Goal: Information Seeking & Learning: Check status

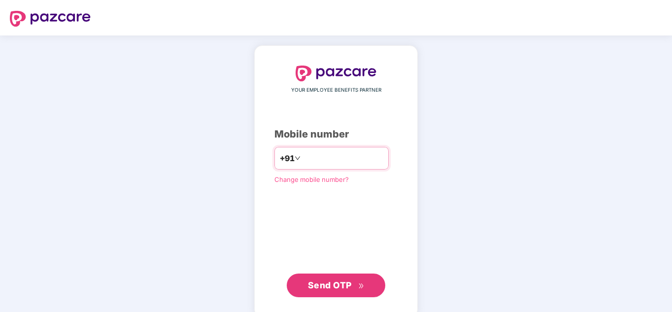
click at [383, 164] on input "number" at bounding box center [342, 158] width 81 height 16
type input "**********"
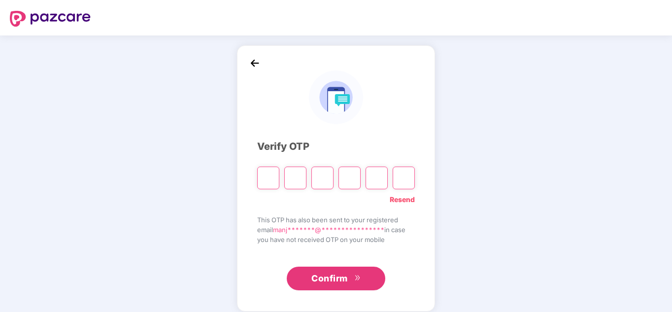
click at [274, 181] on input "Please enter verification code. Digit 1" at bounding box center [268, 178] width 22 height 23
type input "*"
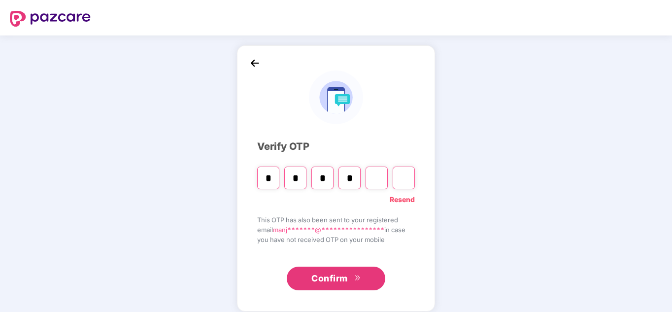
type input "*"
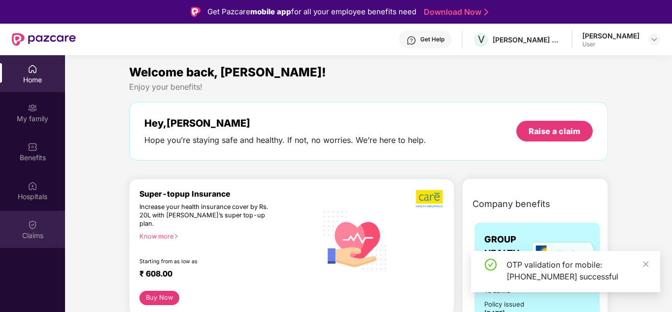
click at [31, 231] on div "Claims" at bounding box center [32, 236] width 65 height 10
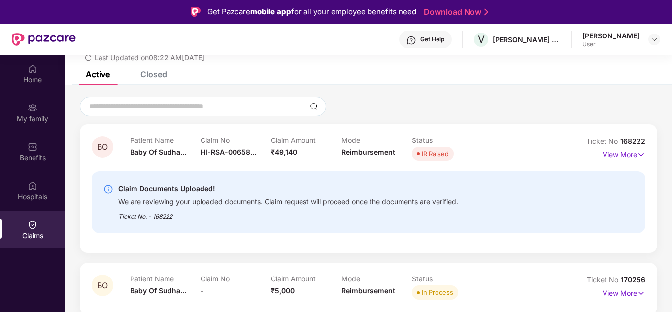
scroll to position [49, 0]
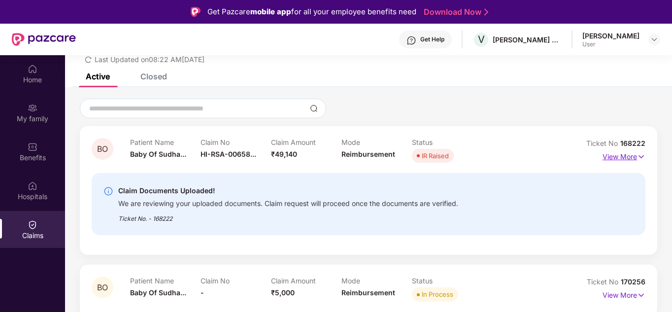
click at [640, 157] on img at bounding box center [641, 156] width 8 height 11
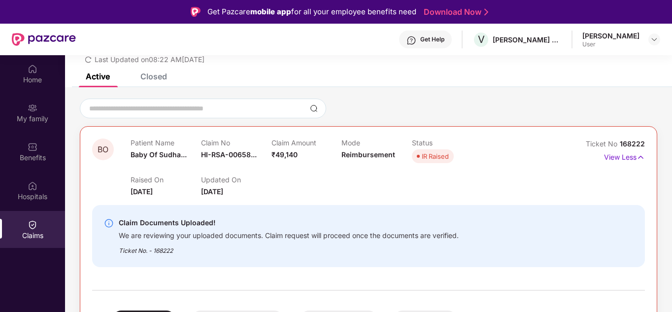
click at [223, 235] on div "We are reviewing your uploaded documents. Claim request will proceed once the d…" at bounding box center [289, 234] width 340 height 11
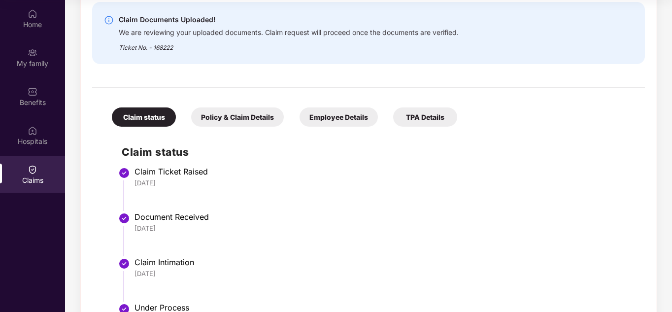
scroll to position [148, 0]
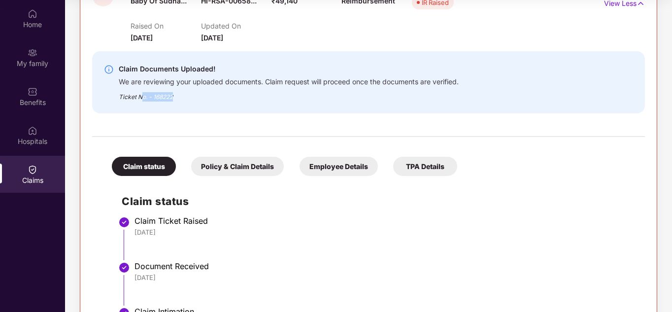
drag, startPoint x: 143, startPoint y: 96, endPoint x: 183, endPoint y: 96, distance: 40.4
click at [183, 96] on div "Ticket No. - 168222" at bounding box center [289, 93] width 340 height 15
click at [213, 96] on div "Ticket No. - 168222" at bounding box center [289, 93] width 340 height 15
click at [196, 96] on div "Ticket No. - 168222" at bounding box center [289, 93] width 340 height 15
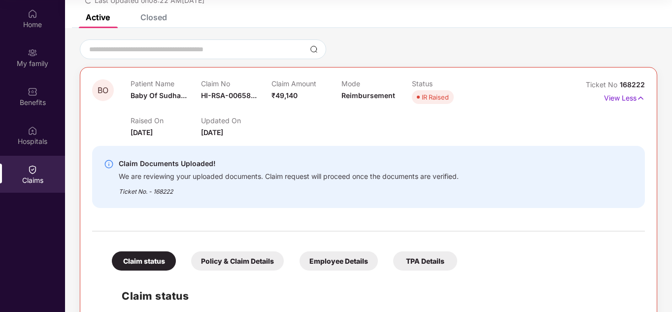
scroll to position [49, 0]
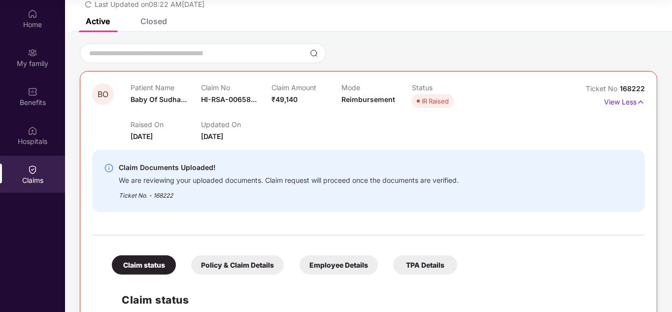
click at [165, 201] on div "Claim Documents Uploaded! We are reviewing your uploaded documents. Claim reque…" at bounding box center [368, 181] width 553 height 62
drag, startPoint x: 132, startPoint y: 195, endPoint x: 171, endPoint y: 195, distance: 39.4
click at [171, 195] on div "Claim Documents Uploaded! We are reviewing your uploaded documents. Claim reque…" at bounding box center [324, 181] width 441 height 38
click at [189, 198] on div "Ticket No. - 168222" at bounding box center [289, 192] width 340 height 15
drag, startPoint x: 183, startPoint y: 197, endPoint x: 121, endPoint y: 194, distance: 62.1
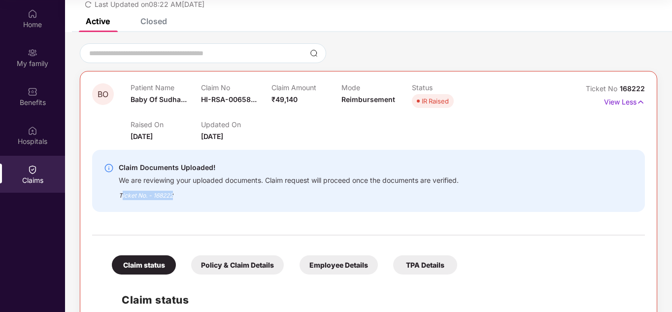
click at [121, 194] on div "Ticket No. - 168222" at bounding box center [289, 192] width 340 height 15
click at [163, 197] on div "Ticket No. - 168222" at bounding box center [289, 192] width 340 height 15
drag, startPoint x: 176, startPoint y: 195, endPoint x: 153, endPoint y: 196, distance: 22.7
click at [153, 196] on div "Ticket No. - 168222" at bounding box center [289, 192] width 340 height 15
copy div "168222"
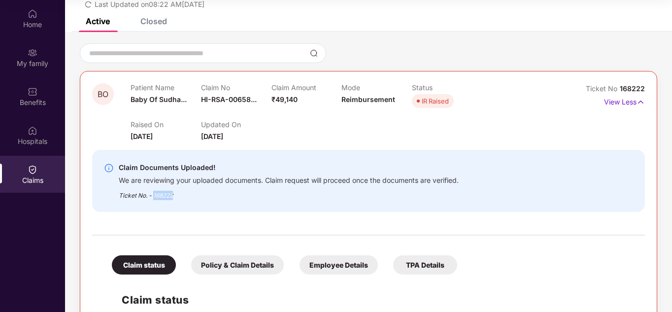
click at [174, 219] on div "Claim Documents Uploaded! We are reviewing your uploaded documents. Claim reque…" at bounding box center [368, 181] width 553 height 78
click at [212, 201] on div "Claim Documents Uploaded! We are reviewing your uploaded documents. Claim reque…" at bounding box center [368, 181] width 553 height 62
click at [201, 196] on div "Ticket No. - 168222" at bounding box center [289, 192] width 340 height 15
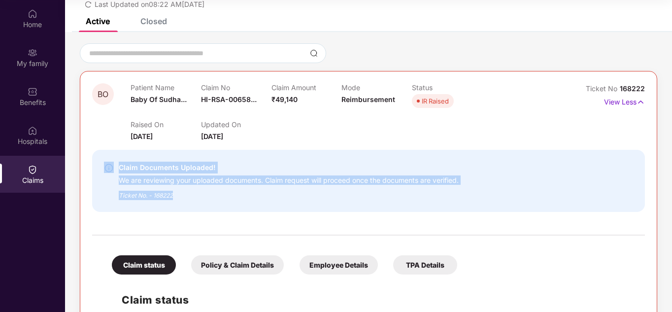
drag, startPoint x: 180, startPoint y: 196, endPoint x: 111, endPoint y: 163, distance: 76.7
click at [111, 163] on div "Claim Documents Uploaded! We are reviewing your uploaded documents. Claim reque…" at bounding box center [324, 181] width 441 height 38
click at [208, 185] on div "Ticket No. - 168222" at bounding box center [289, 192] width 340 height 15
drag, startPoint x: 179, startPoint y: 193, endPoint x: 117, endPoint y: 164, distance: 68.1
click at [117, 164] on div "Claim Documents Uploaded! We are reviewing your uploaded documents. Claim reque…" at bounding box center [324, 181] width 441 height 38
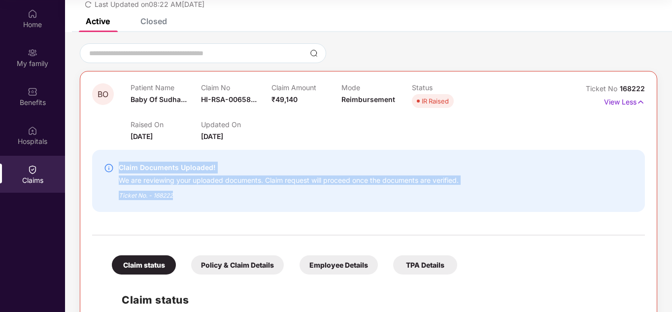
click at [128, 166] on div "Claim Documents Uploaded!" at bounding box center [289, 168] width 340 height 12
drag, startPoint x: 176, startPoint y: 192, endPoint x: 117, endPoint y: 165, distance: 65.0
click at [117, 165] on div "Claim Documents Uploaded! We are reviewing your uploaded documents. Claim reque…" at bounding box center [324, 181] width 441 height 38
click at [194, 193] on div "Ticket No. - 168222" at bounding box center [289, 192] width 340 height 15
drag, startPoint x: 174, startPoint y: 195, endPoint x: 118, endPoint y: 168, distance: 62.4
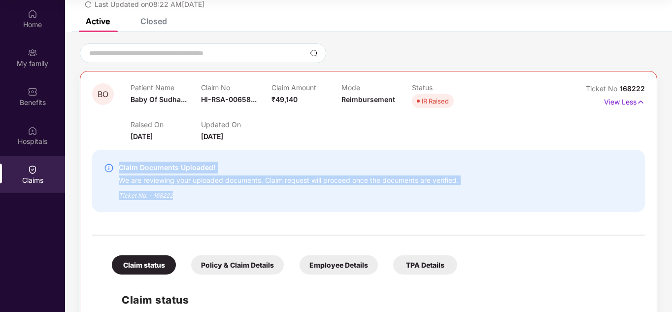
click at [118, 168] on div "Claim Documents Uploaded! We are reviewing your uploaded documents. Claim reque…" at bounding box center [324, 181] width 441 height 38
click at [119, 168] on div "Claim Documents Uploaded!" at bounding box center [289, 168] width 340 height 12
drag, startPoint x: 179, startPoint y: 194, endPoint x: 119, endPoint y: 167, distance: 65.7
click at [119, 167] on div "Claim Documents Uploaded! We are reviewing your uploaded documents. Claim reque…" at bounding box center [289, 181] width 340 height 38
click at [119, 167] on div "Claim Documents Uploaded!" at bounding box center [289, 168] width 340 height 12
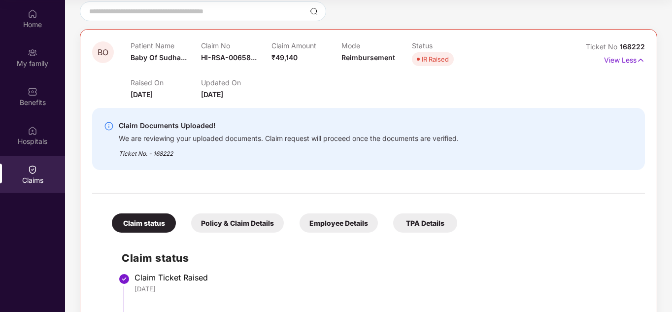
scroll to position [148, 0]
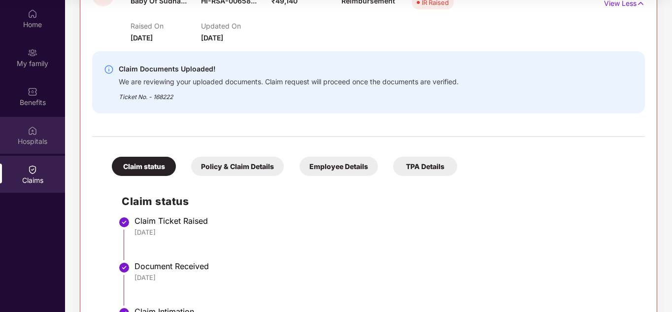
click at [29, 143] on div "Hospitals" at bounding box center [32, 141] width 65 height 10
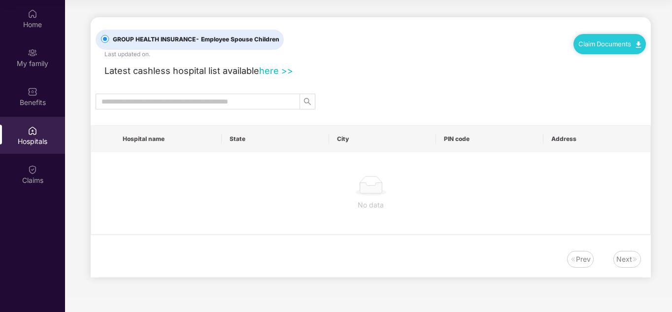
click at [30, 173] on img at bounding box center [33, 170] width 10 height 10
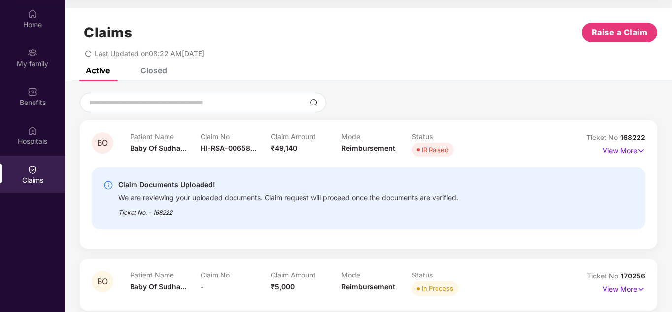
click at [254, 206] on div "Ticket No. - 168222" at bounding box center [288, 209] width 340 height 15
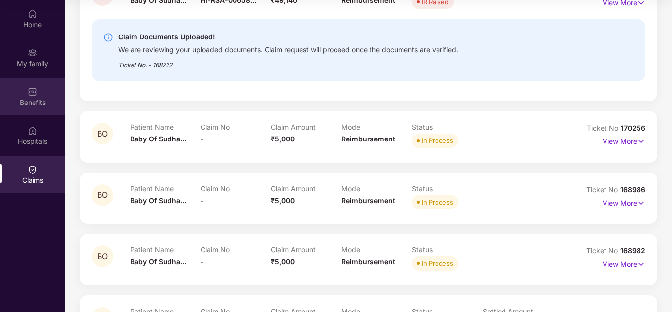
click at [28, 89] on img at bounding box center [33, 92] width 10 height 10
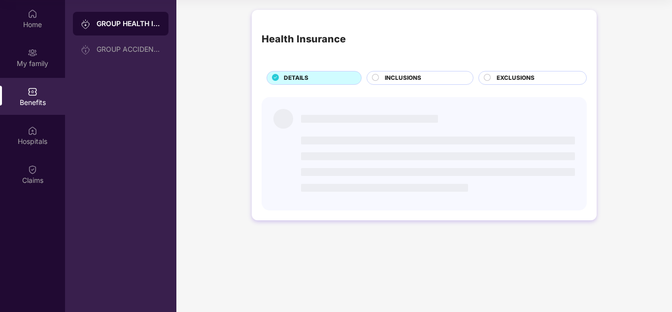
scroll to position [0, 0]
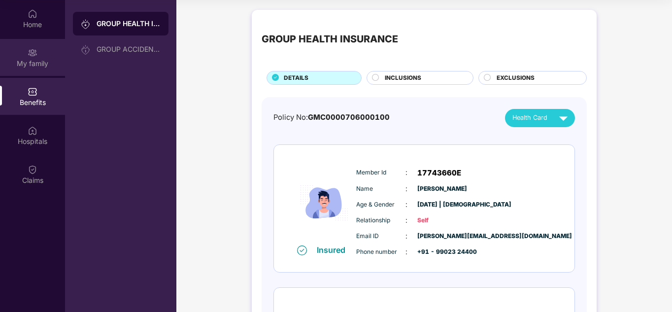
click at [22, 55] on div "My family" at bounding box center [32, 57] width 65 height 37
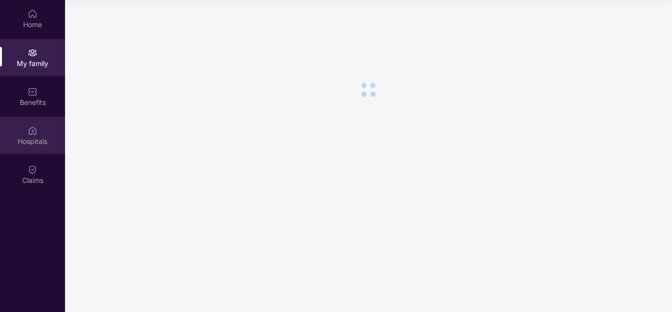
click at [29, 131] on img at bounding box center [33, 131] width 10 height 10
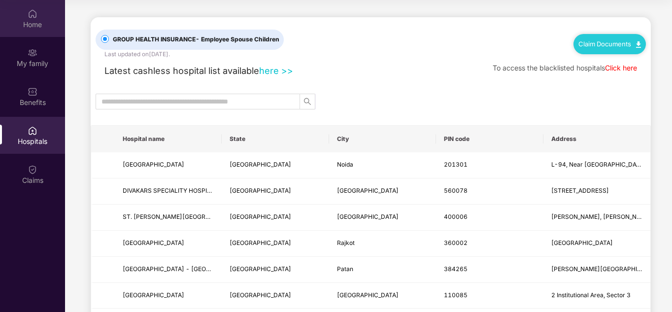
click at [32, 13] on img at bounding box center [33, 14] width 10 height 10
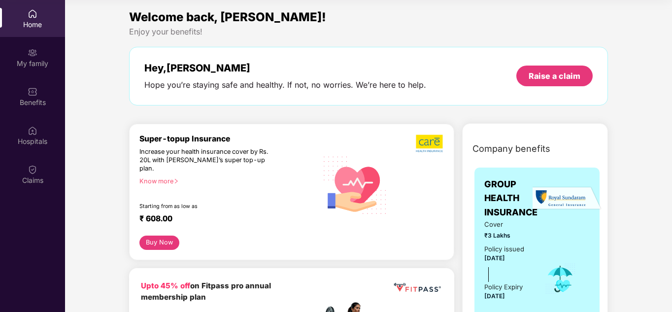
click at [157, 235] on button "Buy Now" at bounding box center [159, 242] width 40 height 14
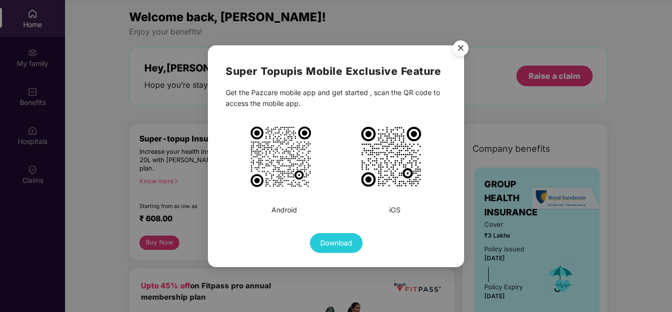
click at [457, 45] on img "Close" at bounding box center [461, 50] width 28 height 28
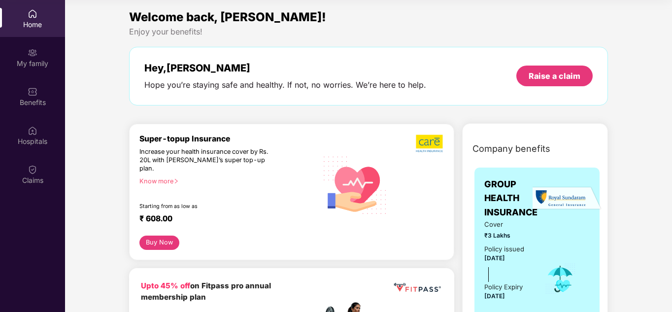
click at [423, 192] on div at bounding box center [418, 184] width 51 height 101
click at [406, 161] on div at bounding box center [418, 184] width 51 height 101
click at [173, 177] on div "Know more" at bounding box center [225, 180] width 172 height 7
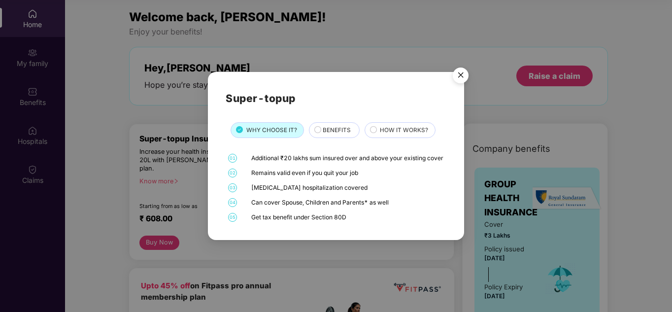
click at [335, 129] on span "BENEFITS" at bounding box center [337, 130] width 28 height 9
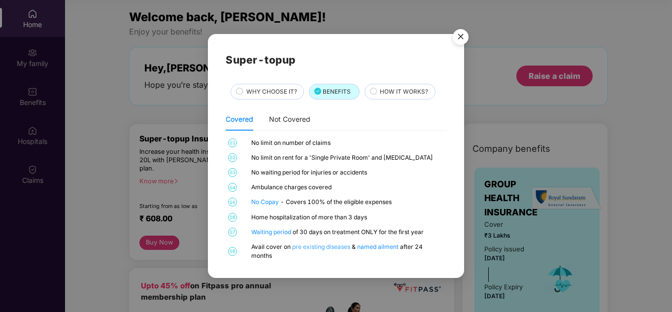
click at [306, 245] on link "pre existing diseases" at bounding box center [322, 246] width 60 height 7
click at [457, 36] on img "Close" at bounding box center [461, 39] width 28 height 28
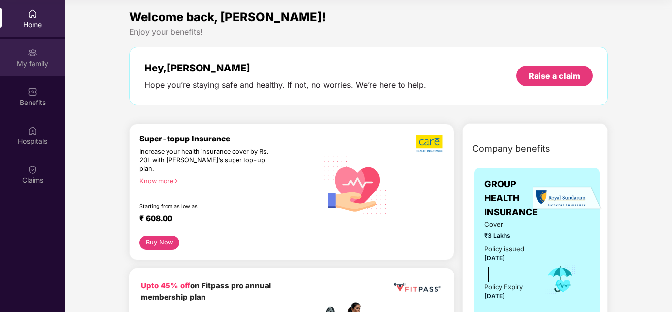
click at [31, 62] on div "My family" at bounding box center [32, 64] width 65 height 10
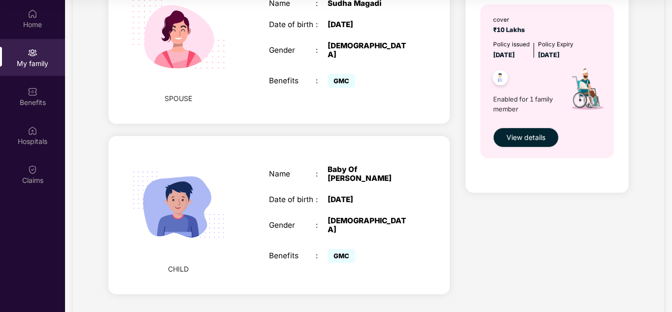
scroll to position [345, 0]
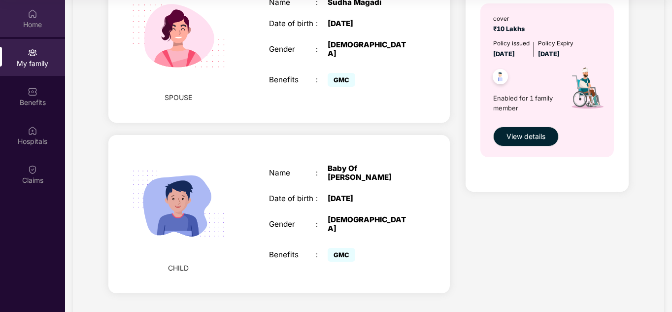
click at [43, 21] on div "Home" at bounding box center [32, 25] width 65 height 10
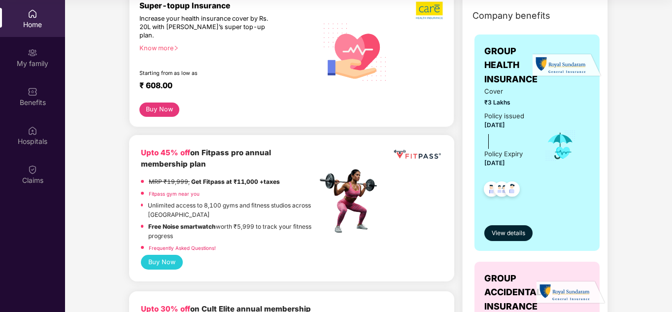
scroll to position [148, 0]
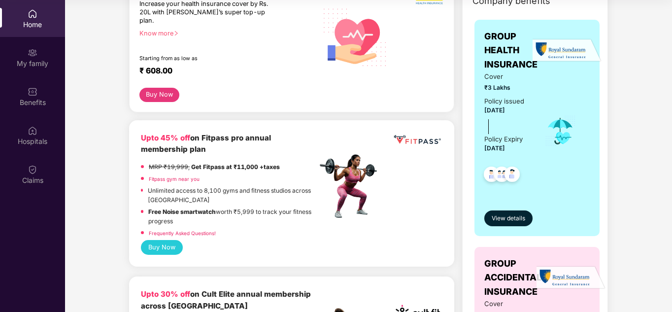
click at [348, 222] on div "Upto 45% off on Fitpass pro annual membership plan MRP ₹19,999, Get Fitpass at …" at bounding box center [292, 186] width 302 height 108
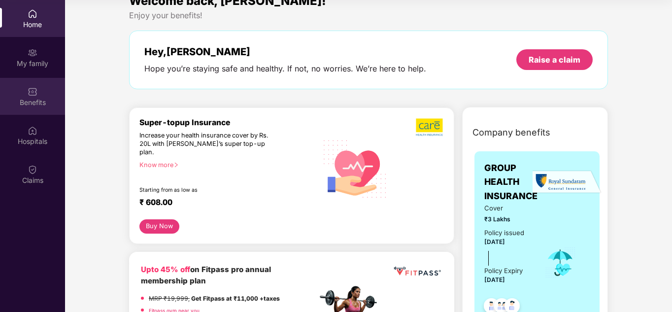
scroll to position [0, 0]
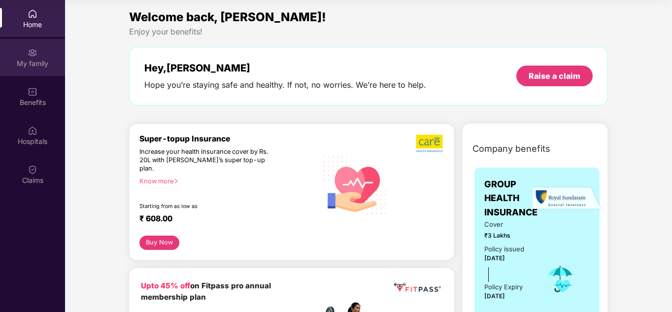
click at [46, 52] on div "My family" at bounding box center [32, 57] width 65 height 37
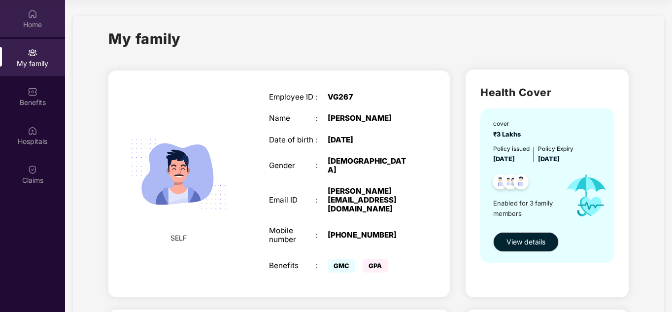
click at [43, 21] on div "Home" at bounding box center [32, 25] width 65 height 10
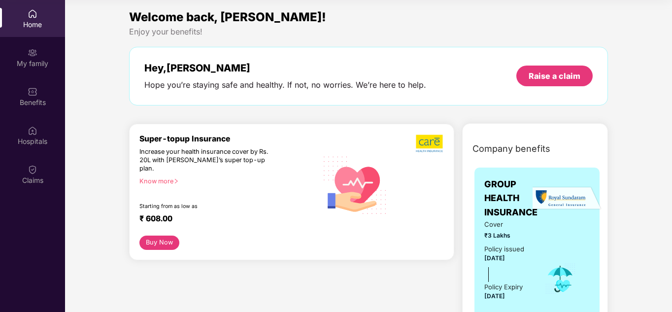
click at [161, 235] on button "Buy Now" at bounding box center [159, 242] width 40 height 14
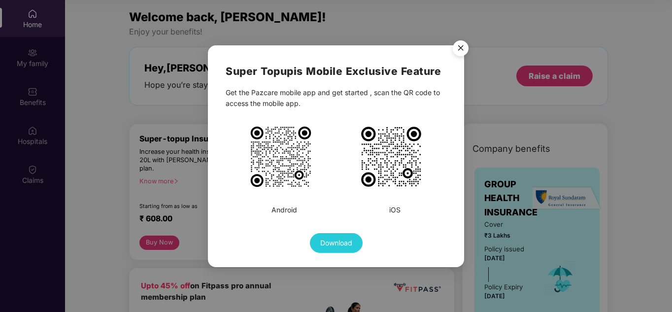
click at [452, 49] on img "Close" at bounding box center [461, 50] width 28 height 28
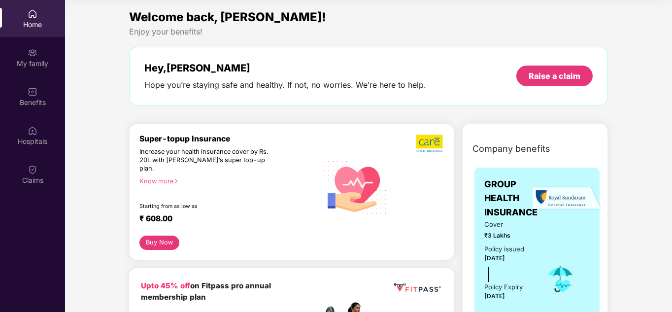
click at [165, 177] on div "Know more" at bounding box center [225, 180] width 172 height 7
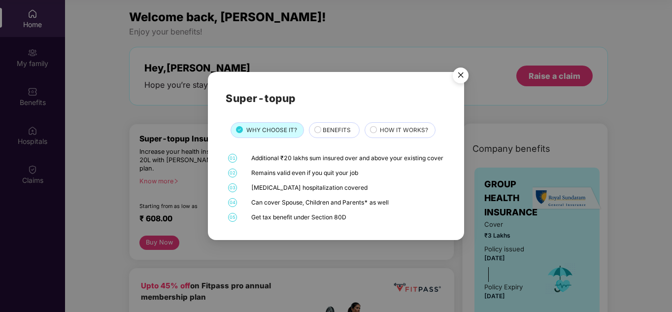
click at [395, 130] on span "HOW IT WORKS?" at bounding box center [404, 130] width 48 height 9
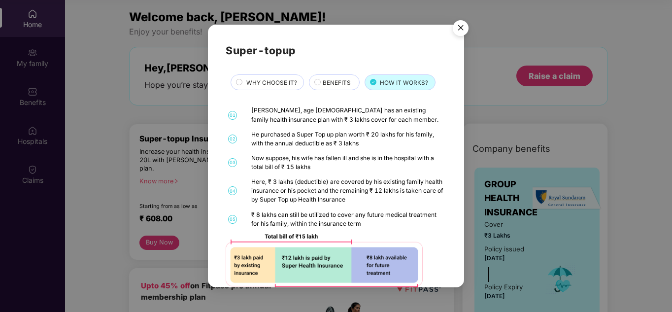
click at [335, 90] on div "BENEFITS" at bounding box center [334, 82] width 51 height 16
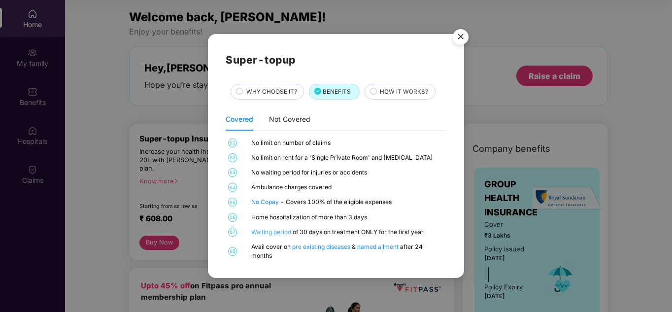
click at [275, 232] on link "Waiting period" at bounding box center [271, 231] width 41 height 7
click at [270, 96] on span "WHY CHOOSE IT?" at bounding box center [271, 91] width 51 height 9
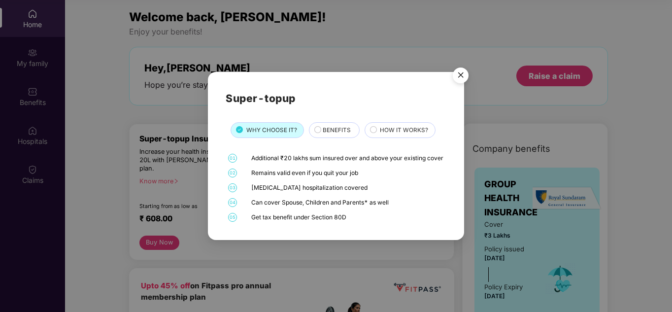
click at [327, 122] on div "BENEFITS" at bounding box center [334, 130] width 51 height 16
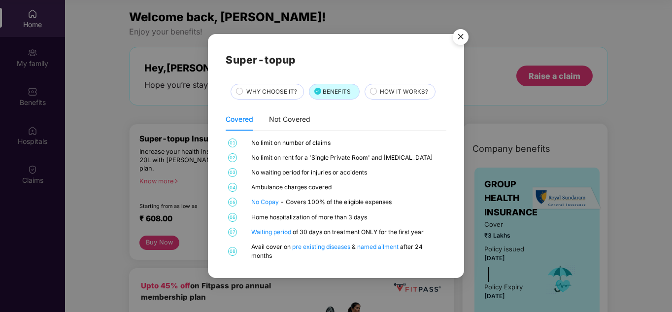
click at [396, 93] on span "HOW IT WORKS?" at bounding box center [404, 91] width 48 height 9
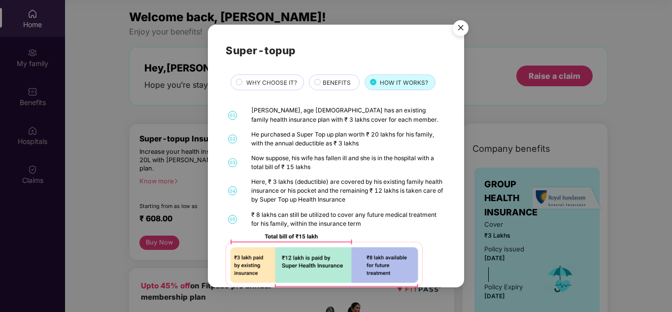
click at [281, 88] on div "WHY CHOOSE IT?" at bounding box center [269, 83] width 57 height 11
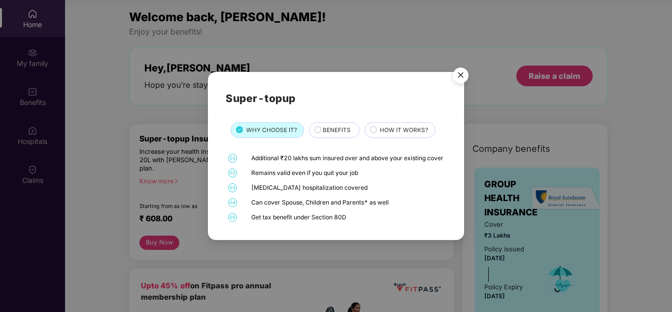
click at [331, 126] on span "BENEFITS" at bounding box center [337, 130] width 28 height 9
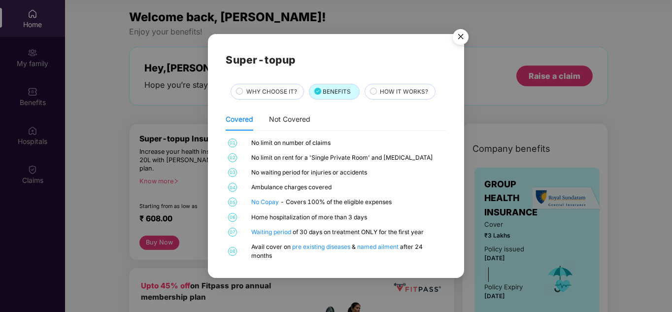
click at [456, 39] on img "Close" at bounding box center [461, 39] width 28 height 28
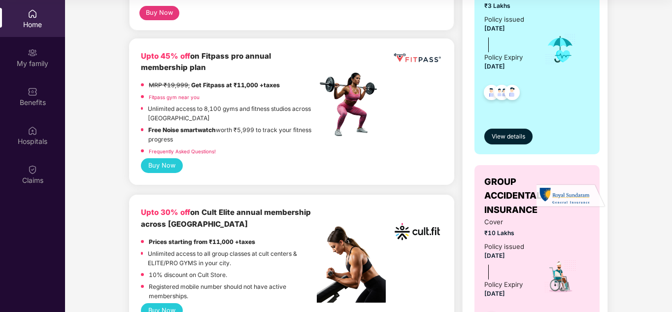
scroll to position [246, 0]
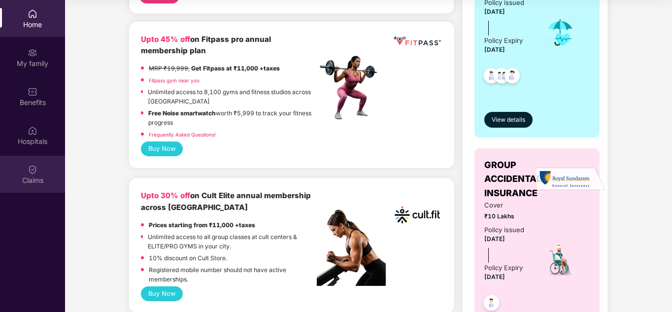
click at [30, 175] on div "Claims" at bounding box center [32, 180] width 65 height 10
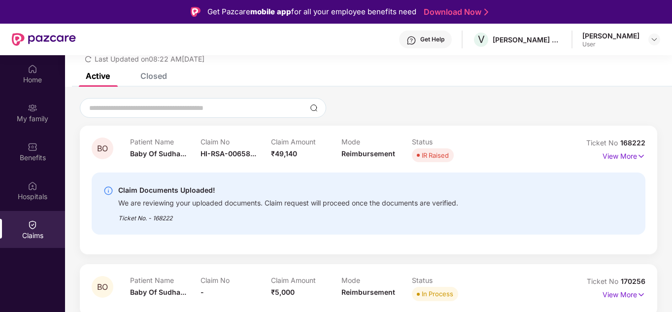
scroll to position [49, 0]
click at [637, 157] on img at bounding box center [641, 156] width 8 height 11
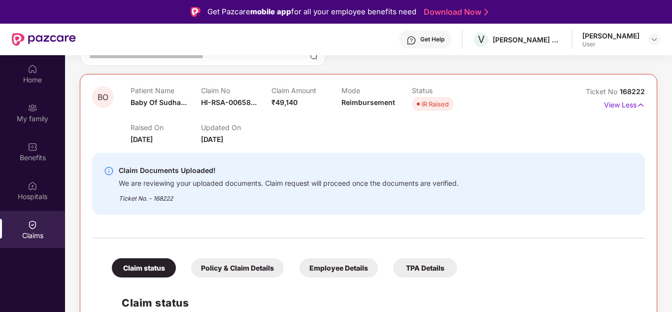
scroll to position [99, 0]
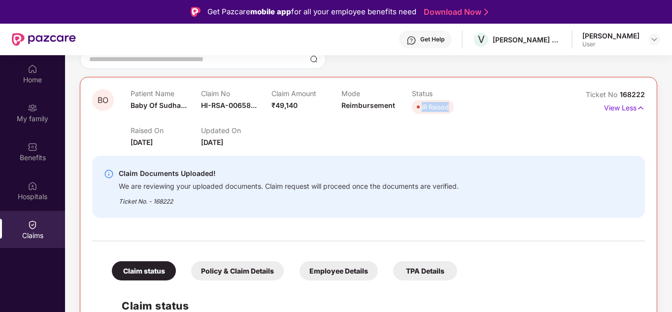
click at [507, 97] on div "Patient Name Baby Of Sudha... Claim No HI-RSA-00658... Claim Amount ₹49,140 Mod…" at bounding box center [342, 102] width 422 height 27
click at [513, 95] on div "Patient Name Baby Of Sudha... Claim No HI-RSA-00658... Claim Amount ₹49,140 Mod…" at bounding box center [342, 102] width 422 height 27
click at [393, 146] on div "Raised On [DATE] Updated On [DATE]" at bounding box center [342, 132] width 422 height 32
click at [640, 109] on img at bounding box center [641, 107] width 8 height 11
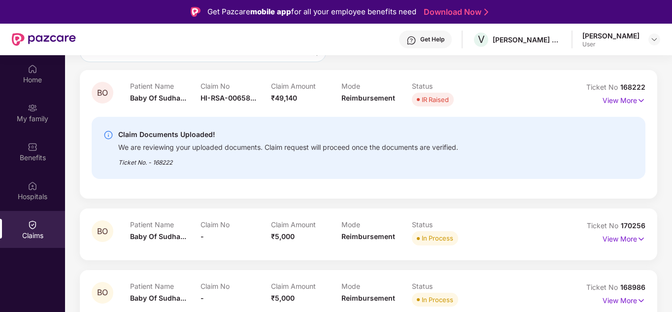
scroll to position [106, 0]
click at [543, 88] on div "Patient Name Baby Of Sudha... Claim No HI-RSA-00658... Claim Amount ₹49,140 Mod…" at bounding box center [341, 94] width 423 height 27
click at [520, 97] on div "Patient Name Baby Of Sudha... Claim No HI-RSA-00658... Claim Amount ₹49,140 Mod…" at bounding box center [341, 94] width 423 height 27
click at [516, 231] on div "Patient Name Baby Of Sudha... Claim No - Claim Amount ₹5,000 Mode Reimbursement…" at bounding box center [341, 233] width 423 height 27
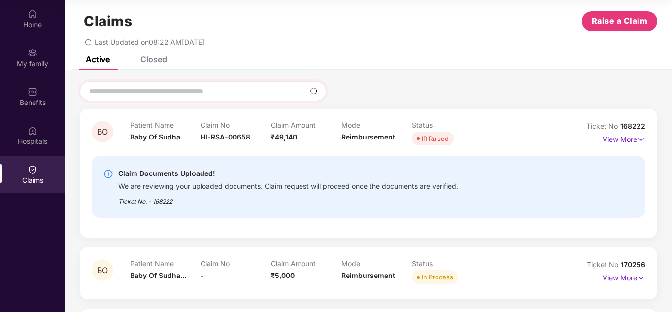
scroll to position [7, 0]
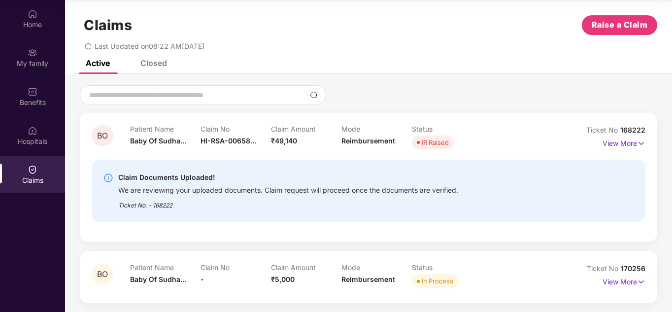
click at [154, 62] on div "Closed" at bounding box center [153, 63] width 27 height 10
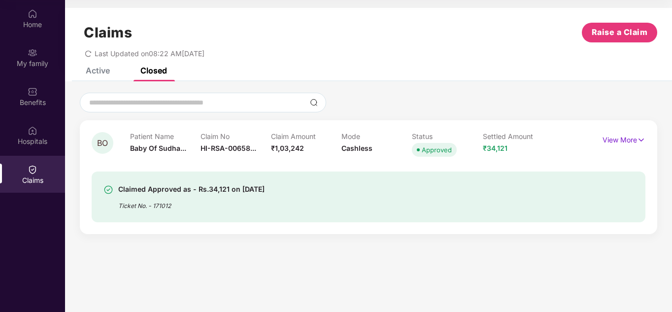
scroll to position [0, 0]
click at [631, 143] on p "View More" at bounding box center [624, 138] width 43 height 13
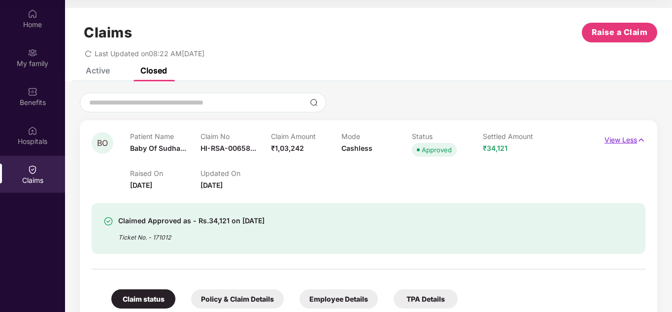
click at [633, 141] on p "View Less" at bounding box center [624, 138] width 41 height 13
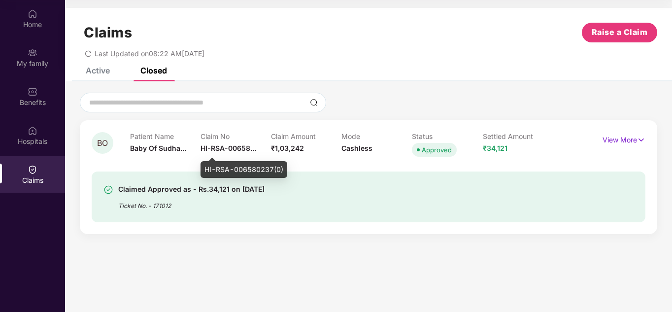
click at [211, 150] on span "HI-RSA-00658..." at bounding box center [229, 148] width 56 height 8
click at [202, 148] on span "HI-RSA-00658..." at bounding box center [229, 148] width 56 height 8
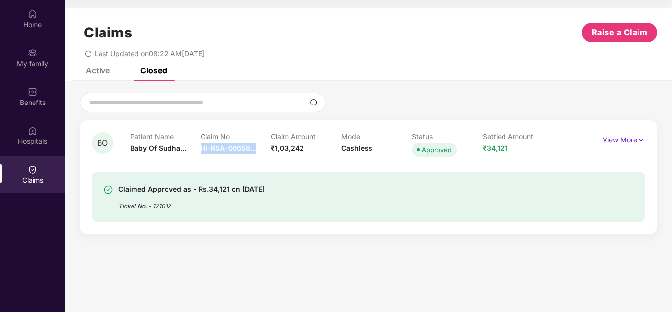
drag, startPoint x: 201, startPoint y: 148, endPoint x: 263, endPoint y: 147, distance: 62.1
click at [263, 147] on div "Claim No HI-RSA-00658..." at bounding box center [236, 145] width 70 height 27
click at [254, 150] on span "HI-RSA-00658..." at bounding box center [229, 148] width 56 height 8
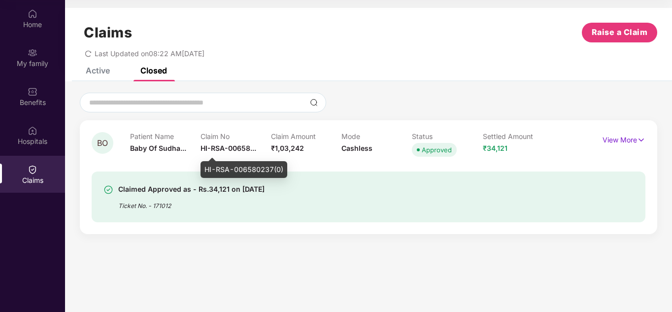
click at [203, 149] on span "HI-RSA-00658..." at bounding box center [229, 148] width 56 height 8
drag, startPoint x: 203, startPoint y: 148, endPoint x: 252, endPoint y: 145, distance: 48.8
click at [252, 145] on span "HI-RSA-00658..." at bounding box center [229, 148] width 56 height 8
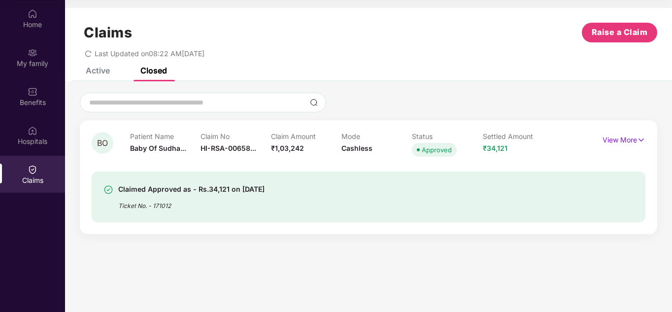
click at [358, 169] on div "Claimed Approved as - Rs.34,121 on [DATE] Ticket No. - 171012" at bounding box center [369, 190] width 554 height 63
click at [98, 68] on div "Active" at bounding box center [98, 71] width 24 height 10
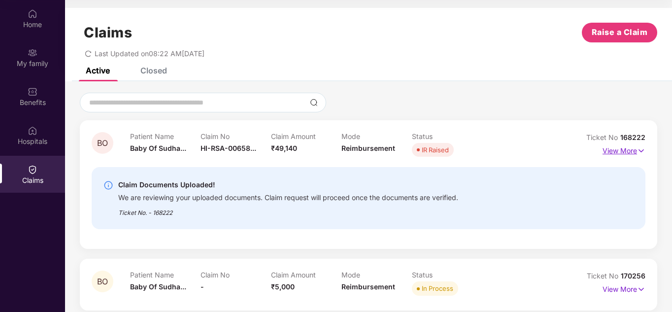
click at [639, 152] on img at bounding box center [641, 150] width 8 height 11
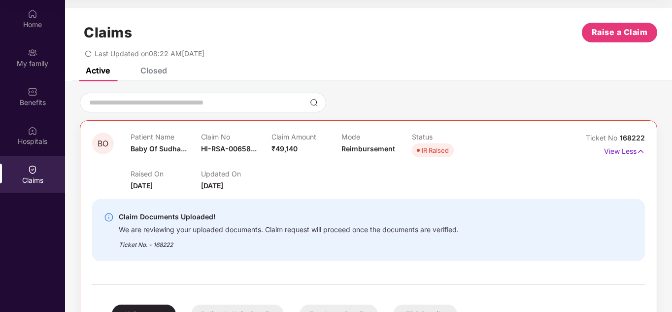
click at [490, 151] on div "Patient Name Baby Of Sudha... Claim No HI-RSA-00658... Claim Amount ₹49,140 Mod…" at bounding box center [342, 146] width 422 height 27
click at [325, 210] on div "Claim Documents Uploaded! We are reviewing your uploaded documents. Claim reque…" at bounding box center [368, 230] width 553 height 62
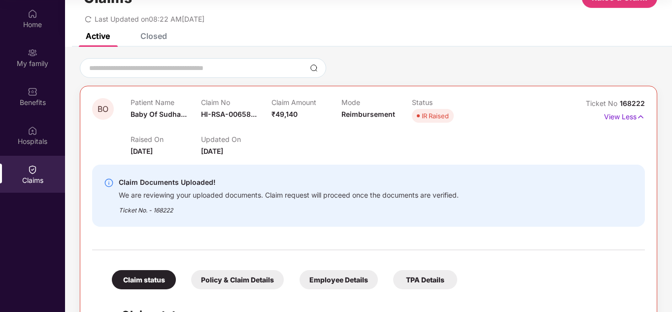
scroll to position [49, 0]
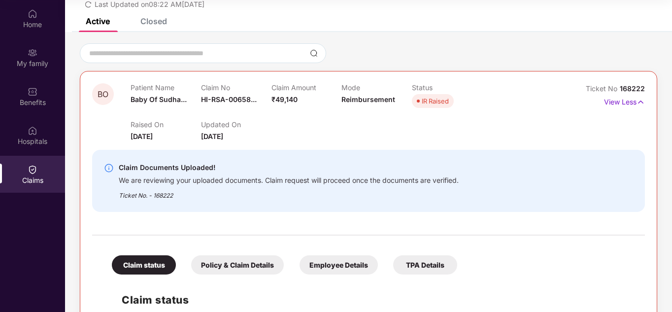
click at [400, 130] on div "Raised On [DATE] Updated On [DATE]" at bounding box center [342, 126] width 422 height 32
click at [176, 197] on div "Ticket No. - 168222" at bounding box center [289, 192] width 340 height 15
drag, startPoint x: 176, startPoint y: 197, endPoint x: 120, endPoint y: 199, distance: 56.2
click at [120, 199] on div "Ticket No. - 168222" at bounding box center [289, 192] width 340 height 15
copy div "Ticket No. - 168222"
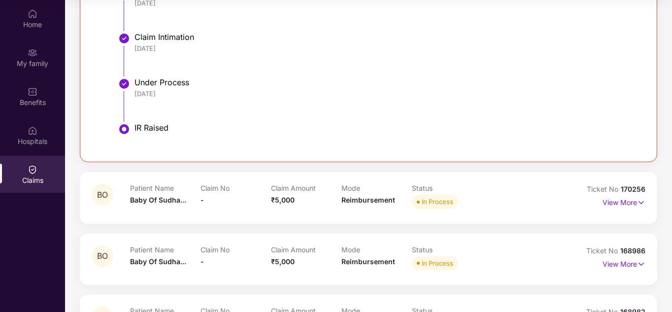
scroll to position [394, 0]
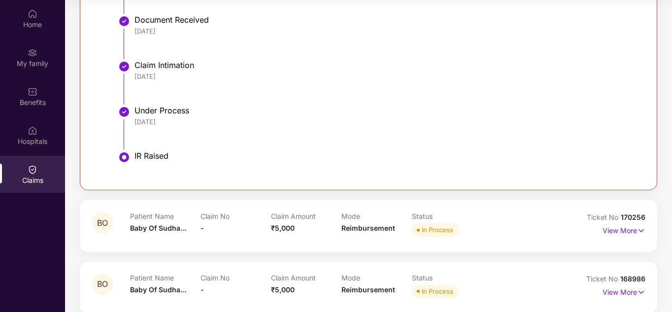
click at [164, 160] on div "IR Raised" at bounding box center [384, 156] width 501 height 10
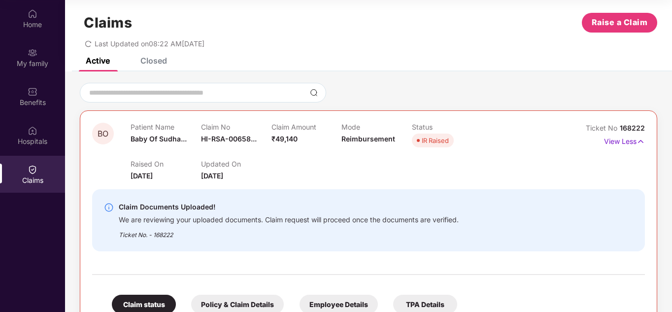
scroll to position [0, 0]
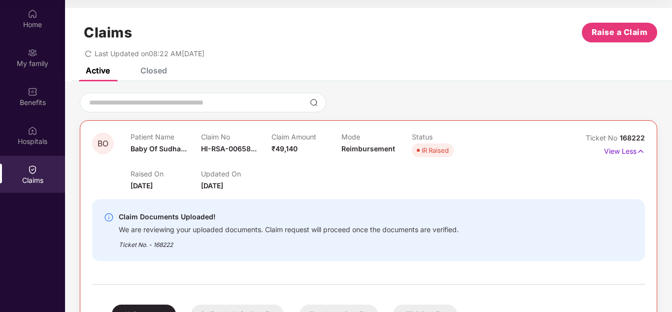
click at [156, 74] on div "Closed" at bounding box center [153, 71] width 27 height 10
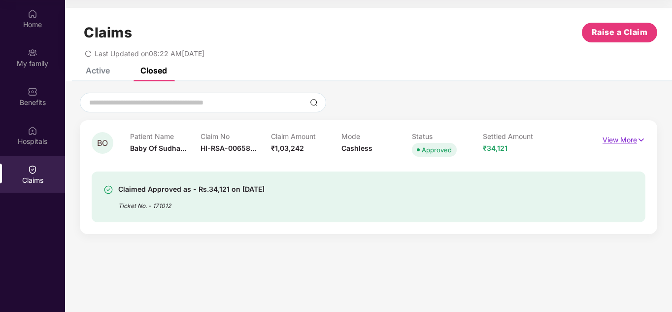
click at [624, 142] on p "View More" at bounding box center [624, 138] width 43 height 13
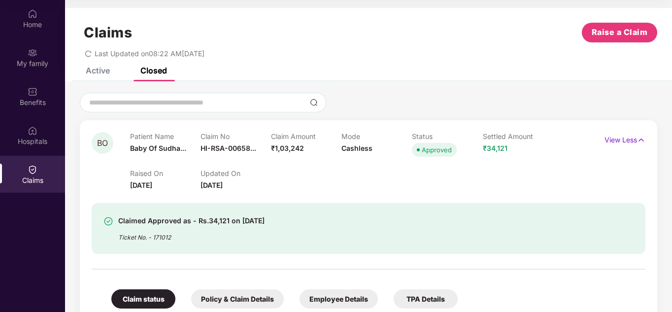
click at [100, 72] on div "Active" at bounding box center [98, 71] width 24 height 10
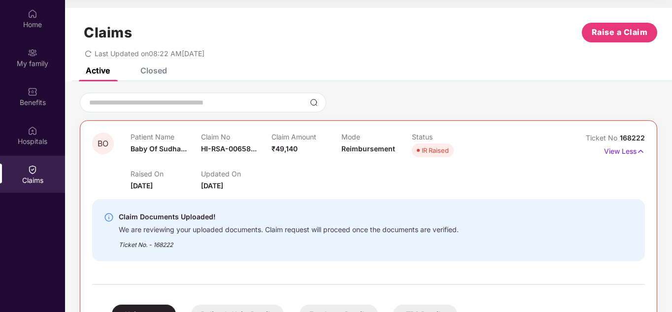
click at [642, 151] on img at bounding box center [641, 151] width 8 height 11
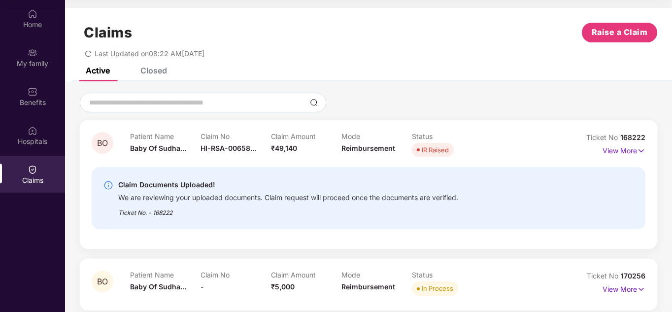
click at [346, 215] on div "Ticket No. - 168222" at bounding box center [288, 209] width 340 height 15
click at [390, 109] on div at bounding box center [368, 103] width 577 height 20
click at [153, 104] on input at bounding box center [197, 103] width 218 height 10
click at [638, 151] on img at bounding box center [641, 150] width 8 height 11
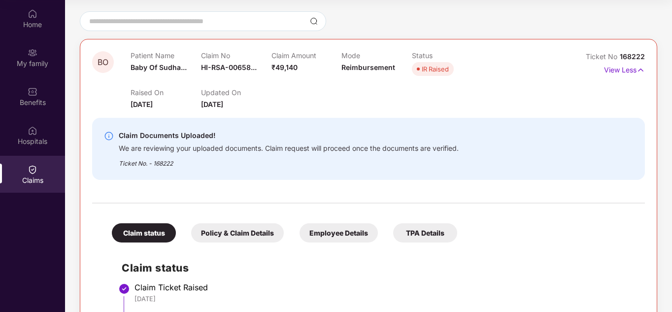
scroll to position [99, 0]
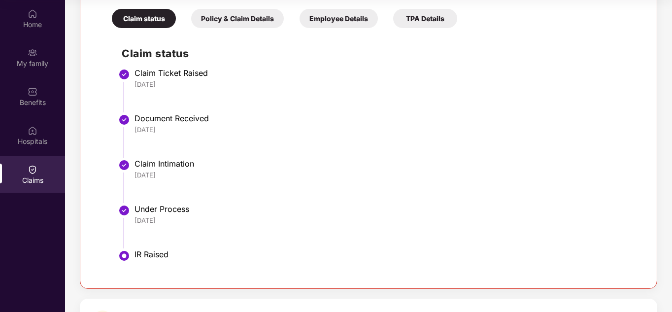
click at [280, 157] on li "Document Received [DATE]" at bounding box center [378, 139] width 513 height 45
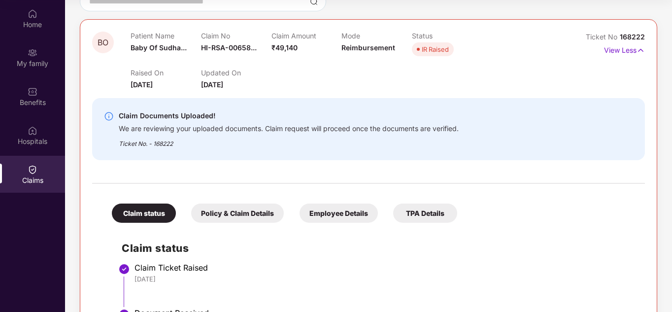
scroll to position [49, 0]
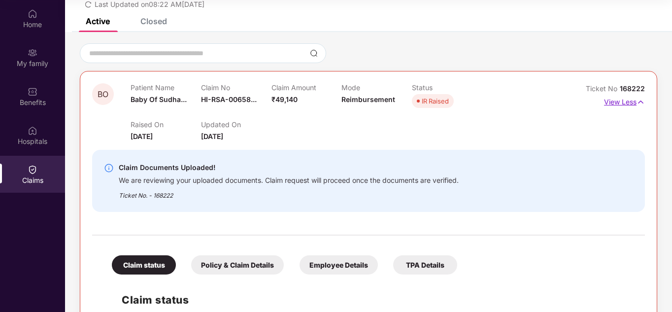
click at [643, 101] on img at bounding box center [641, 102] width 8 height 11
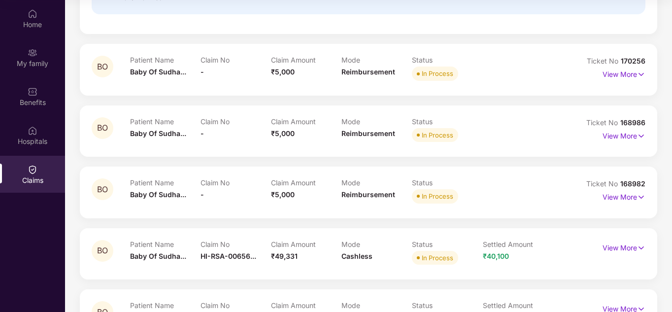
scroll to position [155, 0]
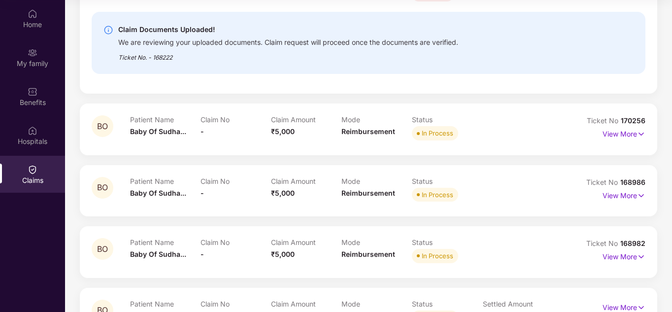
click at [258, 146] on div "BO Patient Name Baby Of Sudha... Claim No - Claim Amount ₹5,000 Mode Reimbursem…" at bounding box center [368, 128] width 577 height 51
click at [240, 138] on div "Claim No -" at bounding box center [236, 128] width 70 height 27
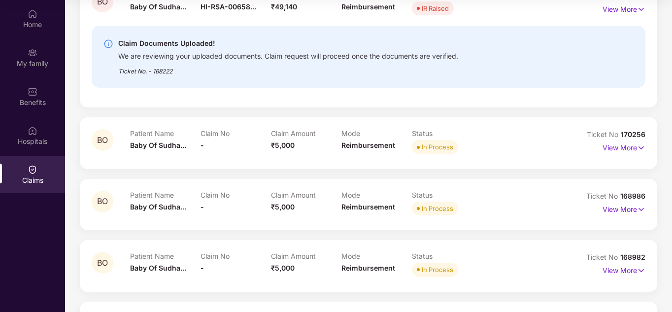
scroll to position [204, 0]
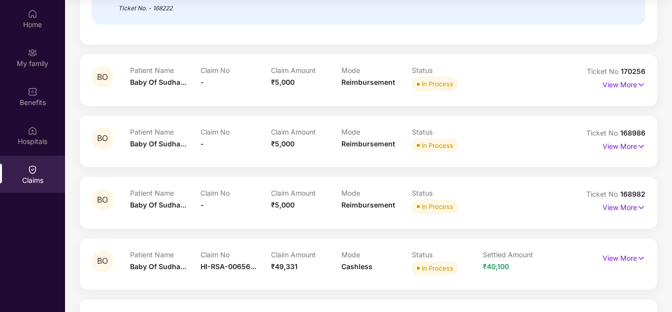
click at [249, 154] on div "Claim No -" at bounding box center [236, 141] width 70 height 27
click at [301, 204] on div "Claim Amount ₹5,000" at bounding box center [306, 202] width 70 height 27
click at [319, 209] on div "Claim Amount ₹5,000" at bounding box center [306, 202] width 70 height 27
click at [474, 205] on div "In Process" at bounding box center [447, 207] width 70 height 14
click at [241, 151] on div "Claim No -" at bounding box center [236, 141] width 70 height 27
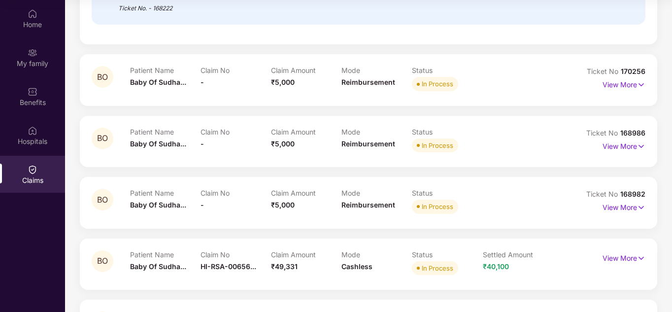
click at [259, 204] on div "Claim No -" at bounding box center [236, 202] width 70 height 27
click at [256, 203] on div "Claim No -" at bounding box center [236, 202] width 70 height 27
click at [252, 145] on div "Claim No -" at bounding box center [236, 141] width 70 height 27
click at [248, 89] on div "Claim No -" at bounding box center [236, 79] width 70 height 27
click at [642, 84] on img at bounding box center [641, 84] width 8 height 11
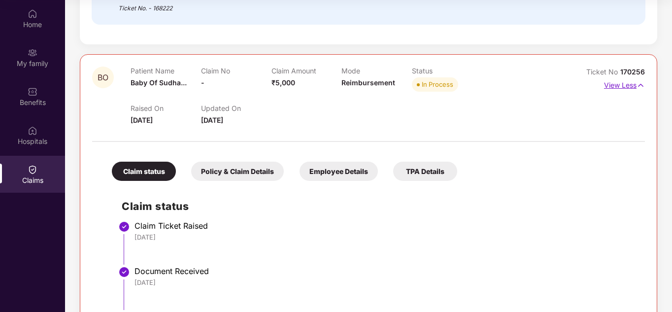
click at [643, 86] on img at bounding box center [641, 85] width 8 height 11
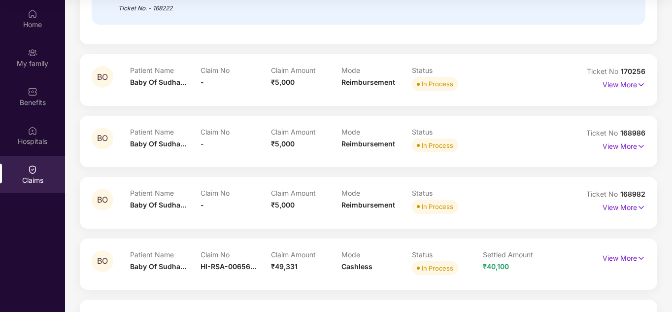
click at [641, 85] on img at bounding box center [641, 84] width 8 height 11
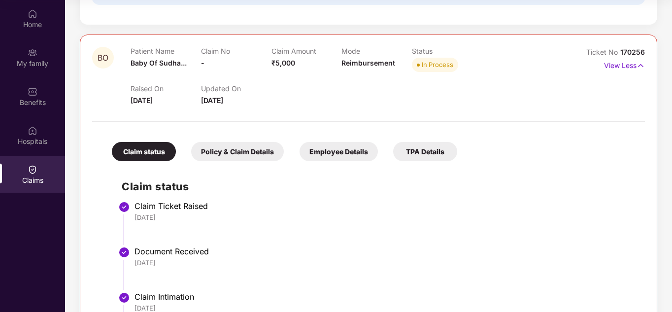
scroll to position [254, 0]
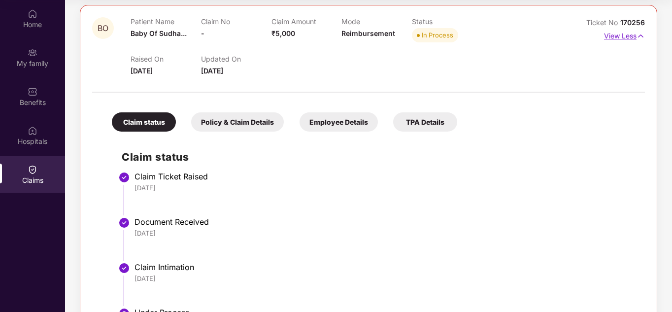
click at [640, 36] on img at bounding box center [641, 36] width 8 height 11
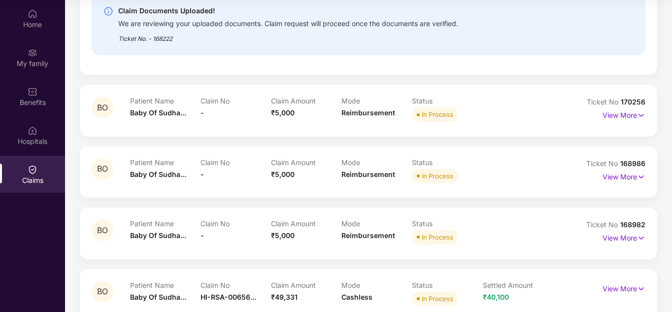
scroll to position [155, 0]
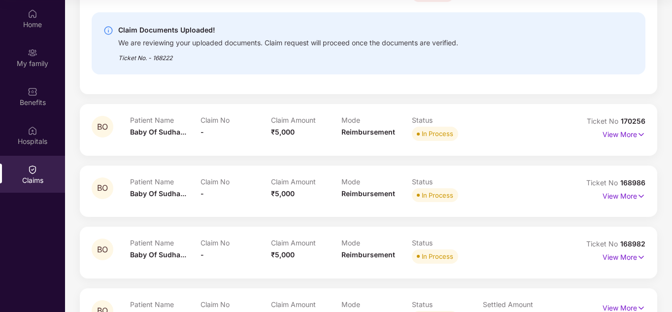
click at [244, 139] on div "Claim No -" at bounding box center [236, 129] width 70 height 27
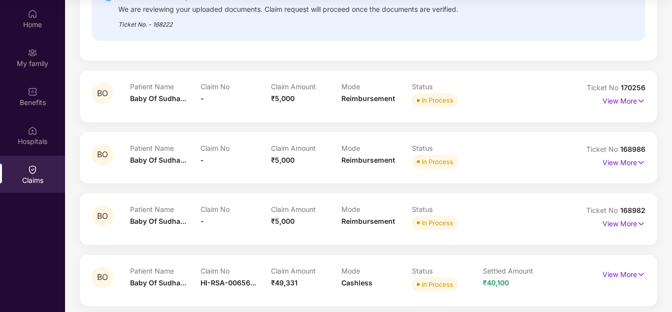
scroll to position [204, 0]
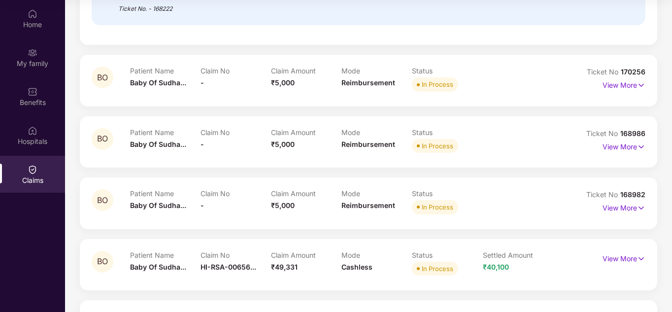
click at [260, 92] on div "Claim No -" at bounding box center [236, 80] width 70 height 27
click at [249, 87] on div "Claim No -" at bounding box center [236, 80] width 70 height 27
click at [203, 84] on span "-" at bounding box center [202, 82] width 3 height 8
click at [223, 83] on div "Claim No -" at bounding box center [236, 80] width 70 height 27
click at [244, 139] on div "Claim No -" at bounding box center [236, 141] width 70 height 27
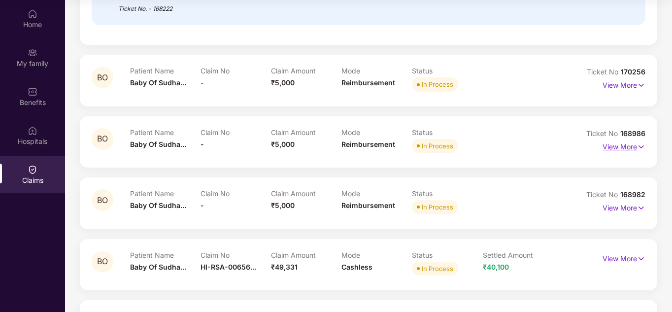
click at [639, 147] on img at bounding box center [641, 146] width 8 height 11
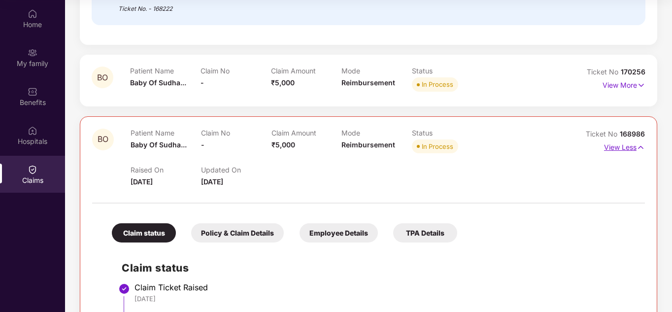
click at [643, 148] on img at bounding box center [641, 147] width 8 height 11
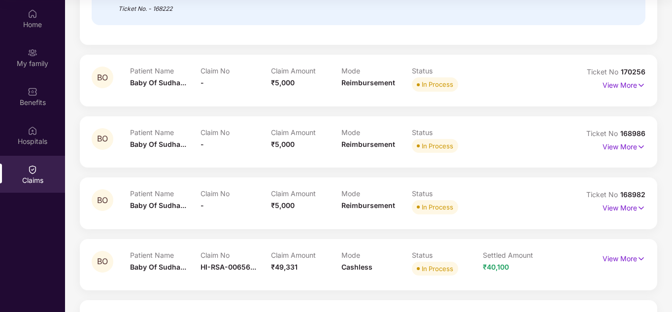
scroll to position [253, 0]
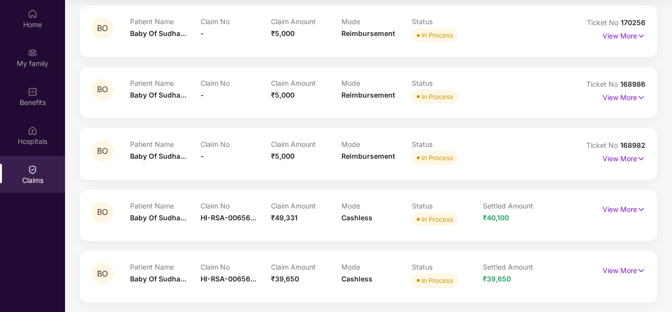
click at [550, 151] on div "Patient Name Baby Of Sudha... Claim No - Claim Amount ₹5,000 Mode Reimbursement…" at bounding box center [341, 153] width 423 height 27
click at [639, 160] on img at bounding box center [641, 158] width 8 height 11
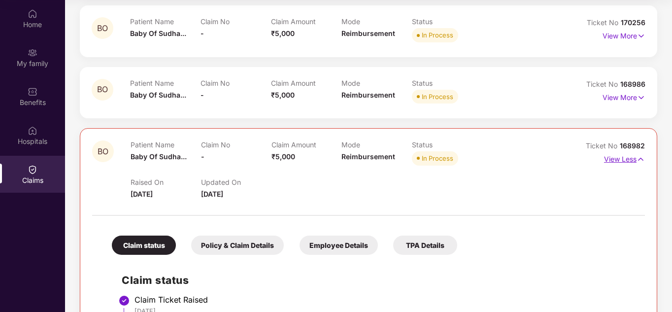
click at [637, 158] on img at bounding box center [641, 159] width 8 height 11
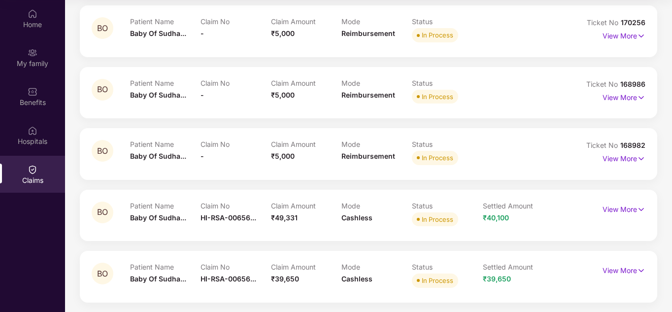
scroll to position [254, 0]
click at [641, 208] on img at bounding box center [641, 208] width 8 height 11
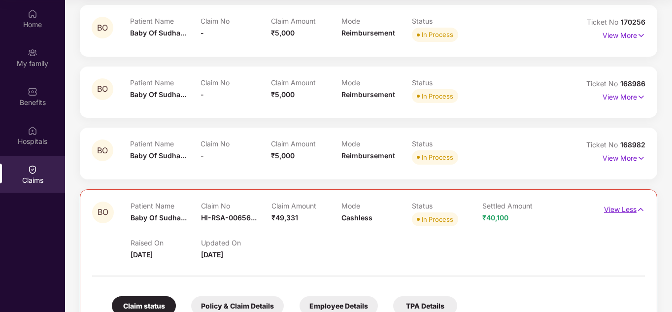
click at [642, 210] on img at bounding box center [641, 209] width 8 height 11
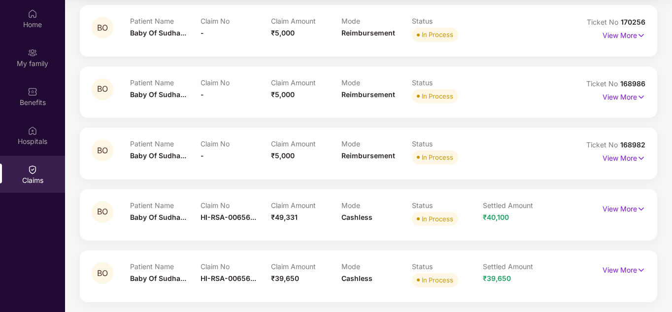
click at [539, 158] on div "Patient Name Baby Of Sudha... Claim No - Claim Amount ₹5,000 Mode Reimbursement…" at bounding box center [341, 152] width 423 height 27
click at [637, 158] on img at bounding box center [641, 158] width 8 height 11
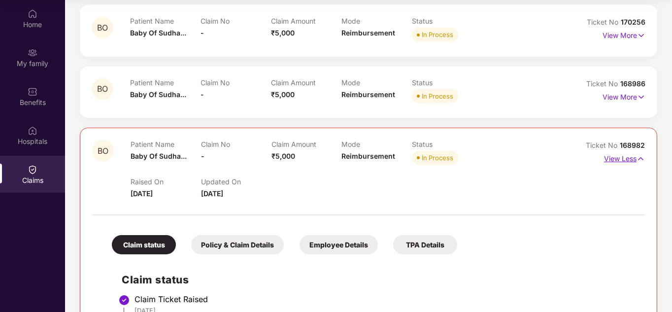
click at [638, 160] on img at bounding box center [641, 158] width 8 height 11
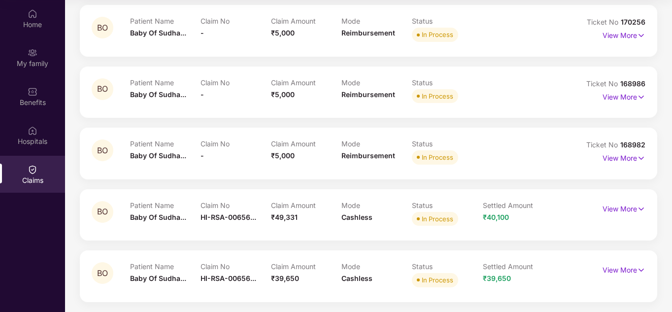
scroll to position [204, 0]
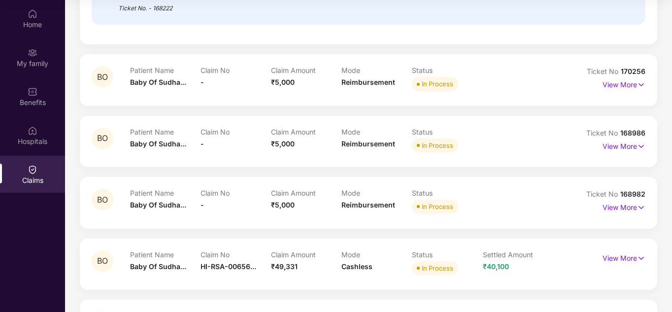
click at [286, 89] on div "Claim Amount ₹5,000" at bounding box center [306, 79] width 70 height 27
click at [287, 151] on div "Claim Amount ₹5,000" at bounding box center [306, 141] width 70 height 27
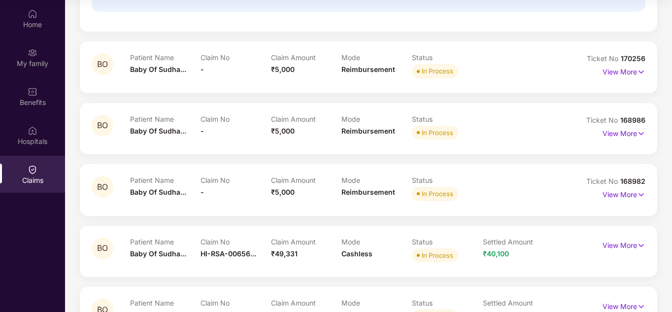
scroll to position [254, 0]
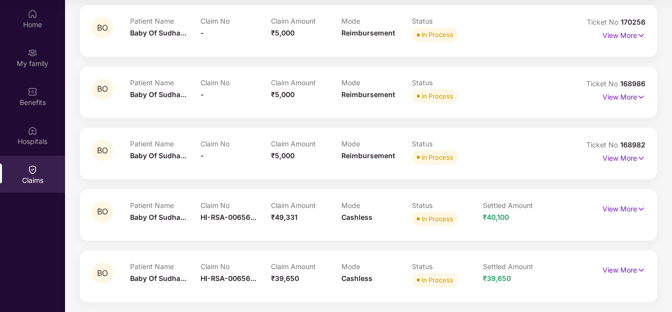
click at [260, 168] on div "BO Patient Name Baby Of Sudha... Claim No - Claim Amount ₹5,000 Mode Reimbursem…" at bounding box center [368, 153] width 577 height 51
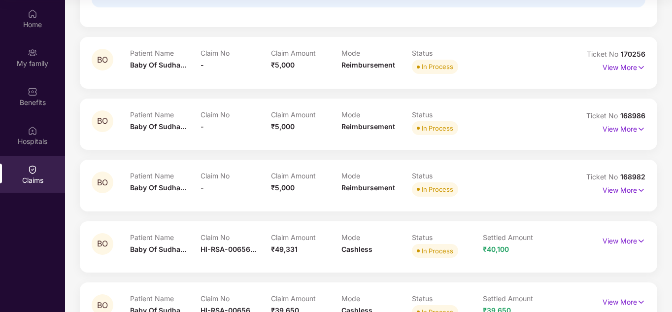
scroll to position [204, 0]
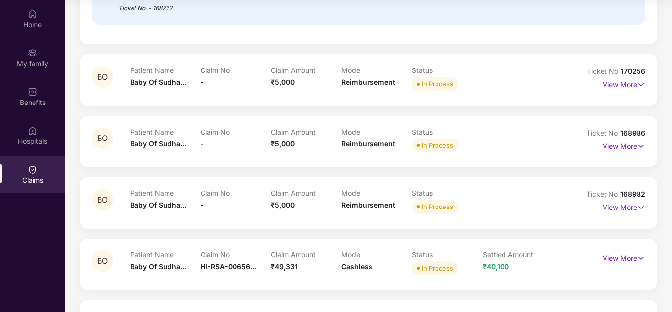
click at [259, 95] on div "BO Patient Name Baby Of Sudha... Claim No - Claim Amount ₹5,000 Mode Reimbursem…" at bounding box center [368, 79] width 577 height 51
click at [296, 94] on div at bounding box center [369, 94] width 554 height 0
click at [307, 158] on div "BO Patient Name Baby Of Sudha... Claim No - Claim Amount ₹5,000 Mode Reimbursem…" at bounding box center [368, 141] width 577 height 51
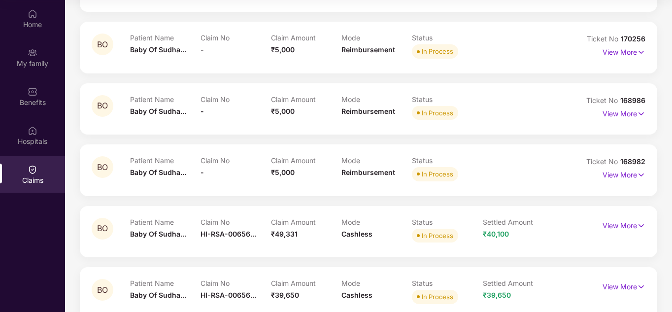
scroll to position [254, 0]
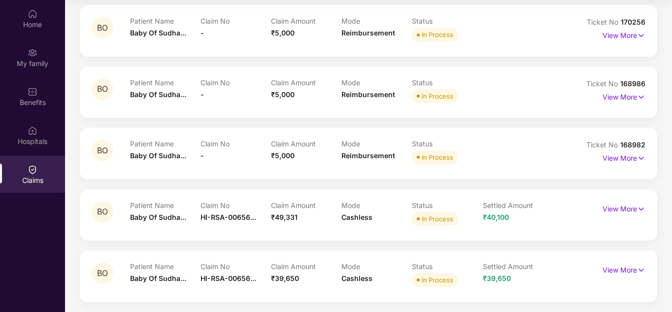
click at [322, 225] on div "Claim Amount ₹49,331" at bounding box center [306, 214] width 70 height 27
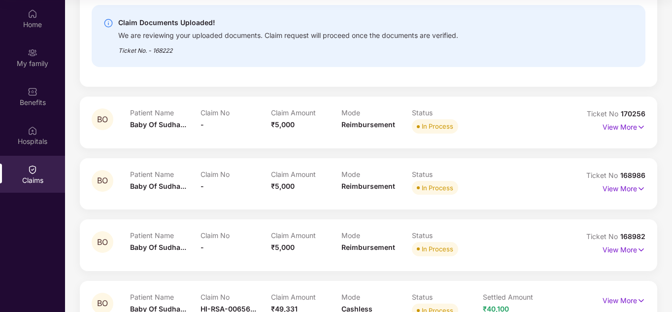
scroll to position [155, 0]
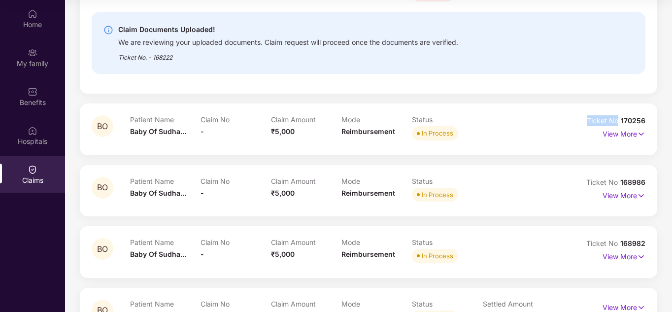
drag, startPoint x: 569, startPoint y: 122, endPoint x: 619, endPoint y: 119, distance: 49.8
click at [619, 119] on div "BO Patient Name Baby Of Sudha... Claim No - Claim Amount ₹5,000 Mode Reimbursem…" at bounding box center [369, 128] width 554 height 27
click at [533, 142] on div "Patient Name Baby Of Sudha... Claim No - Claim Amount ₹5,000 Mode Reimbursement…" at bounding box center [341, 128] width 423 height 27
click at [515, 135] on div "Patient Name Baby Of Sudha... Claim No - Claim Amount ₹5,000 Mode Reimbursement…" at bounding box center [341, 128] width 423 height 27
click at [519, 133] on div "Patient Name Baby Of Sudha... Claim No - Claim Amount ₹5,000 Mode Reimbursement…" at bounding box center [341, 128] width 423 height 27
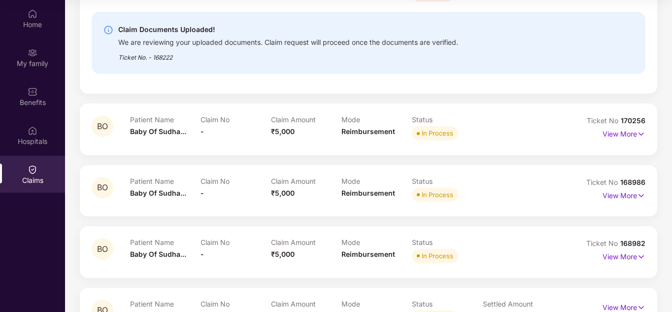
scroll to position [204, 0]
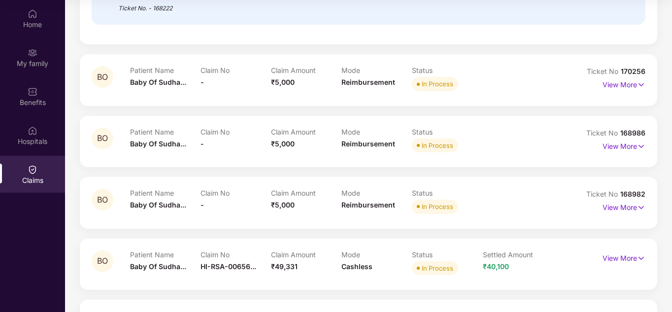
click at [544, 199] on div "Patient Name Baby Of Sudha... Claim No - Claim Amount ₹5,000 Mode Reimbursement…" at bounding box center [341, 202] width 423 height 27
click at [512, 140] on div "Patient Name Baby Of Sudha... Claim No - Claim Amount ₹5,000 Mode Reimbursement…" at bounding box center [341, 141] width 423 height 27
click at [521, 96] on div "BO Patient Name Baby Of Sudha... Claim No - Claim Amount ₹5,000 Mode Reimbursem…" at bounding box center [368, 79] width 577 height 51
click at [524, 83] on div "Patient Name Baby Of Sudha... Claim No - Claim Amount ₹5,000 Mode Reimbursement…" at bounding box center [341, 79] width 423 height 27
click at [642, 85] on img at bounding box center [641, 84] width 8 height 11
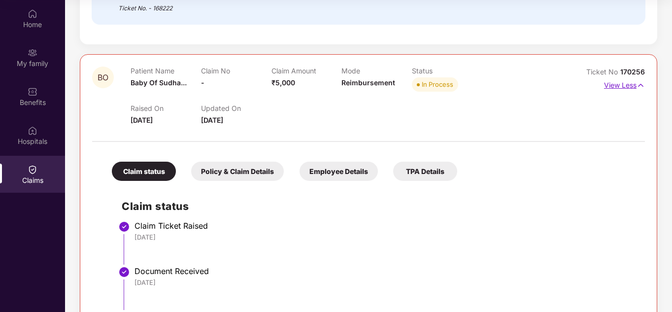
click at [643, 87] on img at bounding box center [641, 85] width 8 height 11
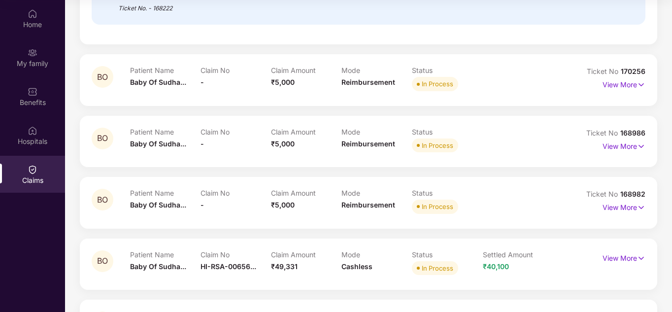
click at [515, 80] on div "Patient Name Baby Of Sudha... Claim No - Claim Amount ₹5,000 Mode Reimbursement…" at bounding box center [341, 79] width 423 height 27
click at [630, 146] on p "View More" at bounding box center [624, 144] width 43 height 13
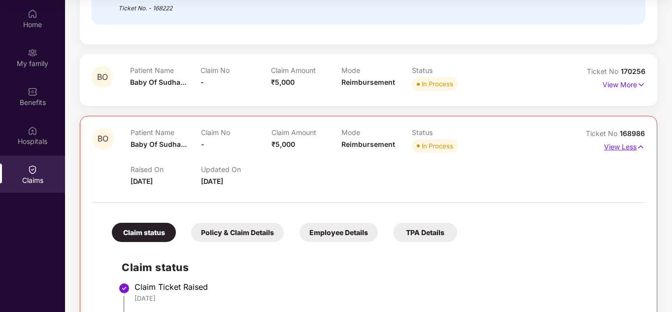
click at [631, 149] on p "View Less" at bounding box center [624, 145] width 41 height 13
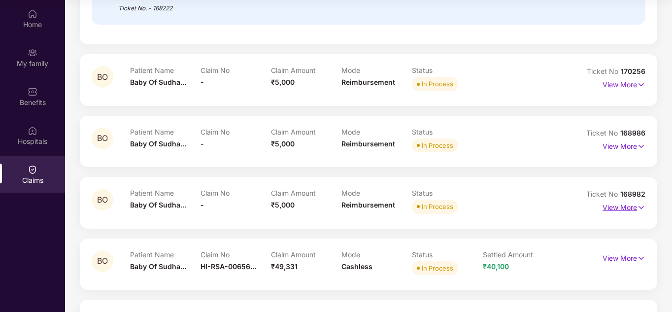
click at [621, 207] on p "View More" at bounding box center [624, 206] width 43 height 13
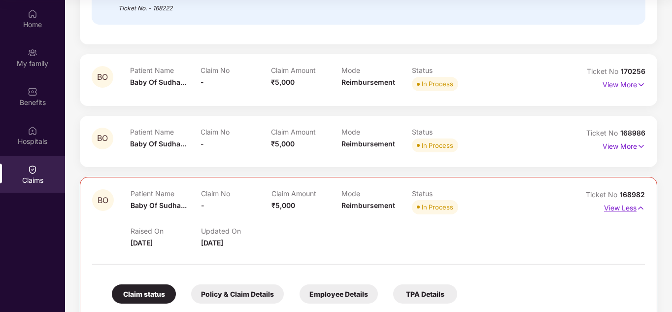
click at [621, 209] on p "View Less" at bounding box center [624, 206] width 41 height 13
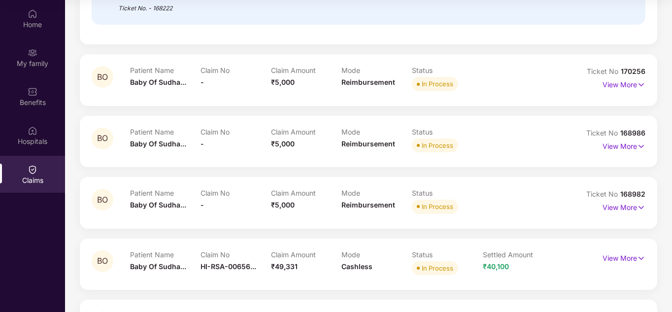
click at [254, 152] on div "Claim No -" at bounding box center [236, 141] width 70 height 27
click at [271, 95] on div "BO Patient Name Baby Of Sudha... Claim No - Claim Amount ₹5,000 Mode Reimbursem…" at bounding box center [368, 79] width 577 height 51
click at [271, 91] on div "Claim Amount ₹5,000" at bounding box center [306, 79] width 70 height 27
click at [276, 88] on div "Claim Amount ₹5,000" at bounding box center [306, 79] width 70 height 27
click at [628, 83] on p "View More" at bounding box center [624, 83] width 43 height 13
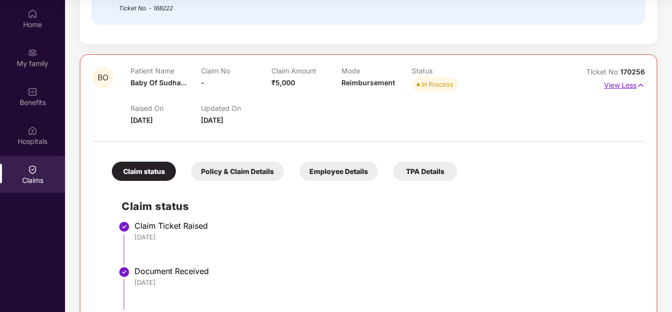
click at [633, 83] on p "View Less" at bounding box center [624, 83] width 41 height 13
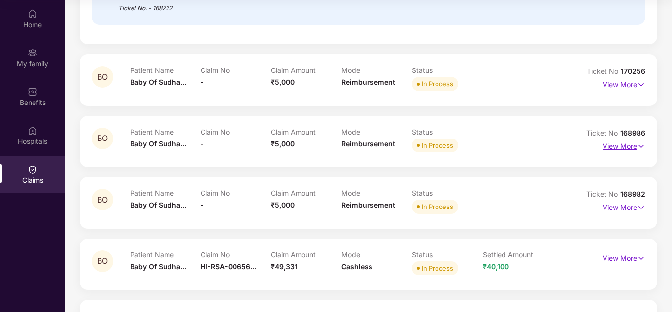
click at [639, 146] on img at bounding box center [641, 146] width 8 height 11
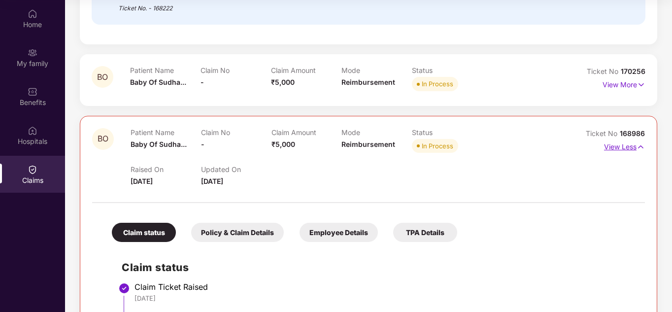
click at [639, 148] on img at bounding box center [641, 146] width 8 height 11
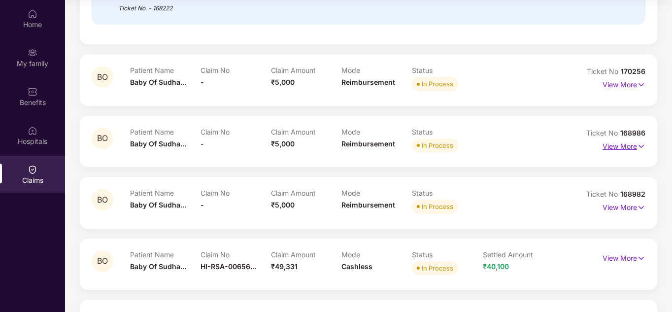
click at [632, 147] on p "View More" at bounding box center [624, 144] width 43 height 13
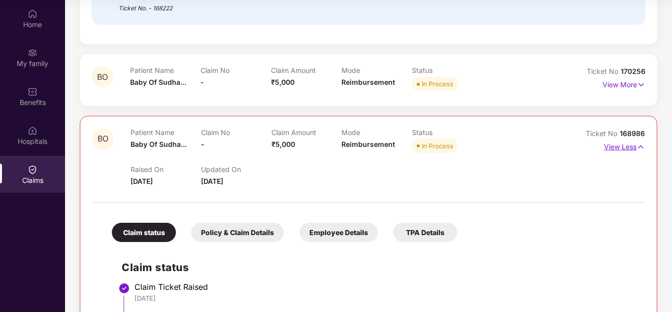
click at [632, 147] on p "View Less" at bounding box center [624, 145] width 41 height 13
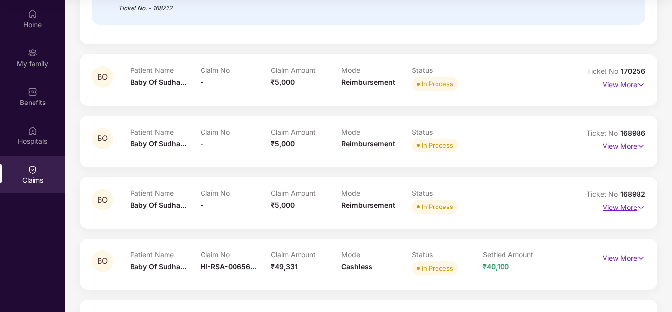
click at [619, 204] on p "View More" at bounding box center [624, 206] width 43 height 13
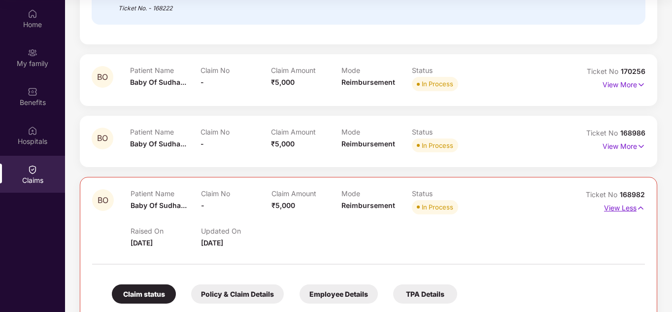
click at [630, 210] on p "View Less" at bounding box center [624, 206] width 41 height 13
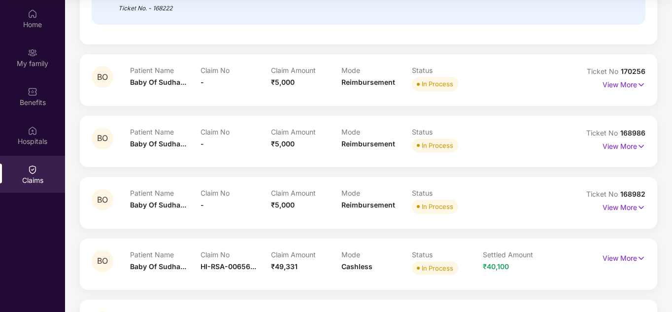
click at [263, 147] on div "Claim No -" at bounding box center [236, 141] width 70 height 27
click at [279, 203] on span "₹5,000" at bounding box center [283, 205] width 24 height 8
click at [232, 146] on div "Claim No -" at bounding box center [236, 141] width 70 height 27
click at [240, 93] on div "Claim No -" at bounding box center [236, 79] width 70 height 27
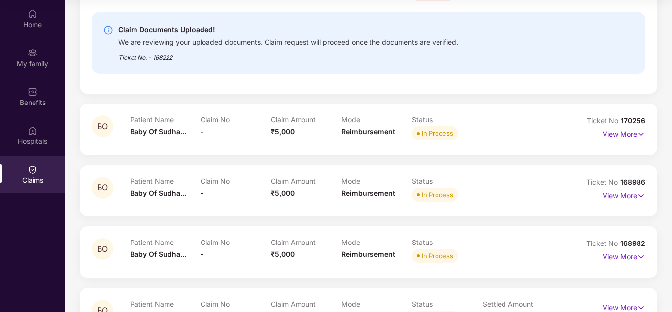
click at [531, 132] on div "Patient Name Baby Of Sudha... Claim No - Claim Amount ₹5,000 Mode Reimbursement…" at bounding box center [341, 128] width 423 height 27
click at [626, 134] on p "View More" at bounding box center [624, 132] width 43 height 13
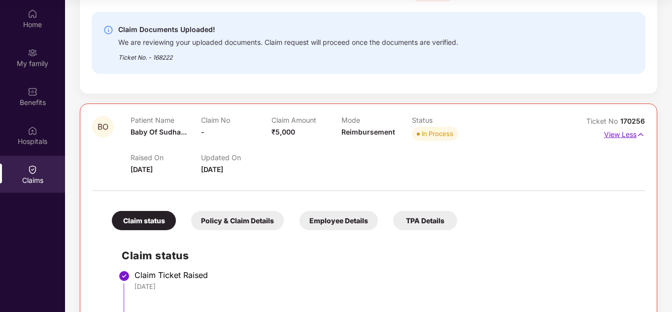
click at [628, 134] on p "View Less" at bounding box center [624, 133] width 41 height 13
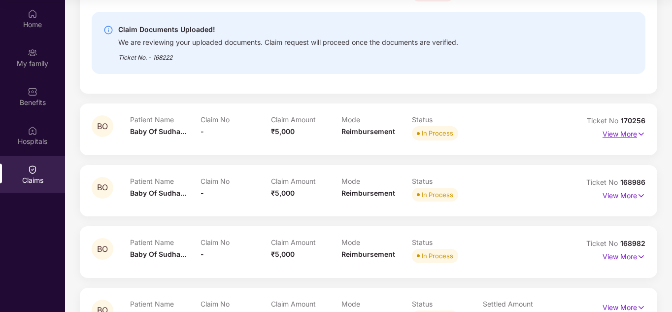
click at [613, 131] on p "View More" at bounding box center [624, 132] width 43 height 13
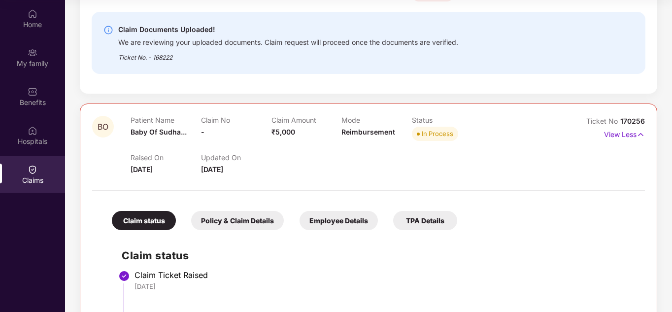
click at [217, 164] on div "Updated On [DATE]" at bounding box center [236, 164] width 70 height 22
click at [153, 169] on span "[DATE]" at bounding box center [142, 169] width 22 height 8
click at [214, 166] on span "[DATE]" at bounding box center [212, 169] width 22 height 8
click at [308, 169] on div "Raised On [DATE] Updated On [DATE]" at bounding box center [342, 159] width 422 height 32
click at [244, 224] on div "Policy & Claim Details" at bounding box center [237, 220] width 93 height 19
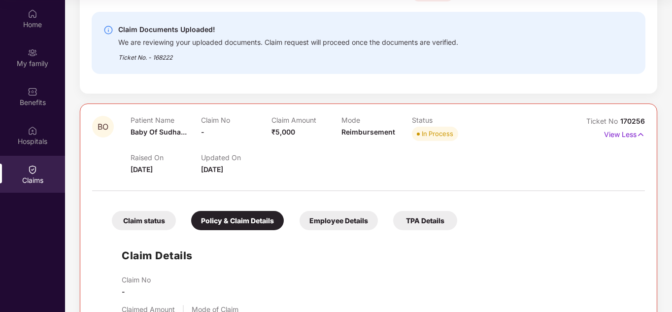
click at [327, 224] on div "Employee Details" at bounding box center [339, 220] width 78 height 19
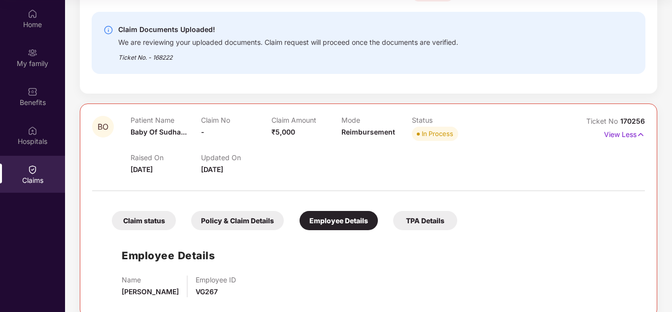
click at [415, 222] on div "TPA Details" at bounding box center [425, 220] width 64 height 19
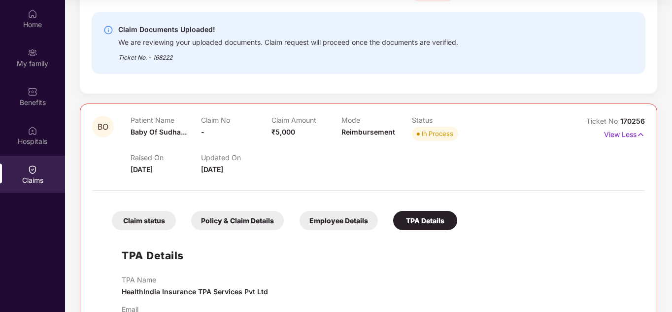
drag, startPoint x: 362, startPoint y: 226, endPoint x: 307, endPoint y: 222, distance: 55.3
click at [361, 226] on div "Employee Details" at bounding box center [339, 220] width 78 height 19
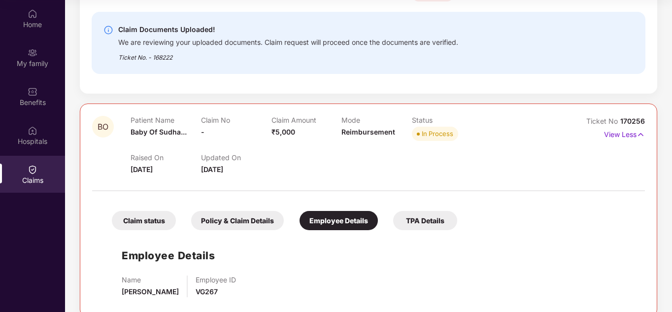
click at [246, 220] on div "Policy & Claim Details" at bounding box center [237, 220] width 93 height 19
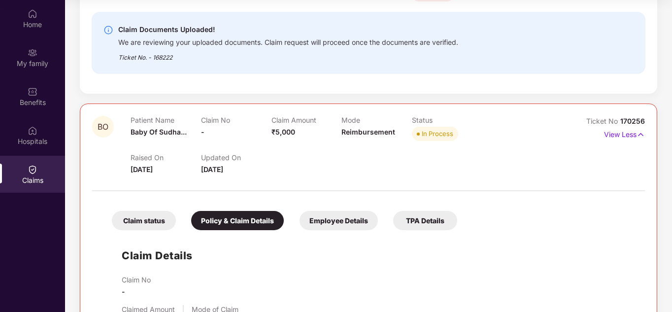
click at [148, 220] on div "Claim status" at bounding box center [144, 220] width 64 height 19
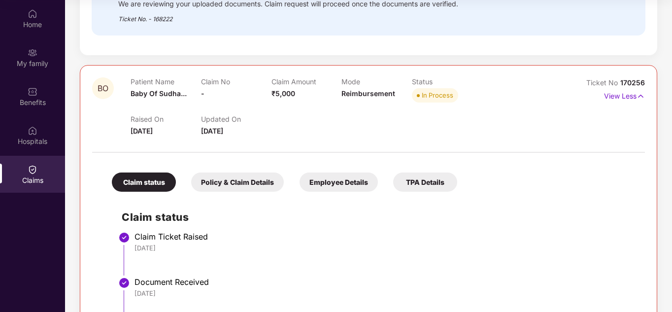
scroll to position [254, 0]
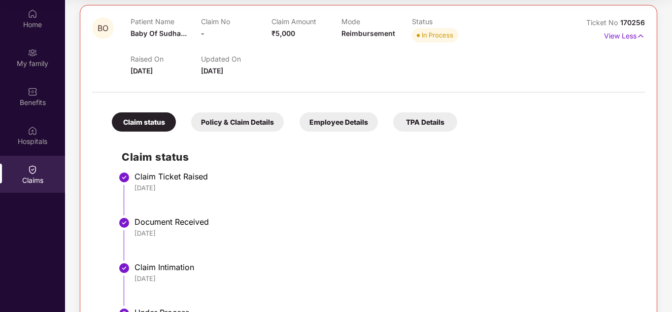
click at [231, 128] on div "Policy & Claim Details" at bounding box center [237, 121] width 93 height 19
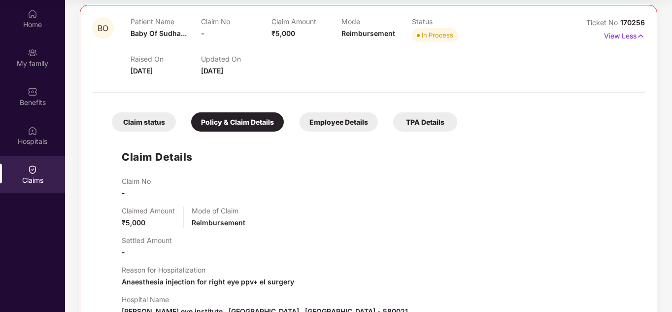
click at [332, 125] on div "Employee Details" at bounding box center [339, 121] width 78 height 19
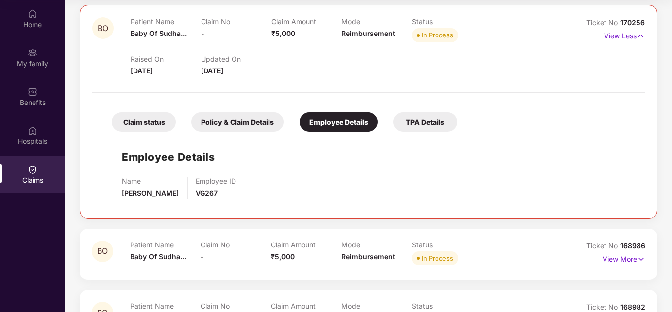
click at [430, 122] on div "TPA Details" at bounding box center [425, 121] width 64 height 19
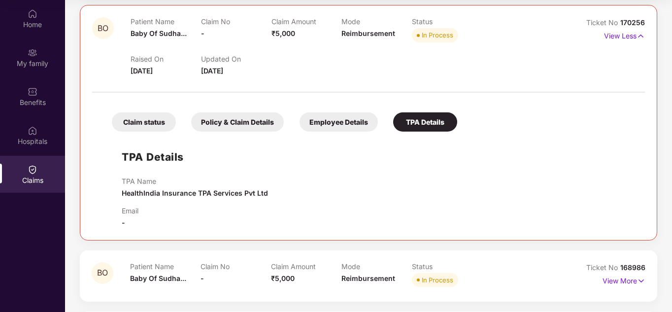
click at [334, 117] on div "Employee Details" at bounding box center [339, 121] width 78 height 19
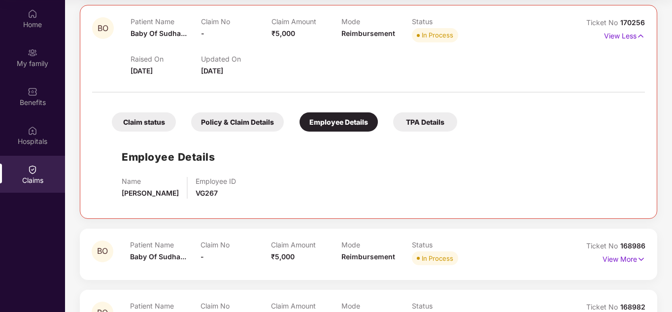
click at [212, 120] on div "Policy & Claim Details" at bounding box center [237, 121] width 93 height 19
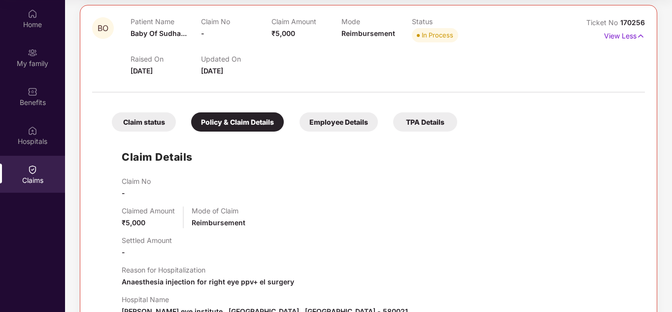
click at [156, 125] on div "Claim status" at bounding box center [144, 121] width 64 height 19
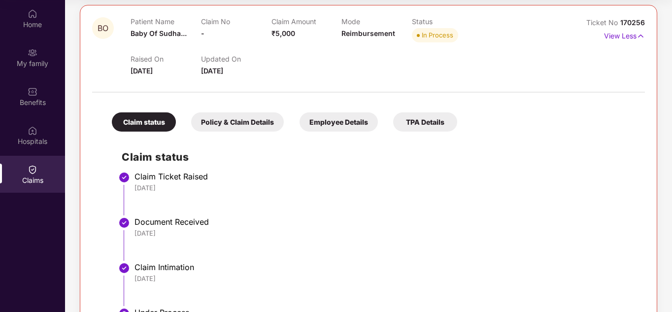
scroll to position [155, 0]
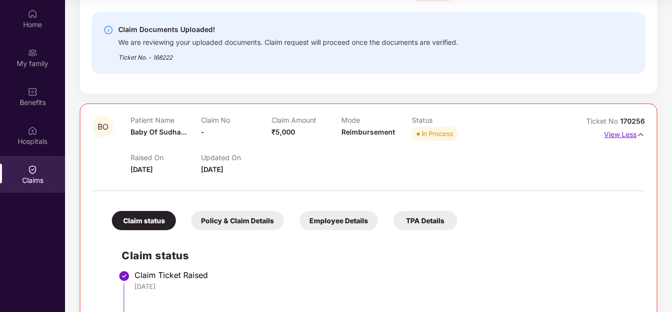
click at [638, 133] on img at bounding box center [641, 134] width 8 height 11
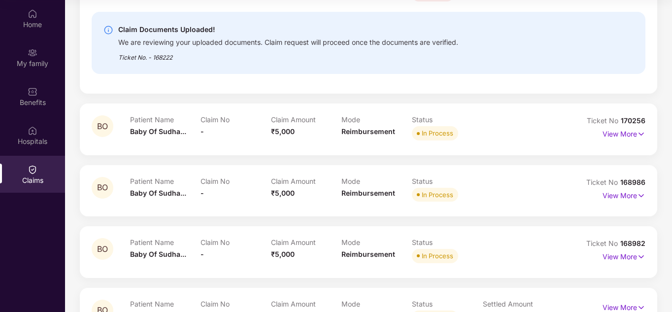
scroll to position [254, 0]
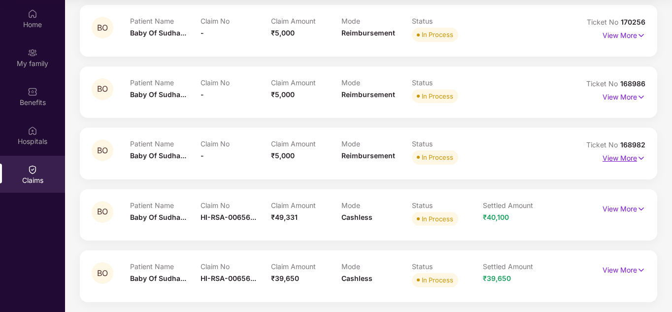
click at [606, 158] on p "View More" at bounding box center [624, 156] width 43 height 13
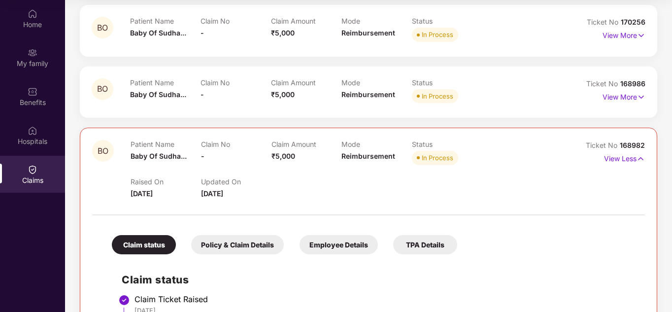
click at [430, 190] on div "Raised On [DATE] Updated On [DATE]" at bounding box center [342, 184] width 422 height 32
click at [642, 159] on img at bounding box center [641, 158] width 8 height 11
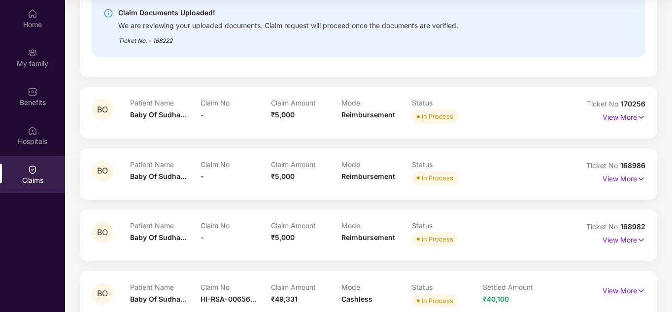
scroll to position [155, 0]
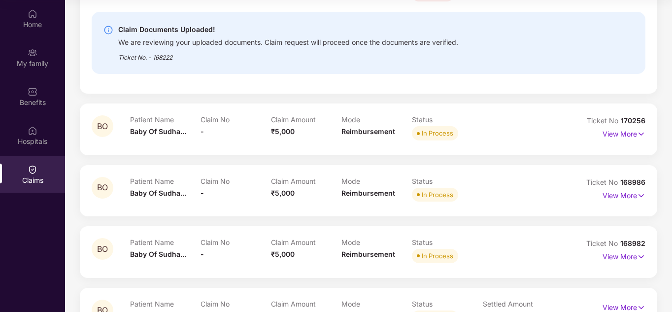
drag, startPoint x: 526, startPoint y: 137, endPoint x: 557, endPoint y: 132, distance: 31.0
click at [527, 136] on div "Patient Name Baby Of Sudha... Claim No - Claim Amount ₹5,000 Mode Reimbursement…" at bounding box center [341, 128] width 423 height 27
click at [633, 134] on p "View More" at bounding box center [624, 132] width 43 height 13
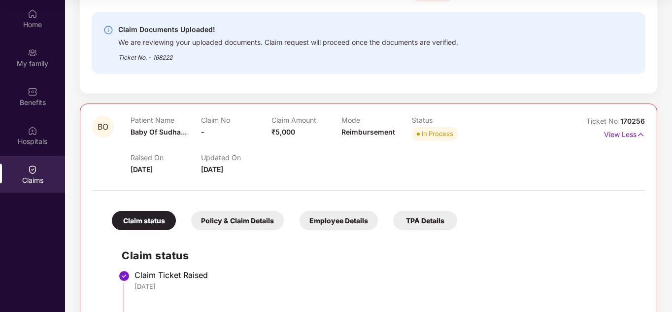
click at [645, 133] on div "BO Patient Name Baby Of Sudha... Claim No - Claim Amount ₹5,000 Mode Reimbursem…" at bounding box center [368, 314] width 577 height 423
click at [641, 135] on img at bounding box center [641, 134] width 8 height 11
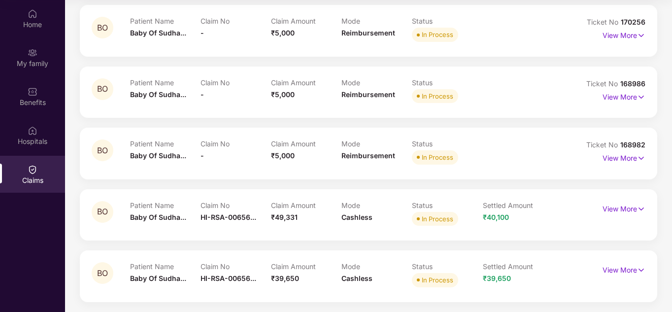
scroll to position [204, 0]
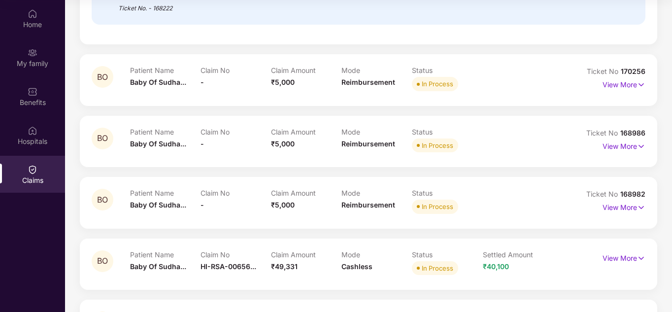
click at [519, 203] on div "Patient Name Baby Of Sudha... Claim No - Claim Amount ₹5,000 Mode Reimbursement…" at bounding box center [341, 202] width 423 height 27
click at [631, 209] on p "View More" at bounding box center [624, 206] width 43 height 13
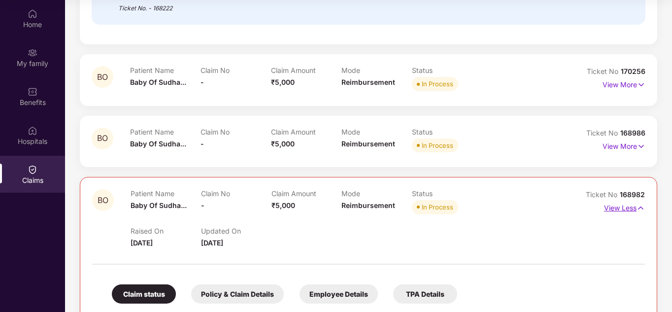
click at [628, 209] on p "View Less" at bounding box center [624, 206] width 41 height 13
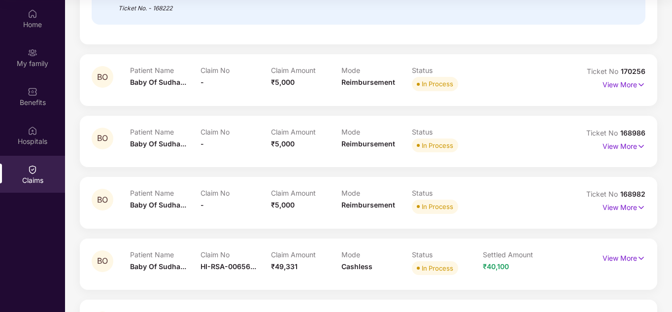
click at [547, 208] on div "Patient Name Baby Of Sudha... Claim No - Claim Amount ₹5,000 Mode Reimbursement…" at bounding box center [341, 202] width 423 height 27
click at [620, 147] on p "View More" at bounding box center [624, 144] width 43 height 13
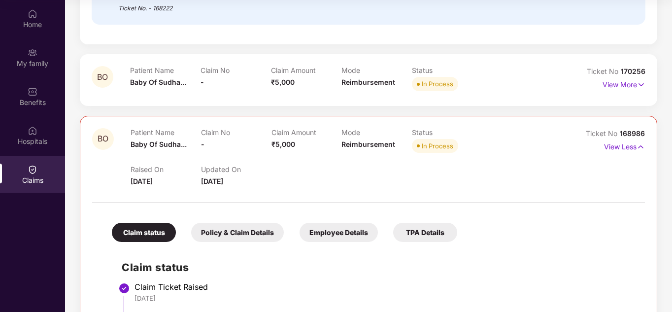
click at [549, 148] on div "Patient Name Baby Of Sudha... Claim No - Claim Amount ₹5,000 Mode Reimbursement…" at bounding box center [342, 141] width 422 height 27
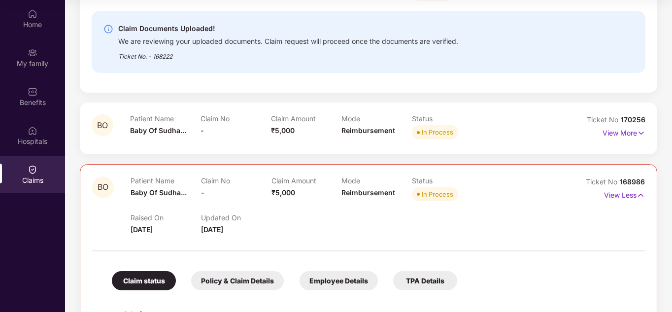
scroll to position [155, 0]
click at [640, 194] on img at bounding box center [641, 196] width 8 height 11
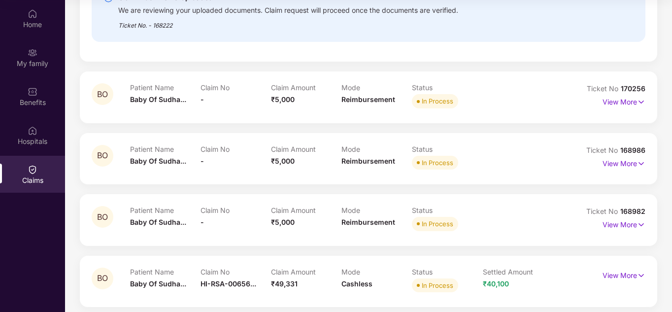
scroll to position [204, 0]
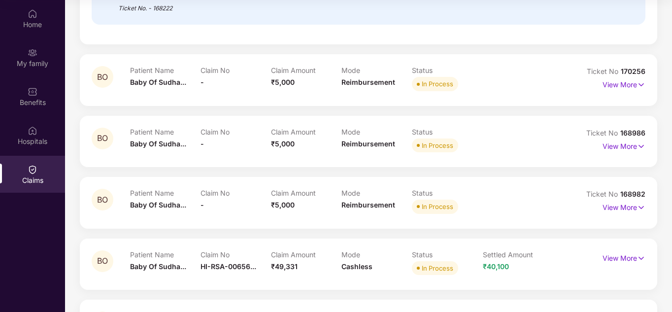
click at [544, 212] on div "Patient Name Baby Of Sudha... Claim No - Claim Amount ₹5,000 Mode Reimbursement…" at bounding box center [341, 202] width 423 height 27
drag, startPoint x: 586, startPoint y: 71, endPoint x: 656, endPoint y: 70, distance: 69.5
click at [656, 70] on div "BO Patient Name Baby Of Sudha... Claim No - Claim Amount ₹5,000 Mode Reimbursem…" at bounding box center [368, 79] width 577 height 51
click at [561, 96] on div "BO Patient Name Baby Of Sudha... Claim No - Claim Amount ₹5,000 Mode Reimbursem…" at bounding box center [368, 79] width 577 height 51
click at [627, 85] on p "View More" at bounding box center [624, 83] width 43 height 13
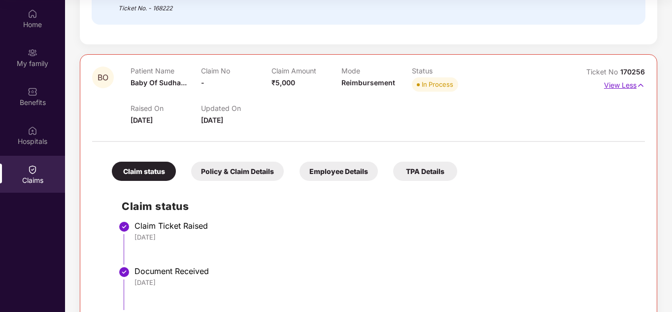
click at [638, 86] on img at bounding box center [641, 85] width 8 height 11
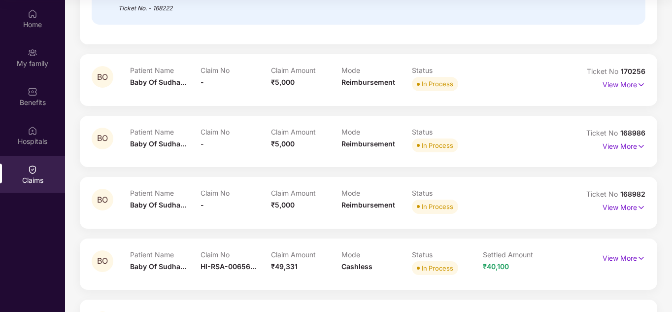
click at [539, 85] on div "Patient Name Baby Of Sudha... Claim No - Claim Amount ₹5,000 Mode Reimbursement…" at bounding box center [341, 79] width 423 height 27
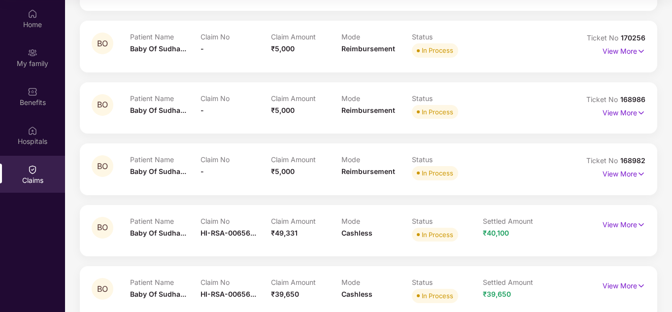
scroll to position [254, 0]
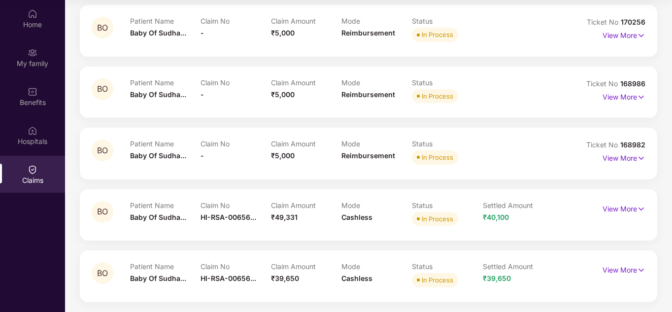
drag, startPoint x: 544, startPoint y: 154, endPoint x: 554, endPoint y: 154, distance: 10.3
click at [545, 154] on div "Patient Name Baby Of Sudha... Claim No - Claim Amount ₹5,000 Mode Reimbursement…" at bounding box center [341, 152] width 423 height 27
click at [626, 157] on p "View More" at bounding box center [624, 156] width 43 height 13
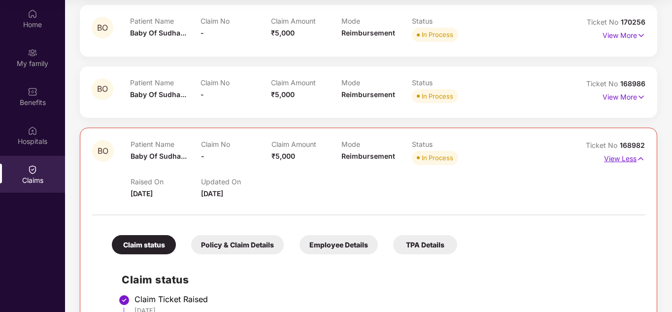
click at [639, 159] on img at bounding box center [641, 158] width 8 height 11
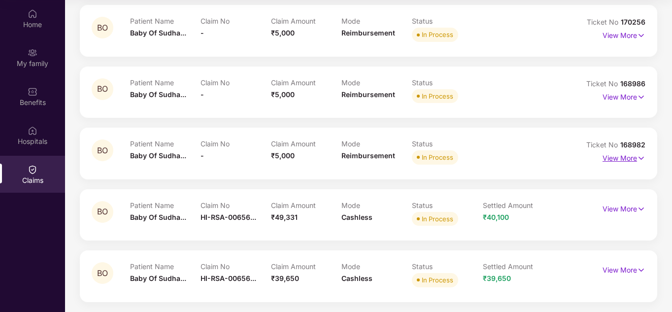
click at [639, 160] on img at bounding box center [641, 158] width 8 height 11
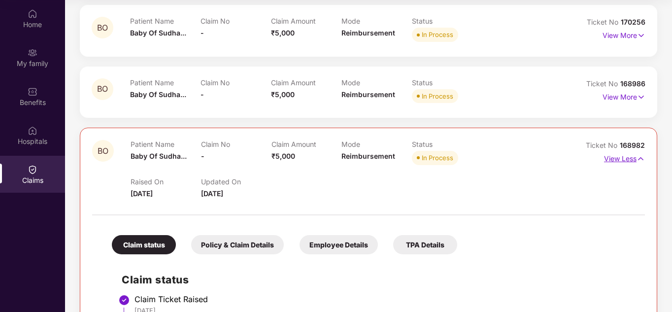
click at [639, 160] on img at bounding box center [641, 158] width 8 height 11
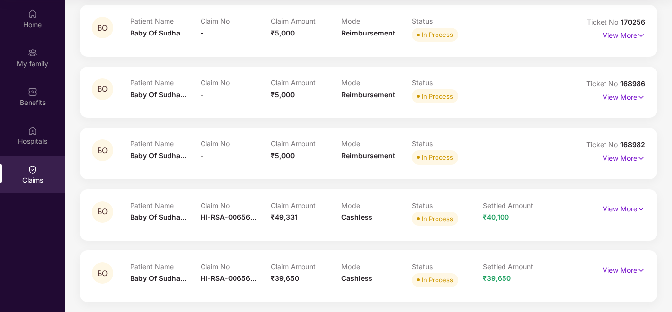
click at [507, 157] on div "Patient Name Baby Of Sudha... Claim No - Claim Amount ₹5,000 Mode Reimbursement…" at bounding box center [341, 152] width 423 height 27
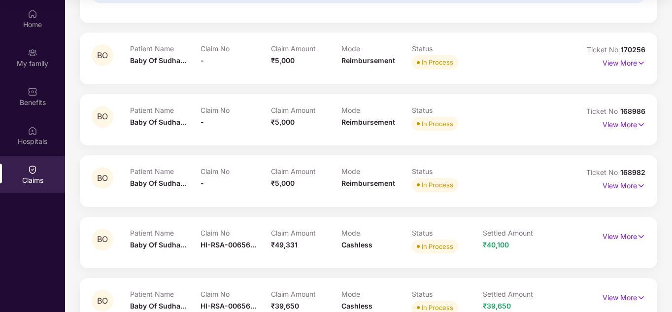
scroll to position [204, 0]
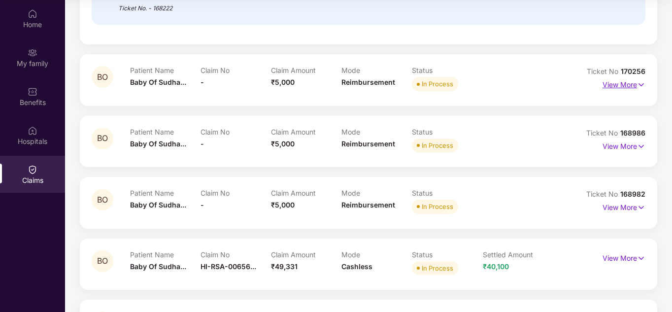
click at [638, 86] on img at bounding box center [641, 84] width 8 height 11
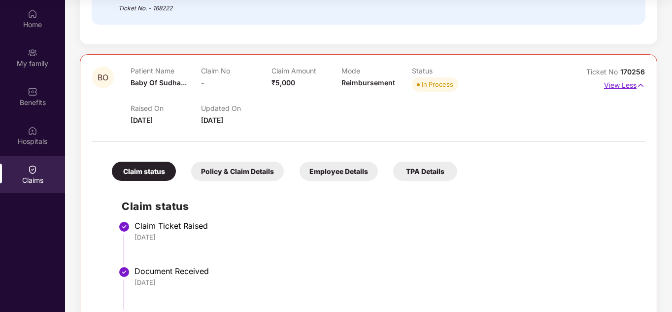
click at [641, 85] on img at bounding box center [641, 85] width 8 height 11
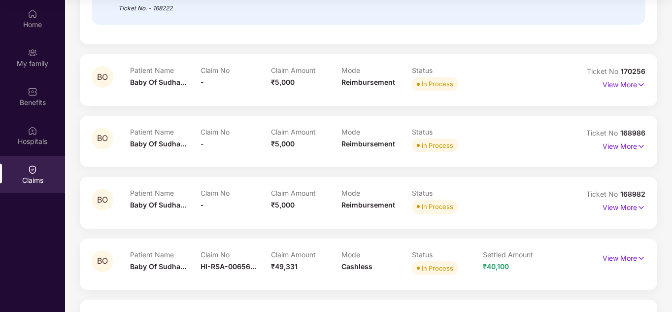
click at [525, 76] on div "Patient Name Baby Of Sudha... Claim No - Claim Amount ₹5,000 Mode Reimbursement…" at bounding box center [341, 79] width 423 height 27
click at [625, 86] on p "View More" at bounding box center [624, 83] width 43 height 13
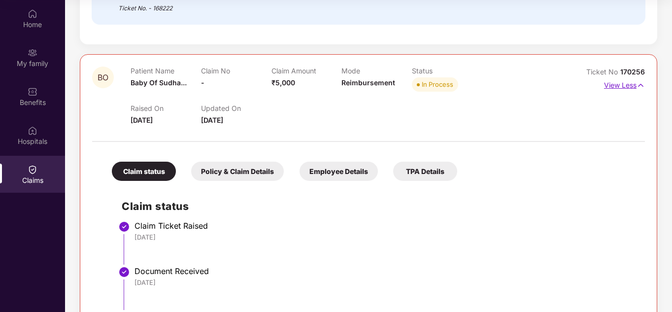
click at [634, 85] on p "View Less" at bounding box center [624, 83] width 41 height 13
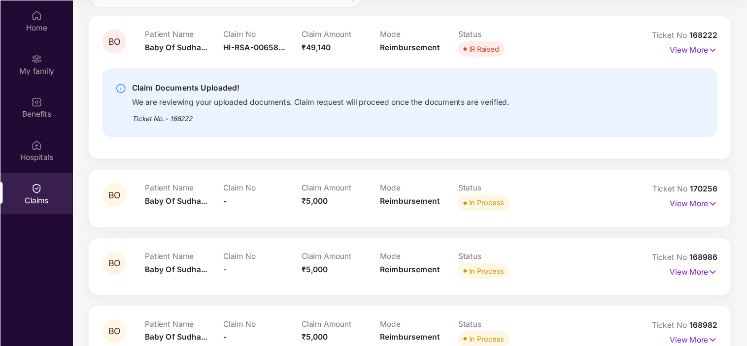
scroll to position [106, 0]
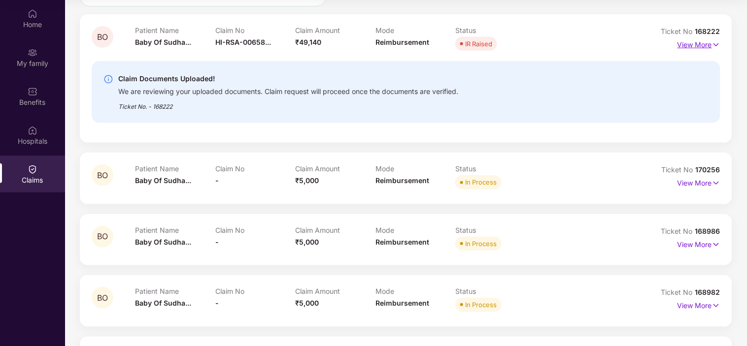
click at [671, 45] on img at bounding box center [716, 44] width 8 height 11
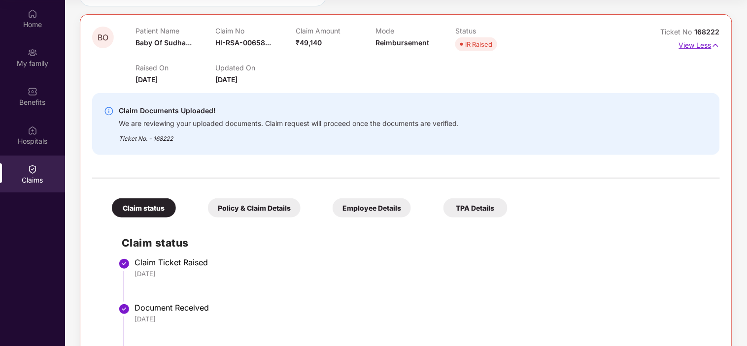
click at [671, 45] on img at bounding box center [715, 45] width 8 height 11
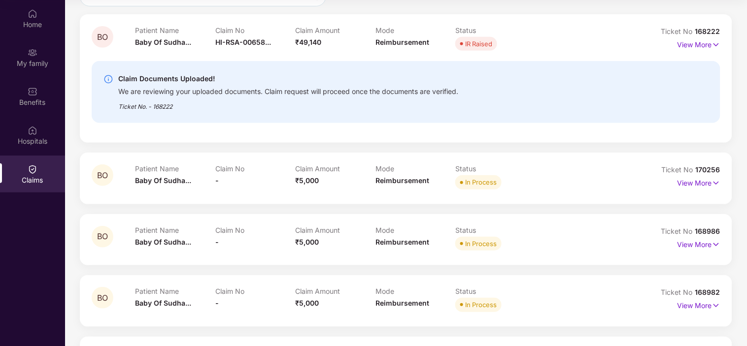
click at [541, 186] on div "Patient Name Baby Of Sudha... Claim No - Claim Amount ₹5,000 Mode Reimbursement…" at bounding box center [375, 178] width 480 height 27
click at [237, 191] on div "Claim No -" at bounding box center [255, 178] width 80 height 27
click at [175, 190] on div "Patient Name Baby Of Sudha..." at bounding box center [175, 178] width 80 height 27
drag, startPoint x: 139, startPoint y: 168, endPoint x: 209, endPoint y: 183, distance: 71.1
click at [209, 183] on div "Patient Name Baby Of Sudha..." at bounding box center [175, 178] width 80 height 27
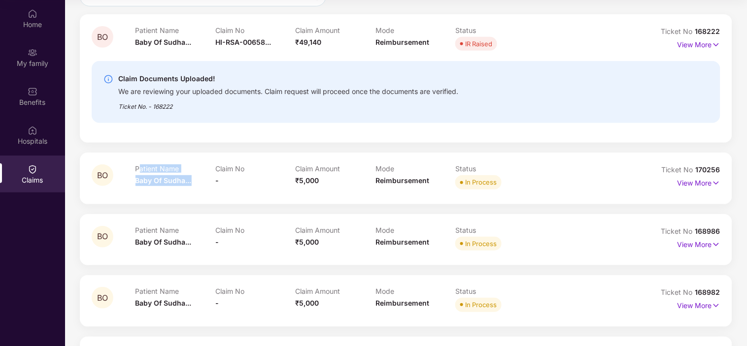
click at [209, 183] on div "Patient Name Baby Of Sudha..." at bounding box center [175, 178] width 80 height 27
click at [181, 190] on div "Patient Name Baby Of Sudha..." at bounding box center [175, 178] width 80 height 27
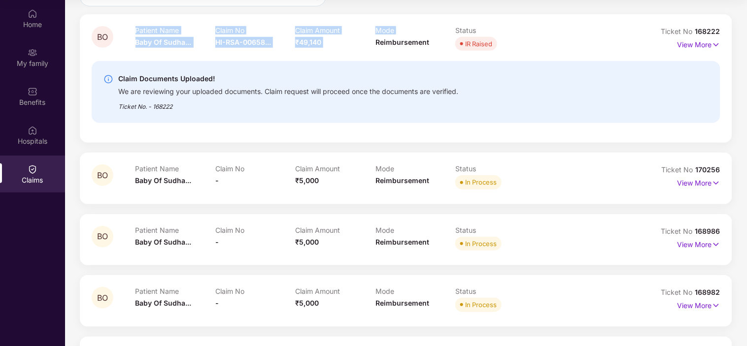
drag, startPoint x: 135, startPoint y: 31, endPoint x: 337, endPoint y: 43, distance: 202.4
click at [368, 43] on div "Patient Name Baby Of Sudha... Claim No HI-RSA-00658... Claim Amount ₹49,140 Mod…" at bounding box center [375, 39] width 480 height 27
click at [292, 43] on div "Claim No HI-RSA-00658..." at bounding box center [255, 39] width 80 height 27
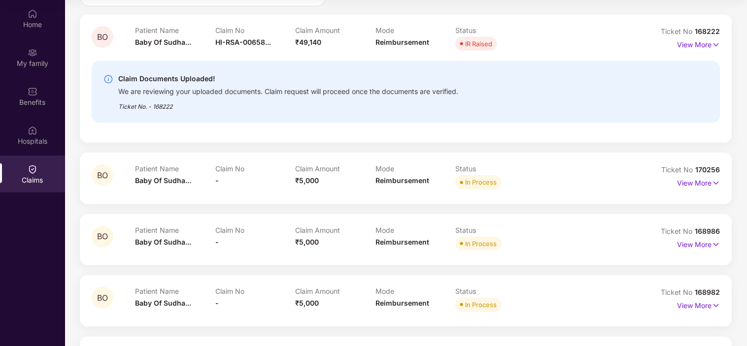
drag, startPoint x: 530, startPoint y: 52, endPoint x: 536, endPoint y: 50, distance: 6.1
click at [531, 51] on div "Status IR Raised" at bounding box center [495, 39] width 80 height 27
click at [509, 44] on div "IR Raised" at bounding box center [495, 44] width 80 height 14
click at [671, 47] on p "View More" at bounding box center [698, 43] width 43 height 13
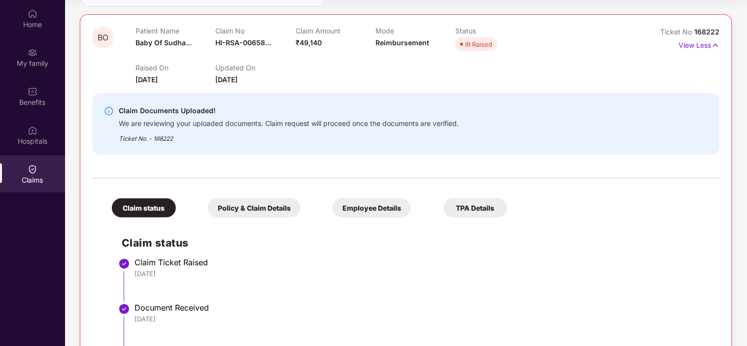
click at [549, 47] on div "Patient Name Baby Of Sudha... Claim No HI-RSA-00658... Claim Amount ₹49,140 Mod…" at bounding box center [374, 40] width 479 height 27
click at [671, 47] on img at bounding box center [715, 45] width 8 height 11
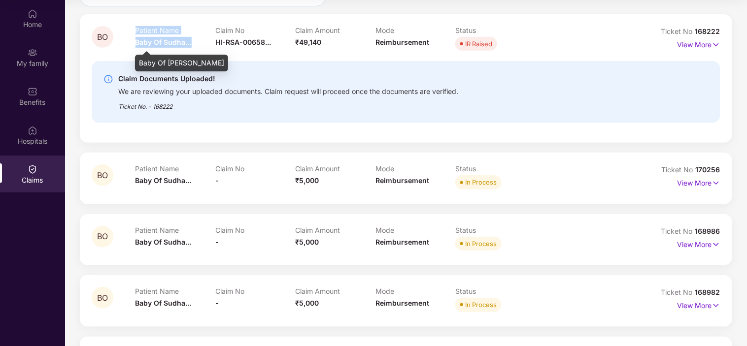
drag, startPoint x: 153, startPoint y: 43, endPoint x: 193, endPoint y: 43, distance: 39.4
click at [193, 43] on div "BO Patient Name Baby Of Sudha... Claim No HI-RSA-00658... Claim Amount ₹49,140 …" at bounding box center [354, 39] width 524 height 27
click at [197, 43] on div "Patient Name Baby Of Sudha..." at bounding box center [175, 39] width 80 height 27
drag, startPoint x: 139, startPoint y: 32, endPoint x: 181, endPoint y: 41, distance: 43.3
click at [181, 41] on div "Patient Name Baby Of Sudha..." at bounding box center [175, 39] width 80 height 27
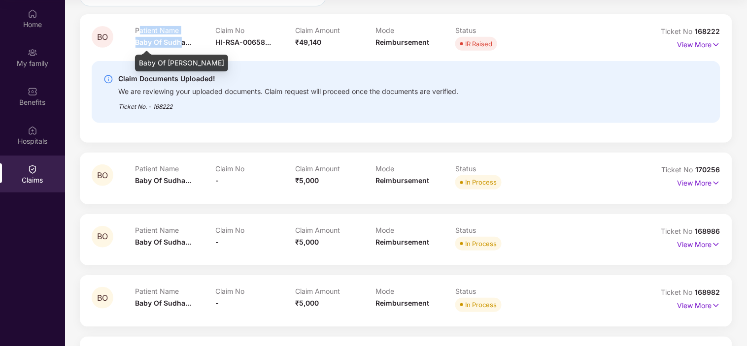
click at [168, 41] on span "Baby Of Sudha..." at bounding box center [163, 42] width 56 height 8
drag, startPoint x: 125, startPoint y: 26, endPoint x: 195, endPoint y: 41, distance: 71.1
click at [195, 41] on div "BO Patient Name Baby Of Sudha... Claim No HI-RSA-00658... Claim Amount ₹49,140 …" at bounding box center [354, 39] width 524 height 27
copy div "Patient Name Baby Of Sudha..."
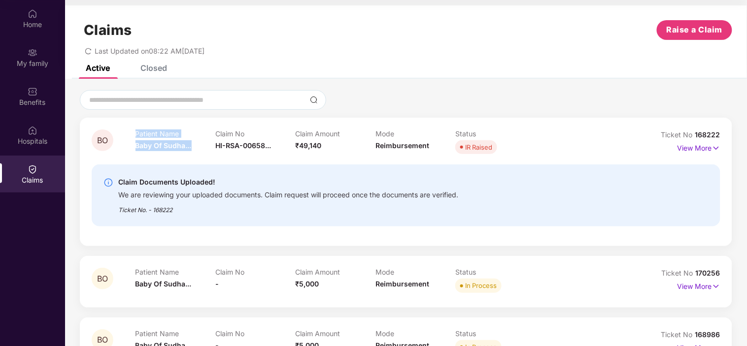
scroll to position [0, 0]
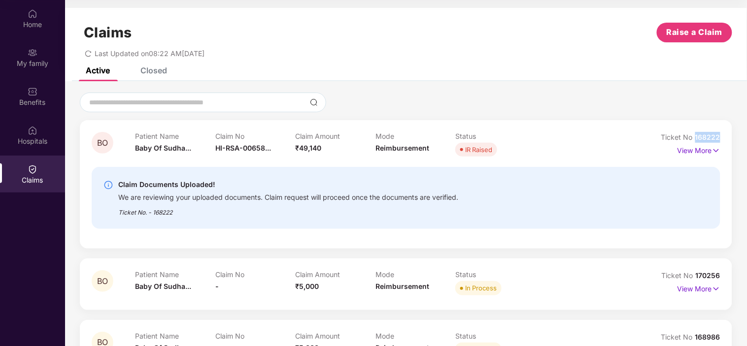
drag, startPoint x: 695, startPoint y: 138, endPoint x: 722, endPoint y: 138, distance: 26.6
click at [671, 138] on div "BO Patient Name Baby Of Sudha... Claim No HI-RSA-00658... Claim Amount ₹49,140 …" at bounding box center [406, 184] width 652 height 129
copy span "168222"
drag, startPoint x: 136, startPoint y: 136, endPoint x: 197, endPoint y: 145, distance: 61.7
click at [197, 145] on div "Patient Name Baby Of Sudha..." at bounding box center [175, 145] width 80 height 27
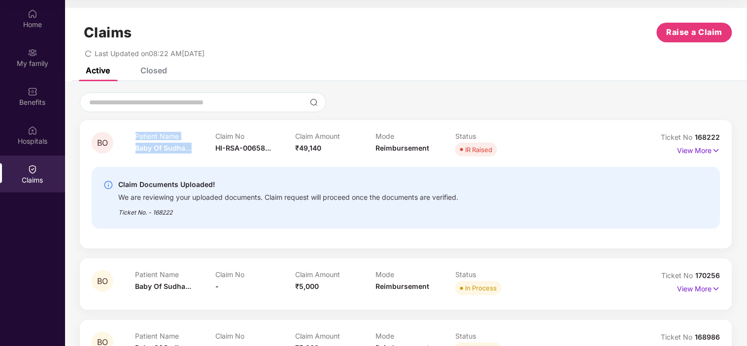
copy div "Patient Name Baby Of Sudha..."
click at [201, 151] on div "Patient Name Baby Of Sudha..." at bounding box center [175, 145] width 80 height 27
click at [179, 148] on span "Baby Of Sudha..." at bounding box center [163, 148] width 56 height 8
click at [671, 148] on p "View More" at bounding box center [698, 149] width 43 height 13
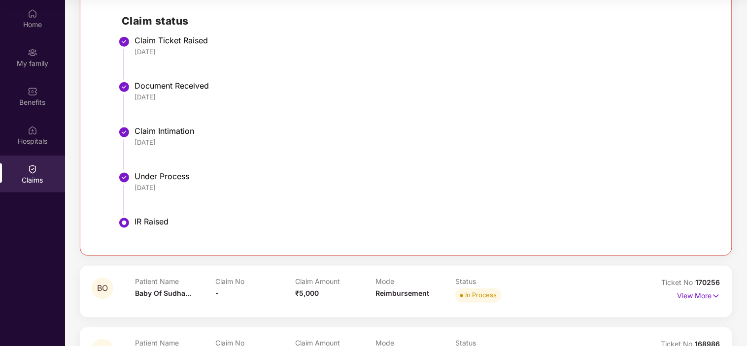
scroll to position [219, 0]
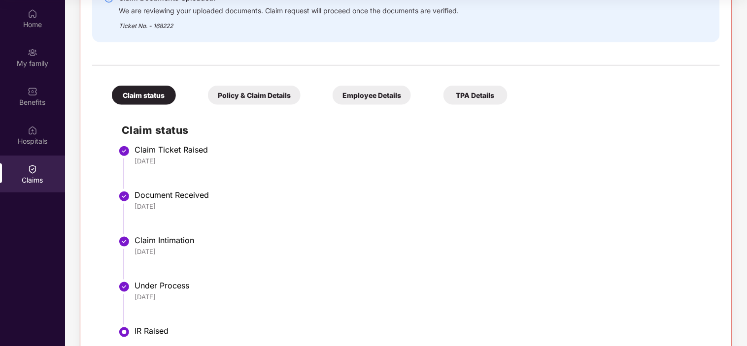
click at [264, 101] on div "Policy & Claim Details" at bounding box center [254, 95] width 93 height 19
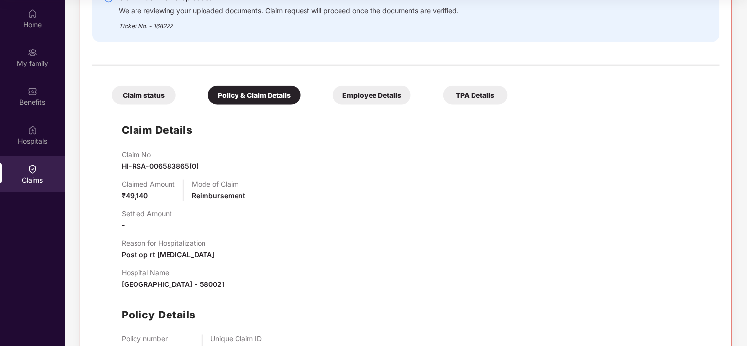
click at [346, 99] on div "Employee Details" at bounding box center [372, 95] width 78 height 19
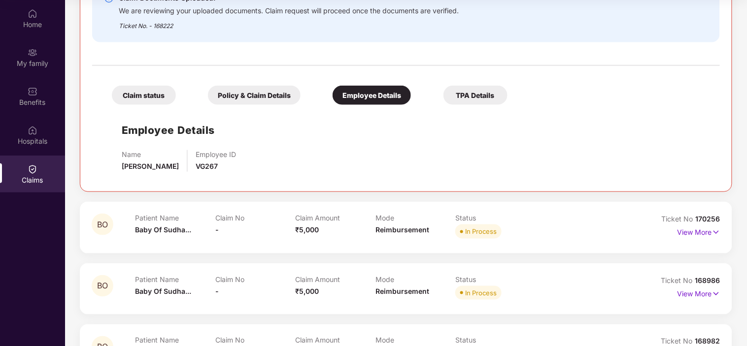
click at [466, 95] on div "TPA Details" at bounding box center [475, 95] width 64 height 19
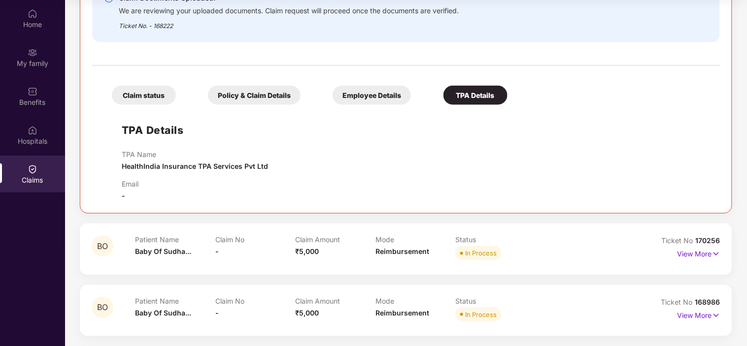
click at [377, 96] on div "Employee Details" at bounding box center [372, 95] width 78 height 19
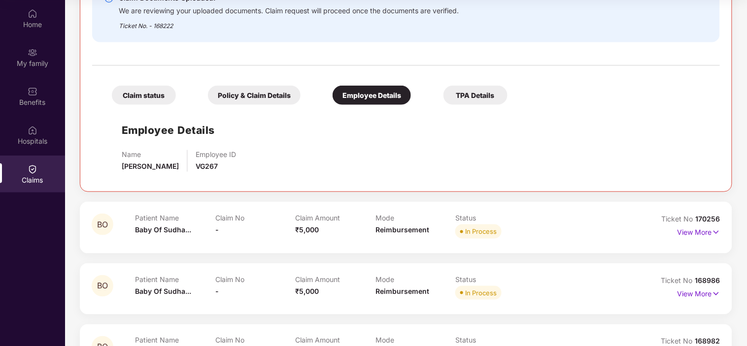
click at [282, 92] on div "Policy & Claim Details" at bounding box center [254, 95] width 93 height 19
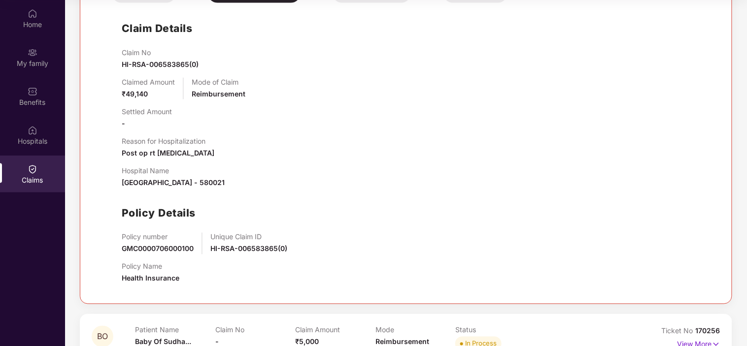
scroll to position [328, 0]
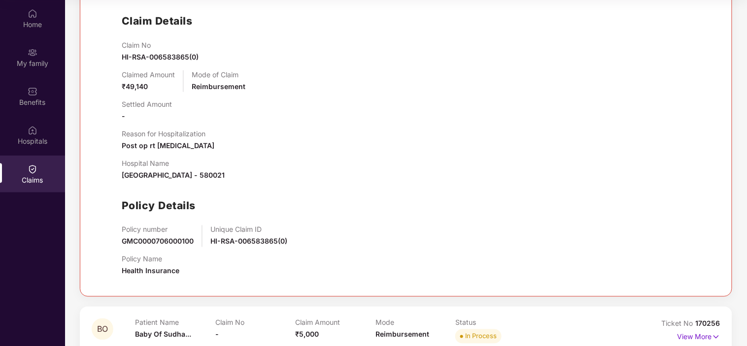
click at [184, 189] on div "Claim No HI-RSA-006583865(0) Claimed Amount ₹49,140 Mode of Claim Reimbursement…" at bounding box center [416, 163] width 588 height 244
drag, startPoint x: 119, startPoint y: 163, endPoint x: 179, endPoint y: 163, distance: 60.1
click at [179, 163] on div "Claim Details Claim No HI-RSA-006583865(0) Claimed Amount ₹49,140 Mode of Claim…" at bounding box center [406, 142] width 608 height 284
click at [260, 155] on div "Claim No HI-RSA-006583865(0) Claimed Amount ₹49,140 Mode of Claim Reimbursement…" at bounding box center [416, 163] width 588 height 244
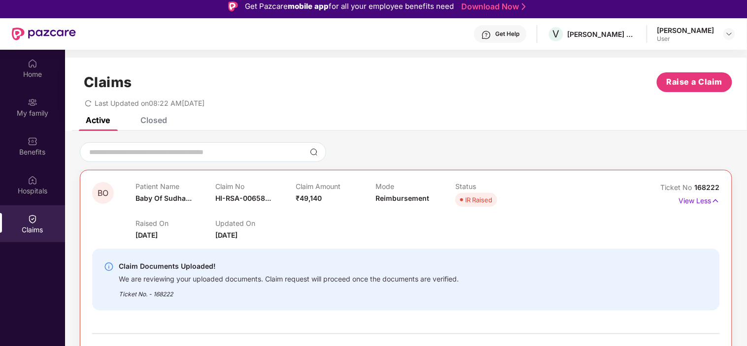
scroll to position [0, 0]
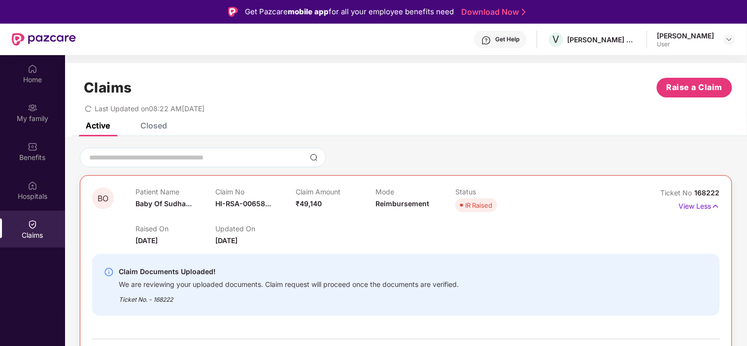
drag, startPoint x: 168, startPoint y: 123, endPoint x: 160, endPoint y: 127, distance: 9.1
click at [167, 123] on div "Active Closed" at bounding box center [406, 130] width 682 height 14
click at [160, 127] on div "Closed" at bounding box center [153, 126] width 27 height 10
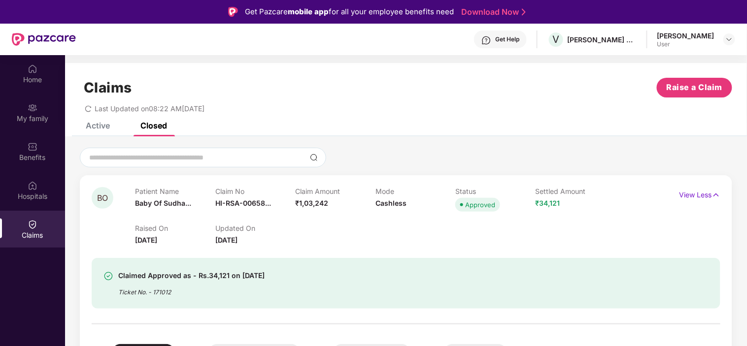
click at [410, 225] on div "Raised On [DATE] Updated On [DATE]" at bounding box center [375, 230] width 480 height 32
click at [671, 196] on p "View Less" at bounding box center [699, 193] width 41 height 13
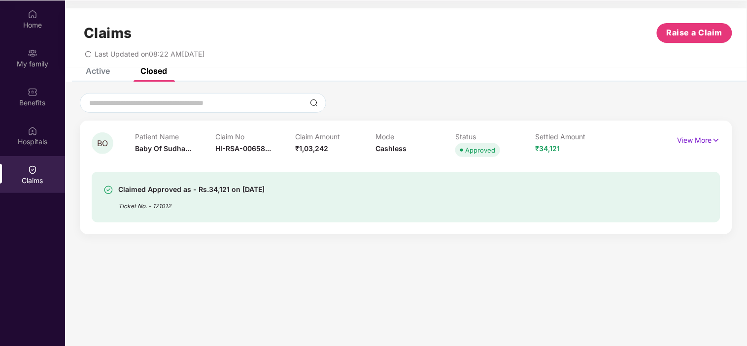
scroll to position [55, 0]
drag, startPoint x: 136, startPoint y: 146, endPoint x: 192, endPoint y: 146, distance: 55.7
click at [192, 146] on div "Patient Name Baby Of Sudha..." at bounding box center [175, 145] width 80 height 27
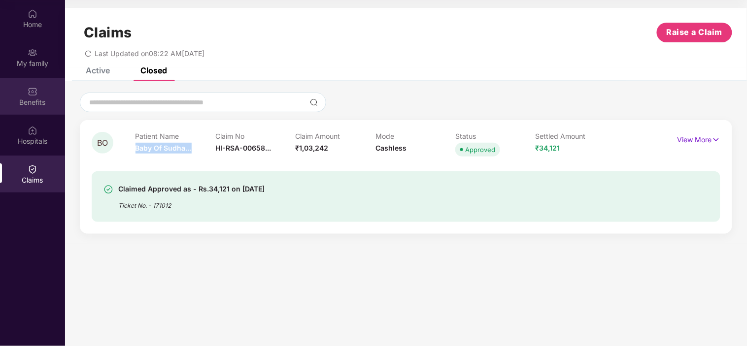
click at [33, 92] on img at bounding box center [33, 92] width 10 height 10
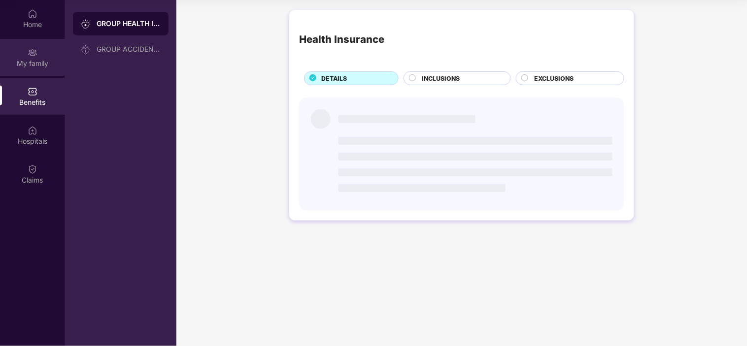
click at [36, 60] on div "My family" at bounding box center [32, 64] width 65 height 10
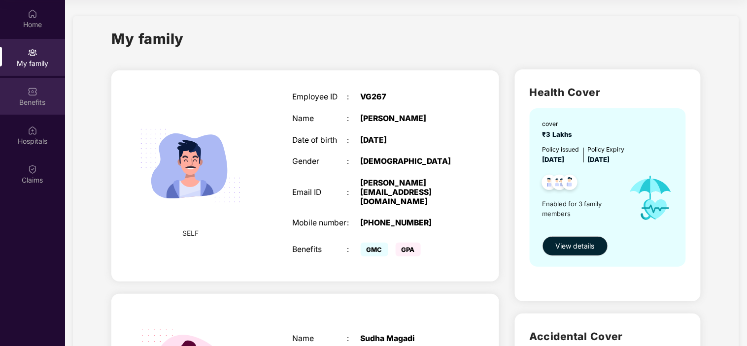
click at [35, 98] on div "Benefits" at bounding box center [32, 103] width 65 height 10
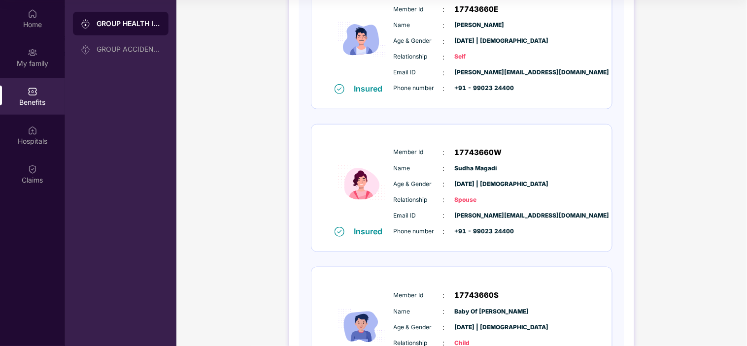
scroll to position [219, 0]
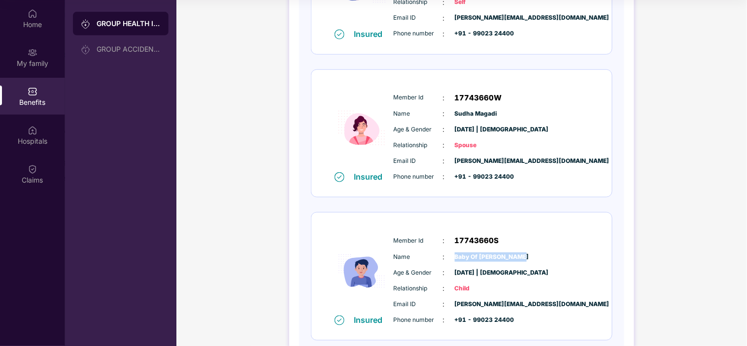
drag, startPoint x: 456, startPoint y: 253, endPoint x: 522, endPoint y: 257, distance: 66.6
click at [522, 257] on div "Name : Baby Of [PERSON_NAME]" at bounding box center [492, 257] width 196 height 11
click at [537, 258] on div "Name : Baby Of [PERSON_NAME]" at bounding box center [492, 257] width 196 height 11
drag, startPoint x: 456, startPoint y: 253, endPoint x: 533, endPoint y: 253, distance: 76.9
click at [533, 253] on div "Name : Baby Of [PERSON_NAME]" at bounding box center [492, 257] width 196 height 11
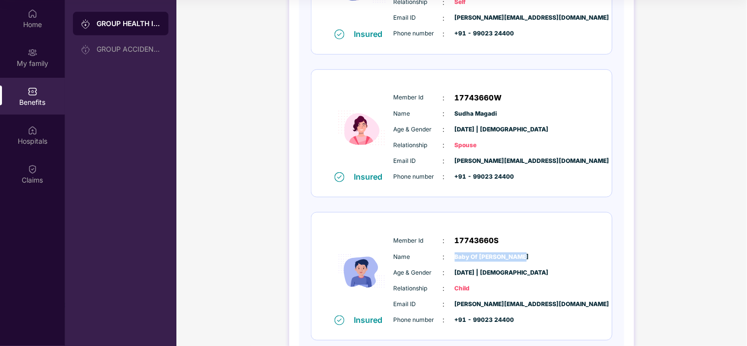
copy span "Baby Of [PERSON_NAME]"
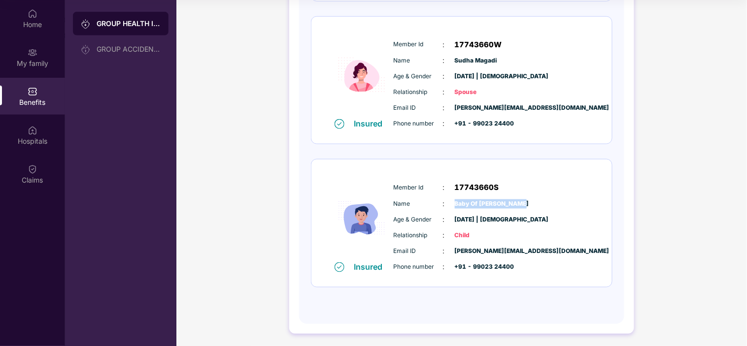
scroll to position [274, 0]
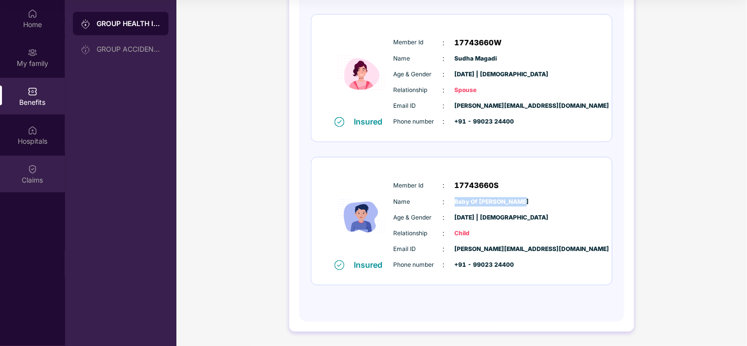
click at [34, 168] on img at bounding box center [33, 170] width 10 height 10
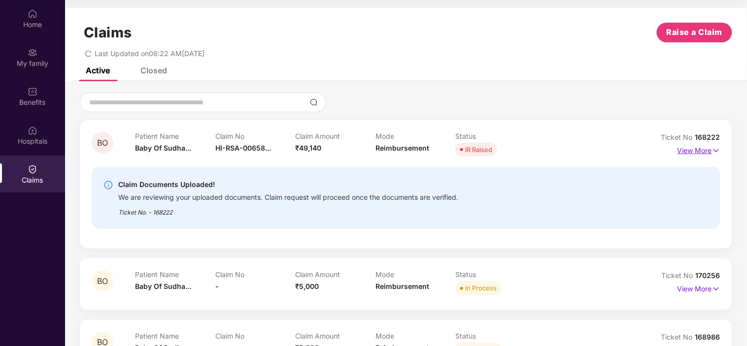
click at [671, 149] on p "View More" at bounding box center [698, 149] width 43 height 13
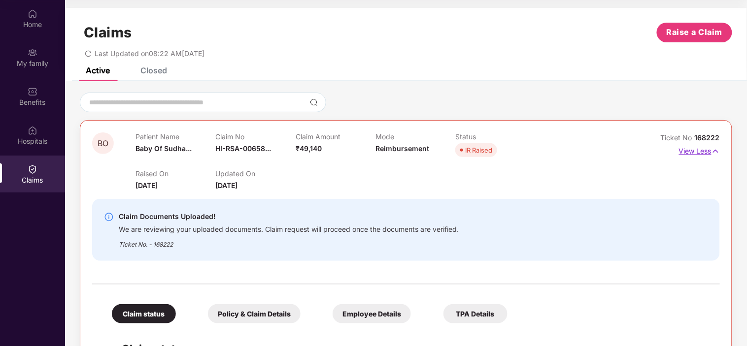
click at [671, 149] on p "View Less" at bounding box center [699, 149] width 41 height 13
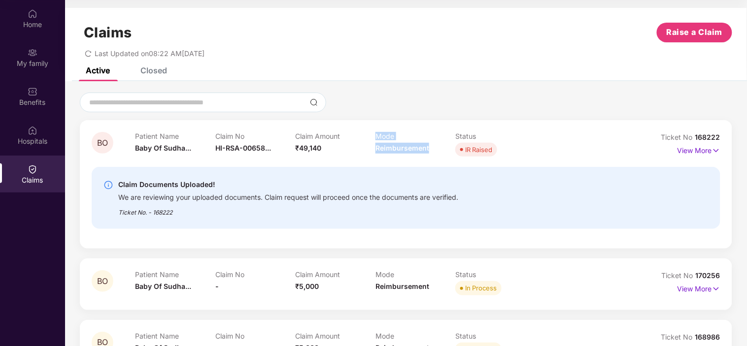
drag, startPoint x: 420, startPoint y: 149, endPoint x: 373, endPoint y: 153, distance: 46.9
click at [373, 153] on div "Patient Name Baby Of Sudha... Claim No HI-RSA-00658... Claim Amount ₹49,140 Mod…" at bounding box center [375, 145] width 480 height 27
click at [378, 157] on div "Mode Reimbursement" at bounding box center [415, 145] width 80 height 27
drag, startPoint x: 373, startPoint y: 149, endPoint x: 445, endPoint y: 148, distance: 71.9
click at [445, 148] on div "Patient Name Baby Of Sudha... Claim No HI-RSA-00658... Claim Amount ₹49,140 Mod…" at bounding box center [375, 145] width 480 height 27
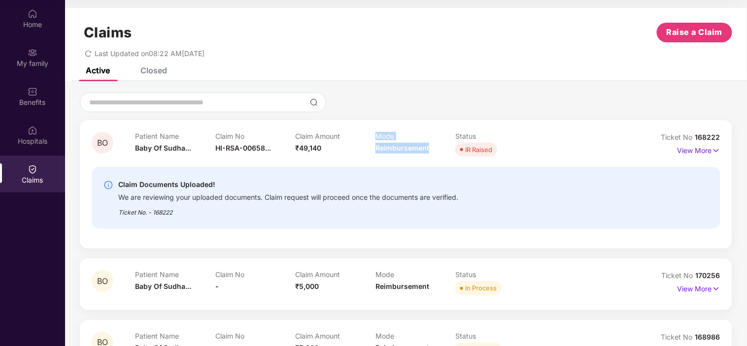
click at [440, 151] on div "Mode Reimbursement" at bounding box center [415, 145] width 80 height 27
click at [427, 149] on span "Reimbursement" at bounding box center [402, 148] width 54 height 8
drag, startPoint x: 376, startPoint y: 146, endPoint x: 430, endPoint y: 145, distance: 54.2
click at [430, 145] on div "Mode Reimbursement" at bounding box center [415, 145] width 80 height 27
copy span "Reimbursement"
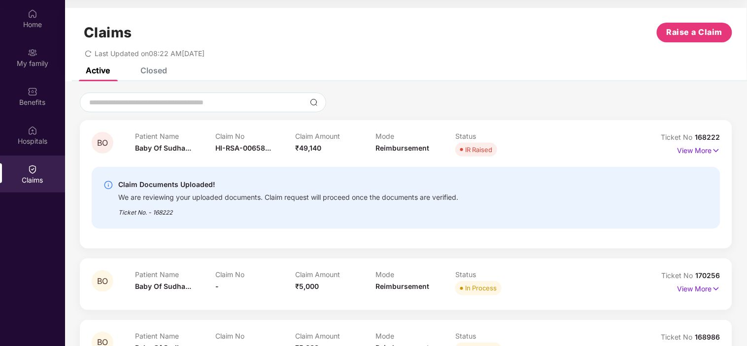
click at [641, 195] on div "Claim Documents Uploaded! We are reviewing your uploaded documents. Claim reque…" at bounding box center [405, 198] width 605 height 38
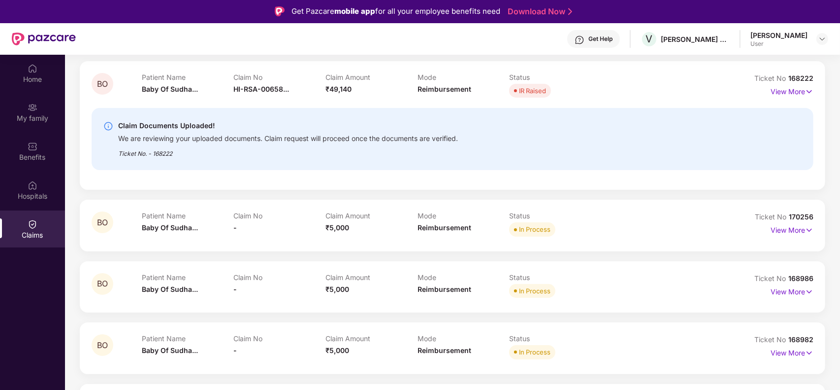
scroll to position [113, 0]
click at [456, 311] on div "BO Patient Name Baby Of Sudha... Claim No HI-RSA-00658... Claim Amount ₹49,140 …" at bounding box center [453, 280] width 746 height 436
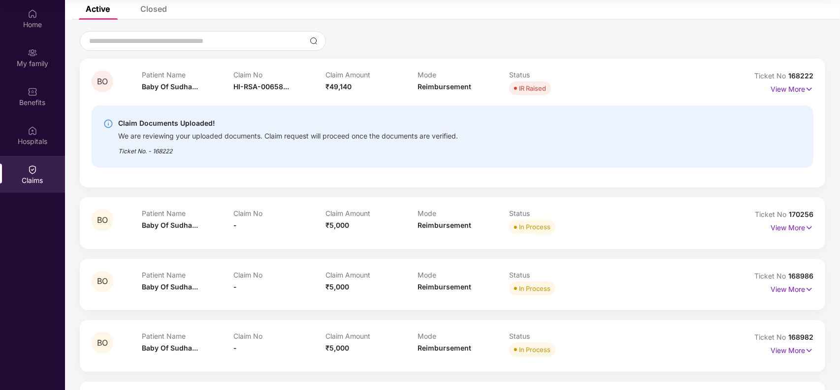
scroll to position [0, 0]
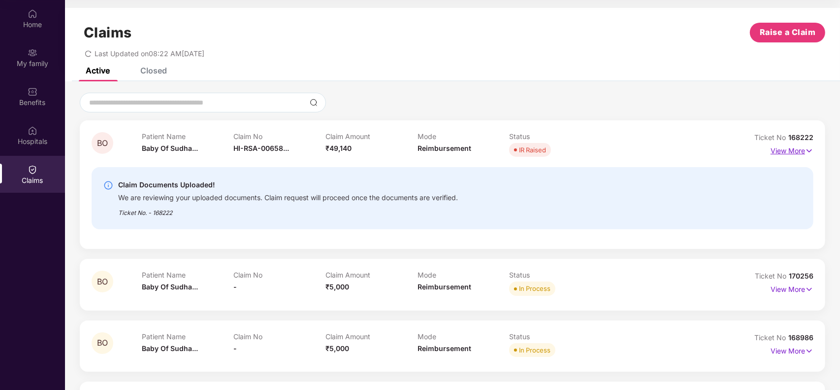
click at [671, 153] on p "View More" at bounding box center [792, 149] width 43 height 13
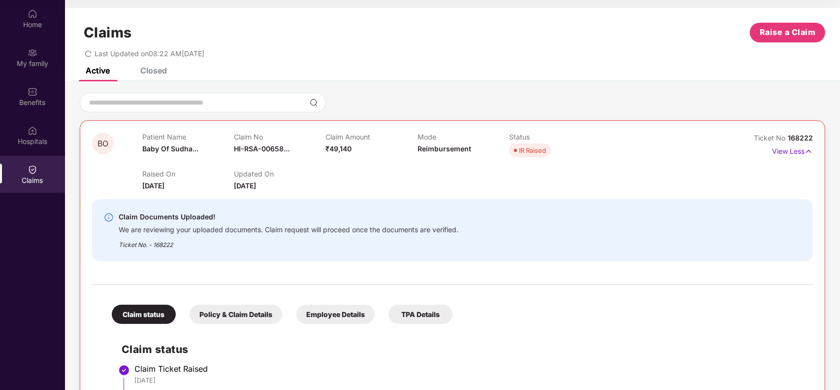
click at [515, 149] on span at bounding box center [515, 150] width 3 height 3
click at [536, 153] on div "IR Raised" at bounding box center [532, 150] width 27 height 10
click at [671, 152] on img at bounding box center [809, 151] width 8 height 11
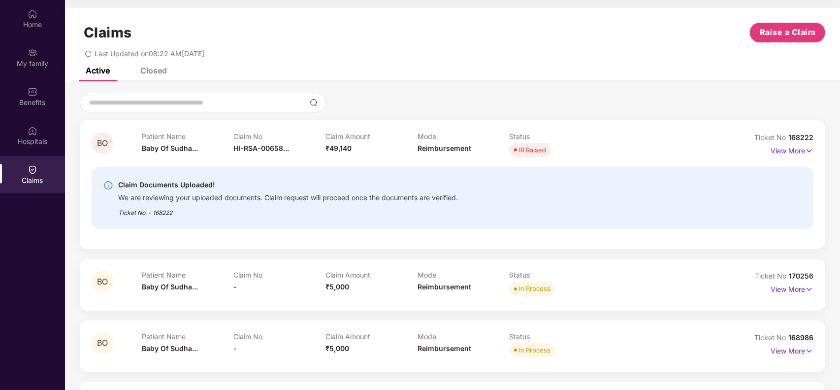
click at [582, 203] on div "Claim Documents Uploaded! We are reviewing your uploaded documents. Claim reque…" at bounding box center [394, 198] width 582 height 38
click at [323, 196] on div "We are reviewing your uploaded documents. Claim request will proceed once the d…" at bounding box center [288, 196] width 340 height 11
click at [272, 199] on div "We are reviewing your uploaded documents. Claim request will proceed once the d…" at bounding box center [288, 196] width 340 height 11
click at [382, 203] on div "Ticket No. - 168222" at bounding box center [288, 209] width 340 height 15
click at [671, 151] on img at bounding box center [809, 150] width 8 height 11
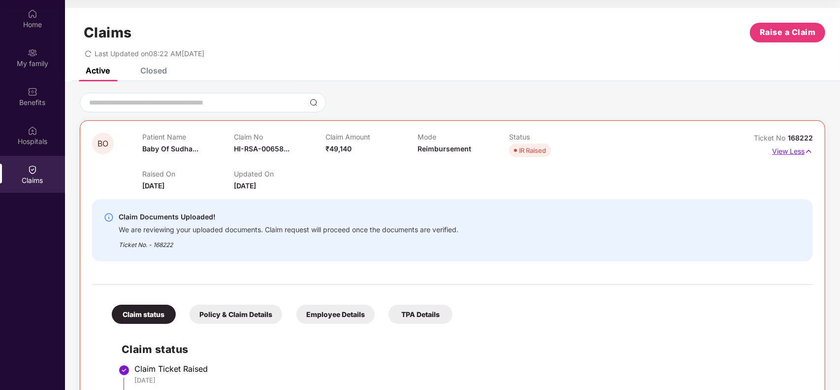
click at [671, 151] on img at bounding box center [809, 151] width 8 height 11
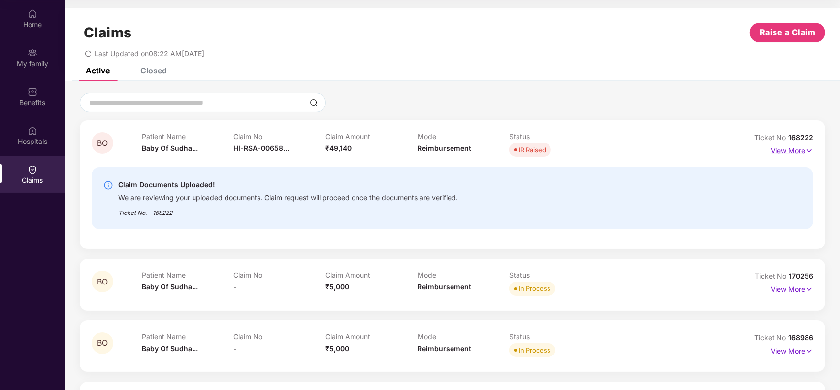
click at [671, 151] on img at bounding box center [809, 150] width 8 height 11
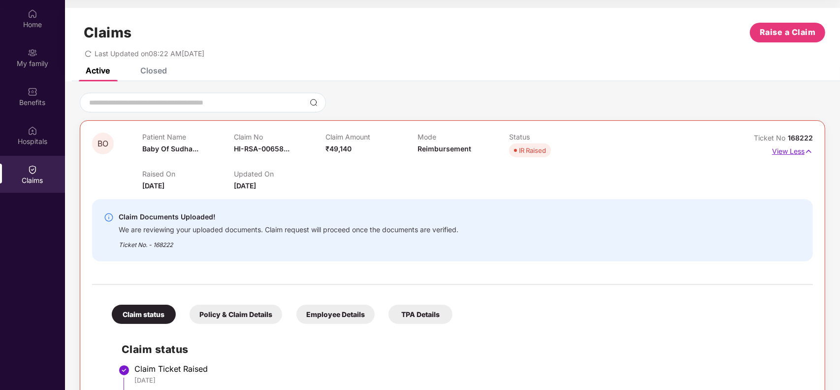
click at [671, 152] on img at bounding box center [809, 151] width 8 height 11
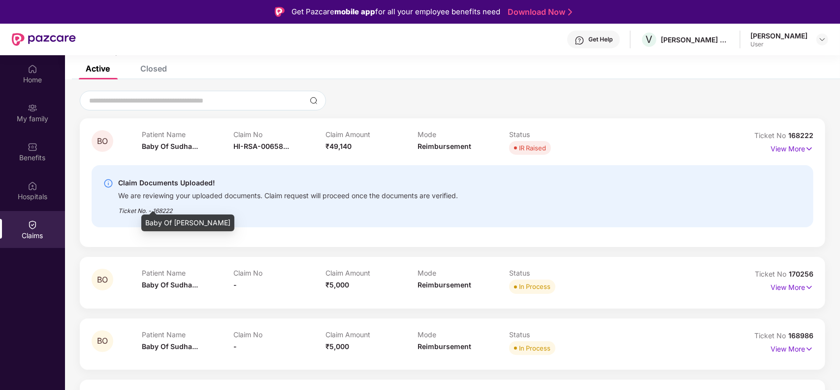
scroll to position [123, 0]
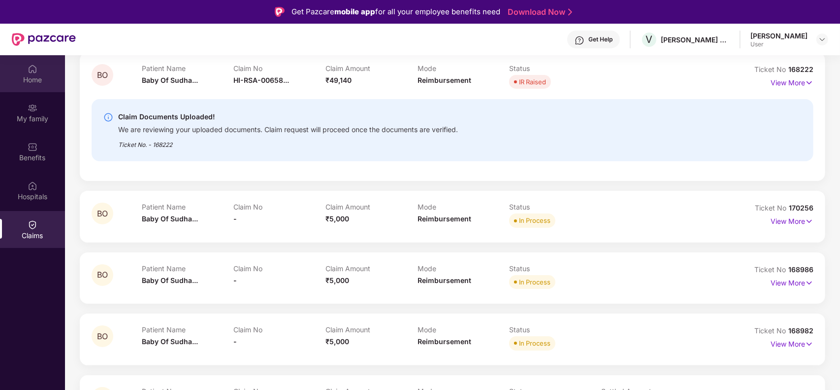
click at [42, 77] on div "Home" at bounding box center [32, 80] width 65 height 10
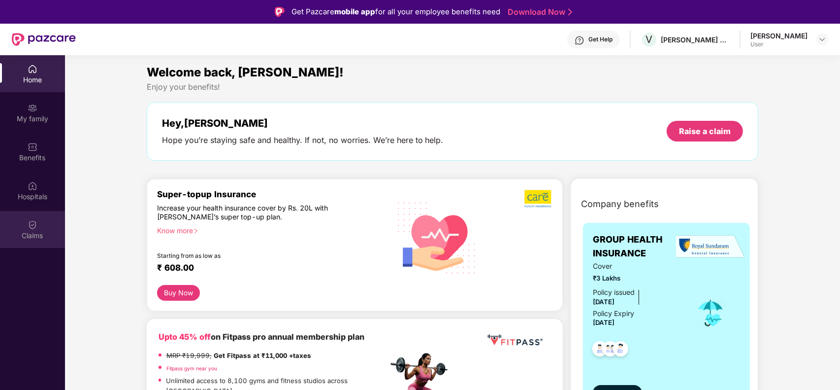
click at [35, 226] on img at bounding box center [33, 225] width 10 height 10
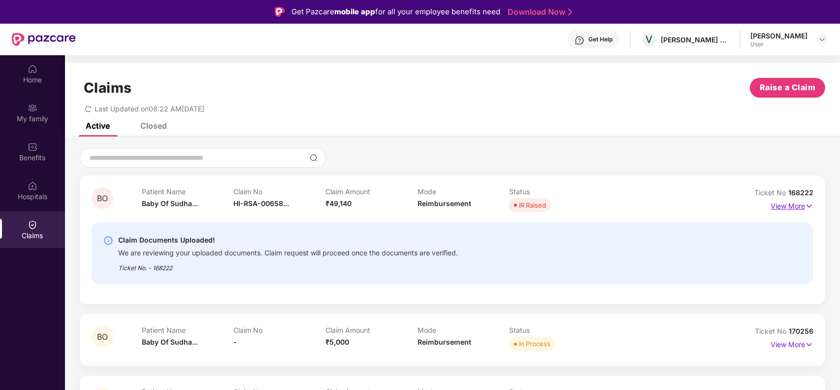
click at [671, 203] on img at bounding box center [809, 206] width 8 height 11
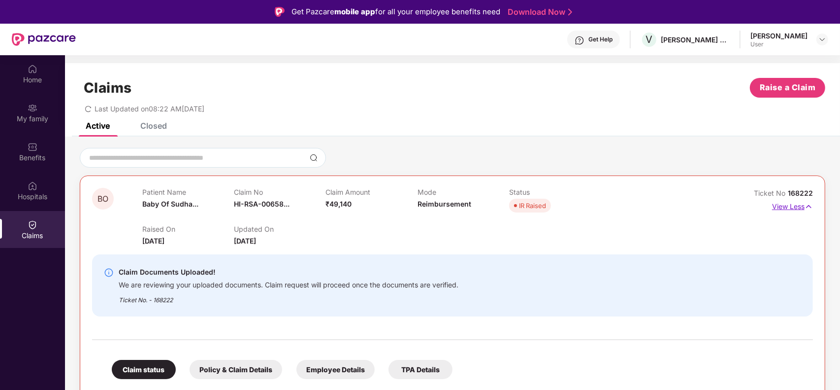
click at [671, 208] on img at bounding box center [809, 206] width 8 height 11
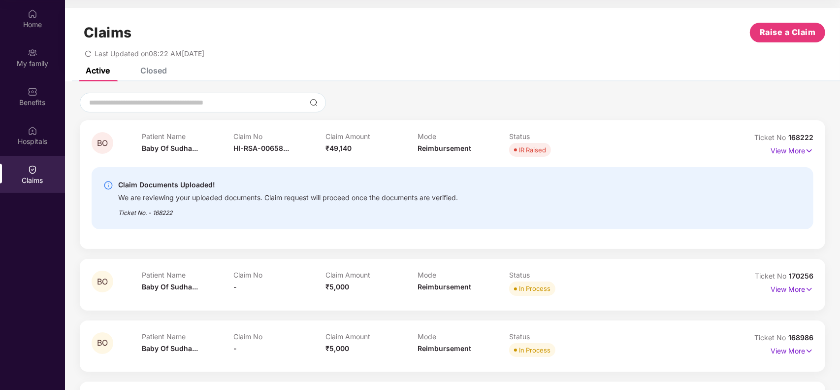
click at [156, 67] on div "Closed" at bounding box center [153, 71] width 27 height 10
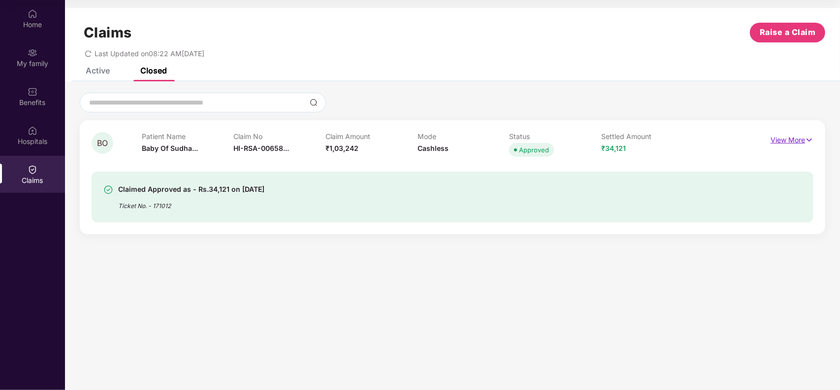
click at [671, 138] on p "View More" at bounding box center [792, 138] width 43 height 13
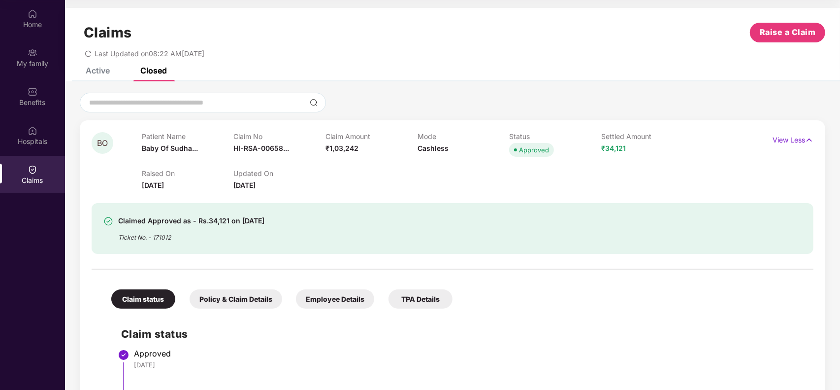
click at [106, 67] on div "Active" at bounding box center [98, 71] width 24 height 10
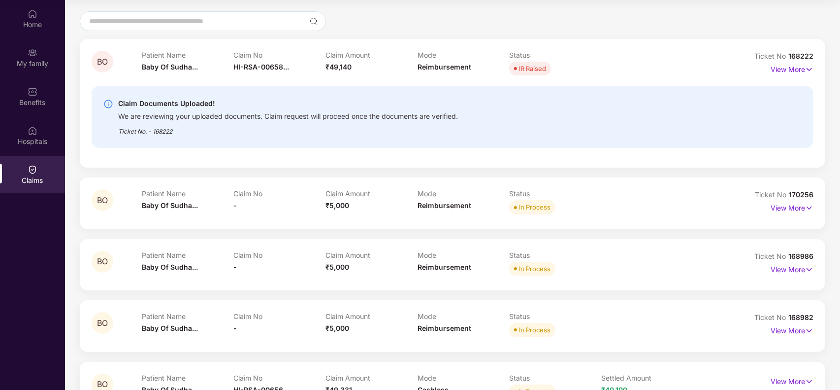
scroll to position [175, 0]
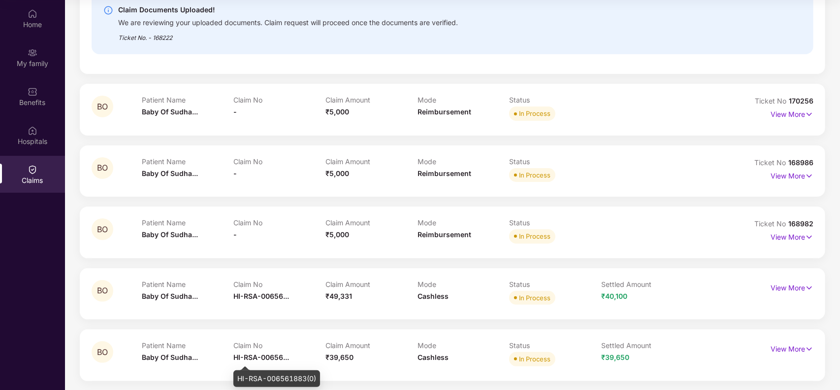
click at [265, 311] on span "HI-RSA-00656..." at bounding box center [262, 357] width 56 height 8
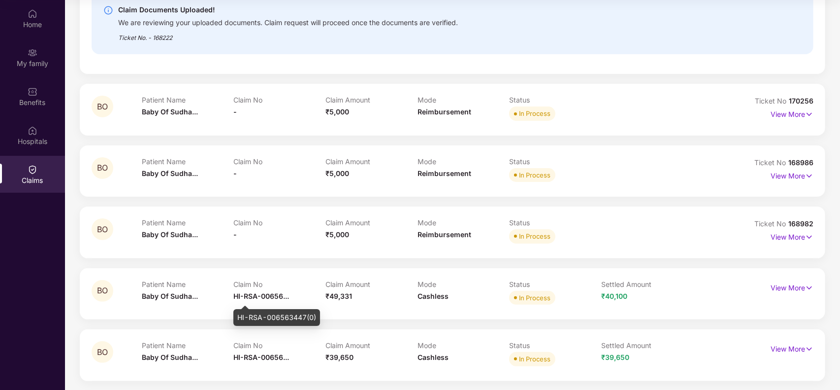
click at [274, 292] on span "HI-RSA-00656..." at bounding box center [262, 296] width 56 height 8
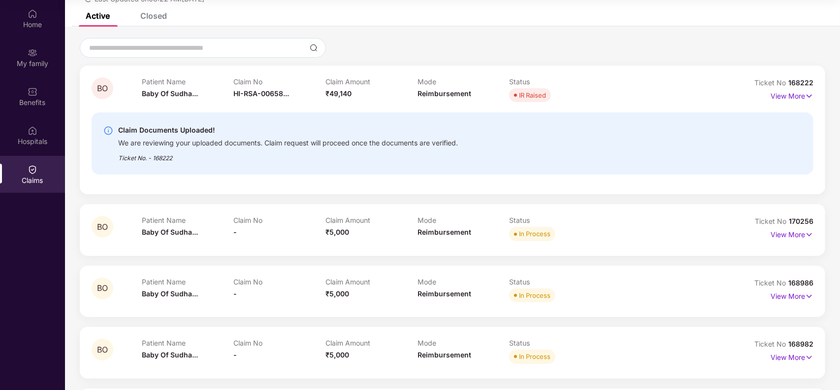
scroll to position [52, 0]
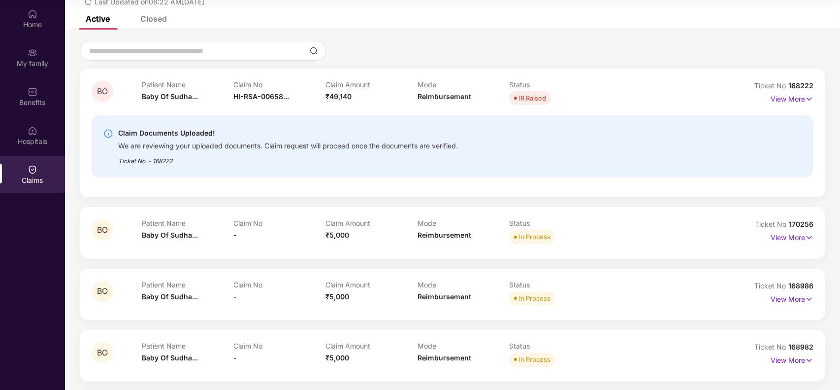
click at [161, 16] on div "Closed" at bounding box center [153, 19] width 27 height 10
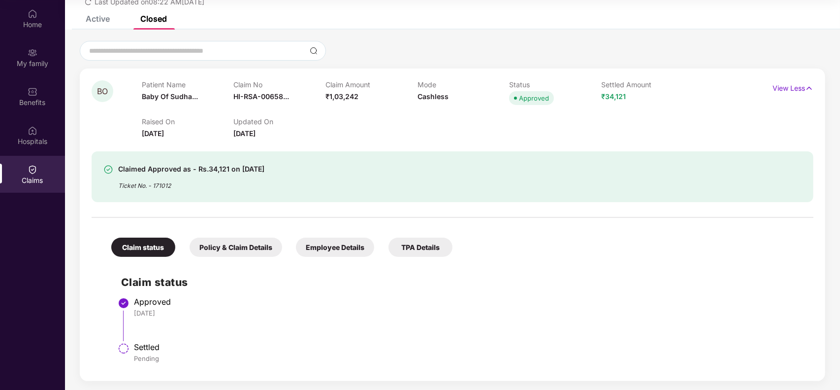
click at [92, 20] on div "Active" at bounding box center [98, 19] width 24 height 10
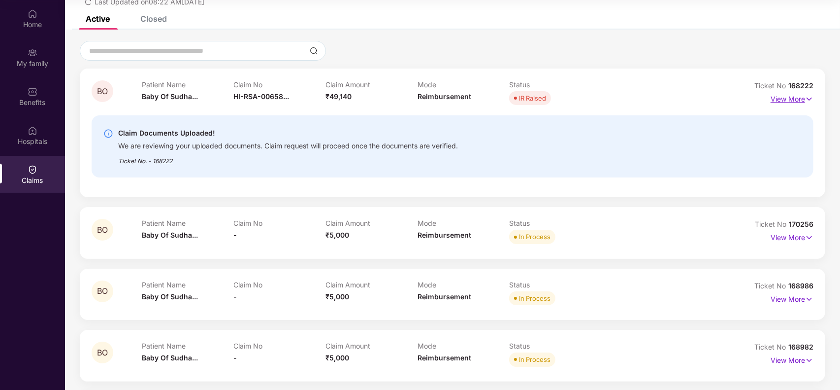
click at [671, 100] on img at bounding box center [809, 99] width 8 height 11
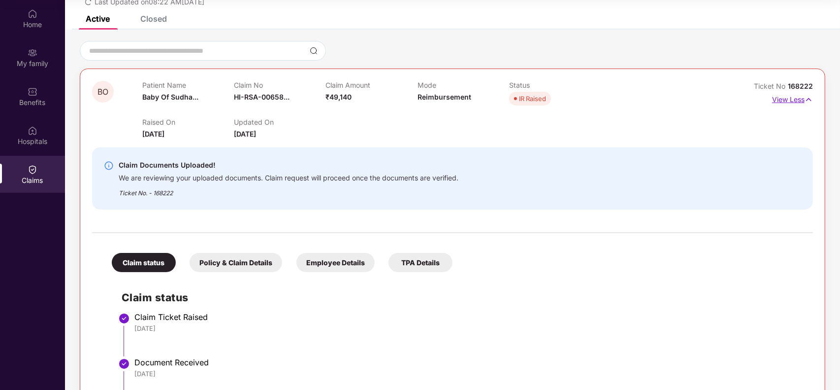
click at [671, 101] on img at bounding box center [809, 99] width 8 height 11
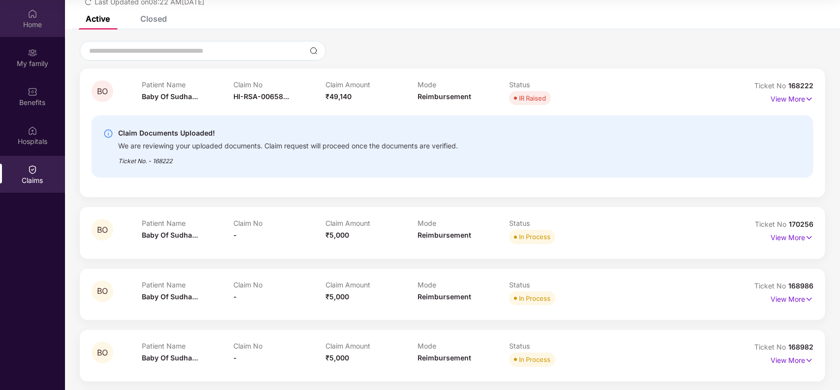
click at [30, 25] on div "Home" at bounding box center [32, 25] width 65 height 10
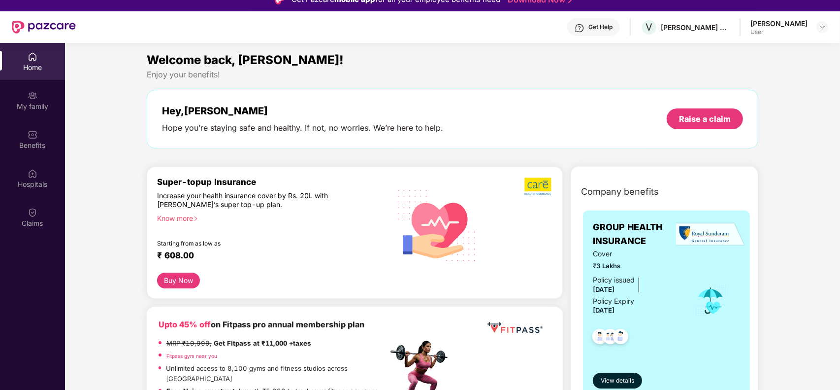
scroll to position [0, 0]
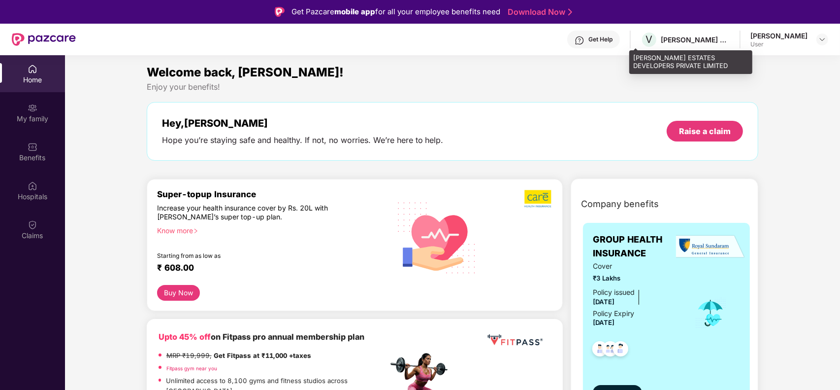
click at [671, 35] on div "[PERSON_NAME] ESTATES DEVELOPERS PRIVATE LIMITED" at bounding box center [695, 39] width 69 height 9
drag, startPoint x: 34, startPoint y: 70, endPoint x: 33, endPoint y: 92, distance: 21.7
click at [34, 71] on img at bounding box center [33, 69] width 10 height 10
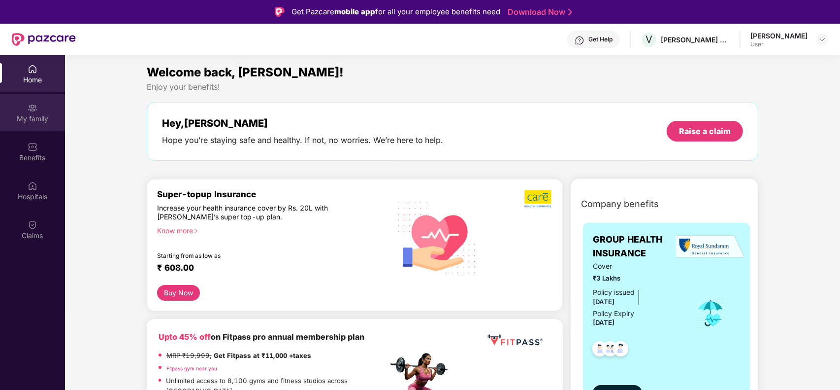
drag, startPoint x: 33, startPoint y: 92, endPoint x: 34, endPoint y: 121, distance: 29.1
click at [34, 121] on div "My family" at bounding box center [32, 119] width 65 height 10
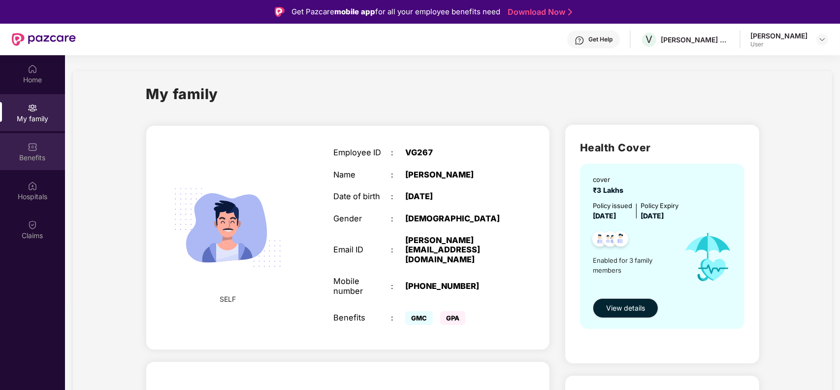
click at [35, 156] on div "Benefits" at bounding box center [32, 158] width 65 height 10
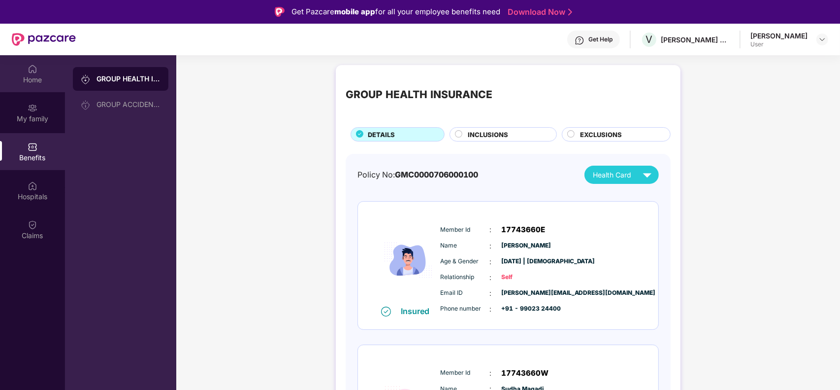
click at [25, 76] on div "Home" at bounding box center [32, 80] width 65 height 10
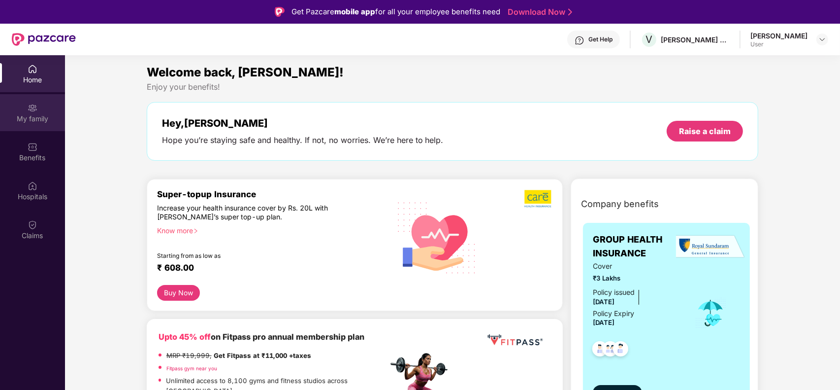
click at [30, 117] on div "My family" at bounding box center [32, 119] width 65 height 10
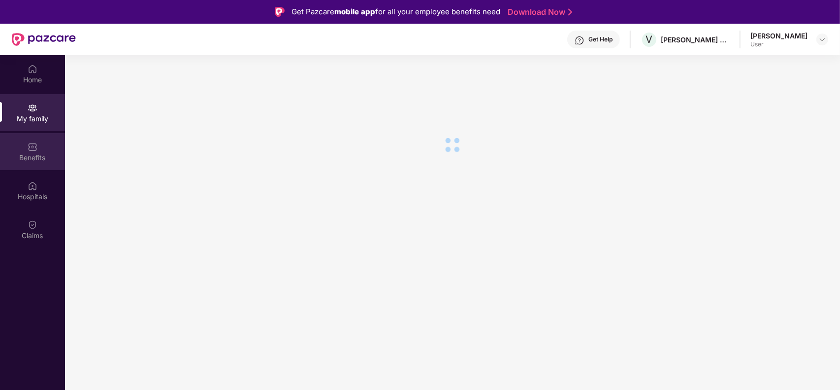
click at [40, 148] on div "Benefits" at bounding box center [32, 151] width 65 height 37
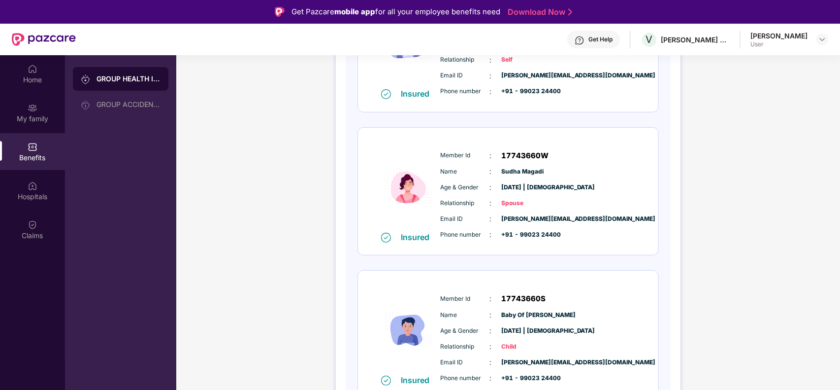
scroll to position [233, 0]
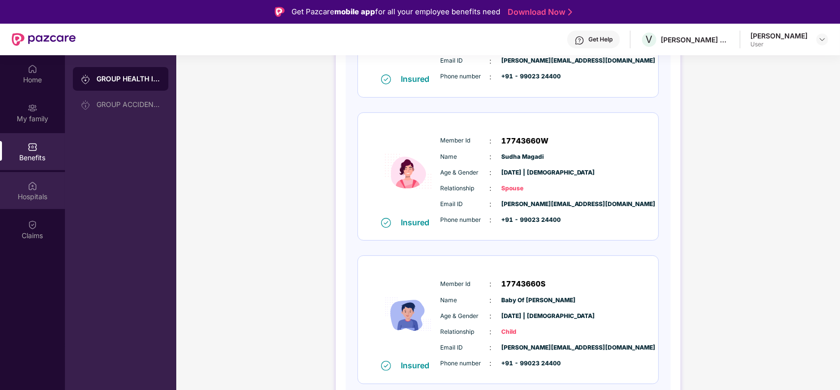
click at [25, 192] on div "Hospitals" at bounding box center [32, 197] width 65 height 10
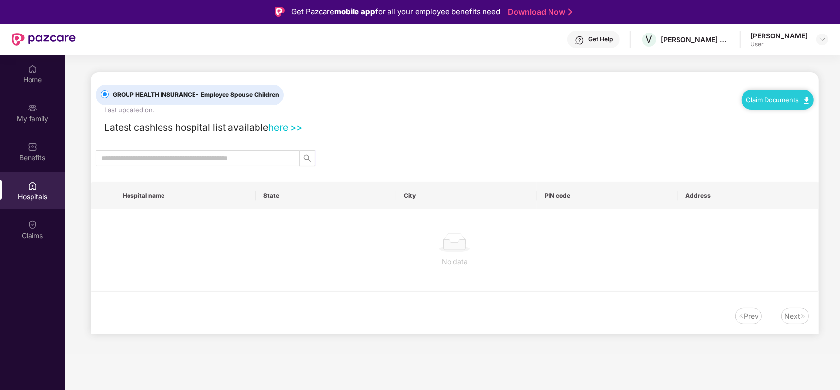
scroll to position [0, 0]
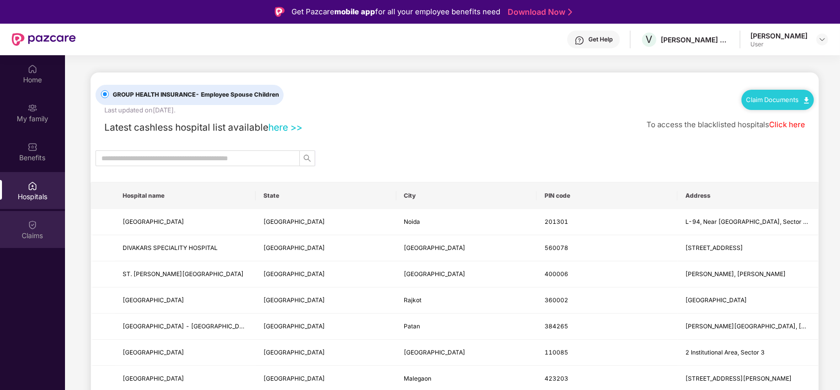
click at [38, 235] on div "Claims" at bounding box center [32, 236] width 65 height 10
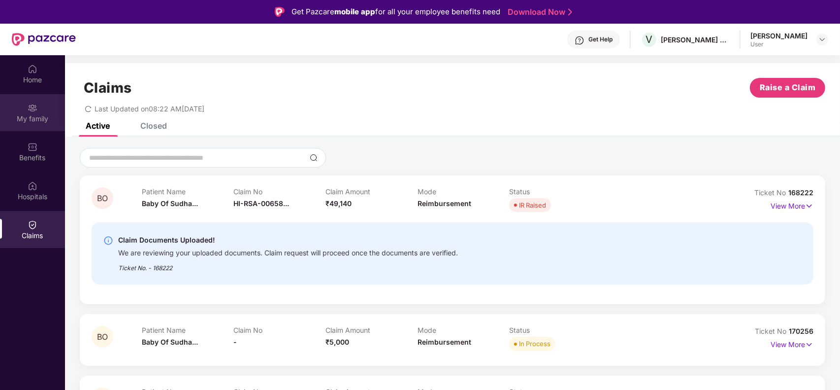
click at [41, 109] on div "My family" at bounding box center [32, 112] width 65 height 37
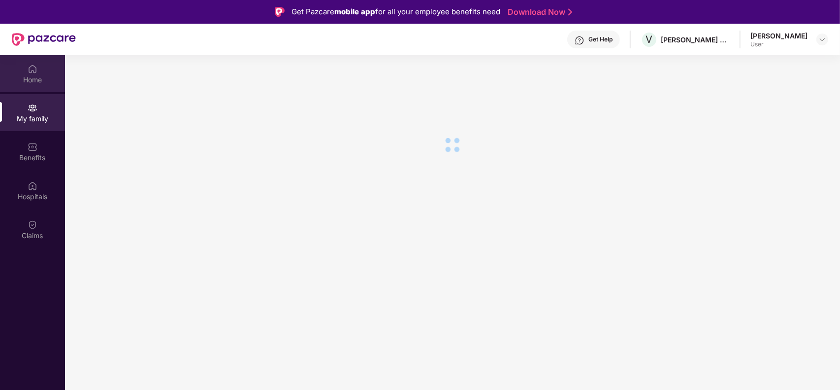
click at [37, 75] on div "Home" at bounding box center [32, 80] width 65 height 10
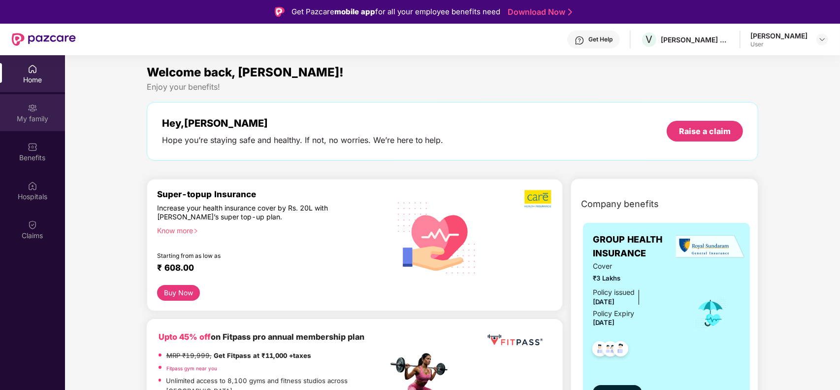
click at [34, 108] on img at bounding box center [33, 108] width 10 height 10
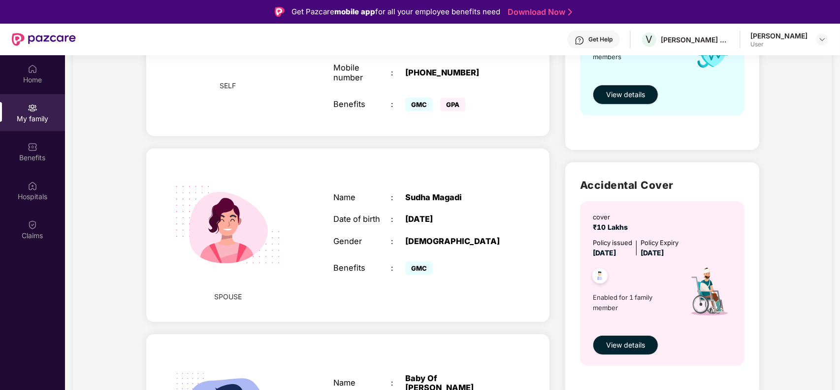
scroll to position [185, 0]
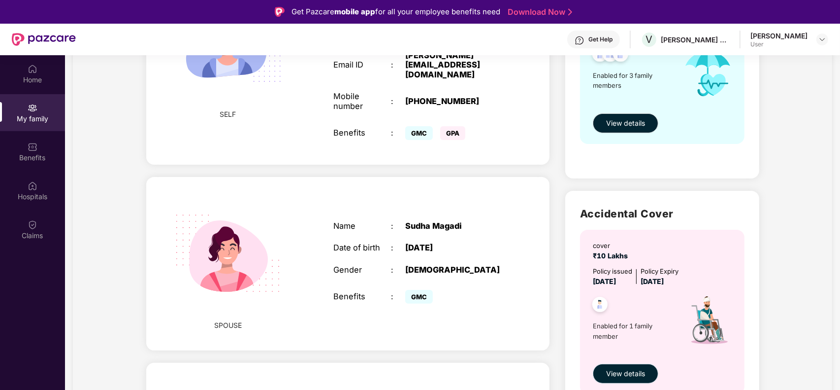
click at [624, 311] on span "View details" at bounding box center [625, 373] width 39 height 11
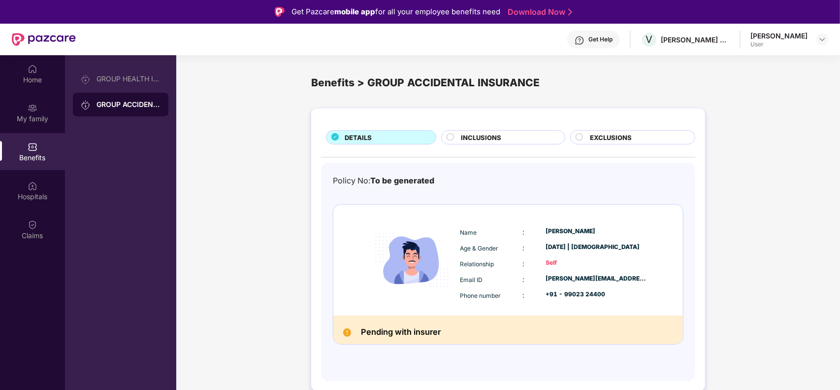
scroll to position [55, 0]
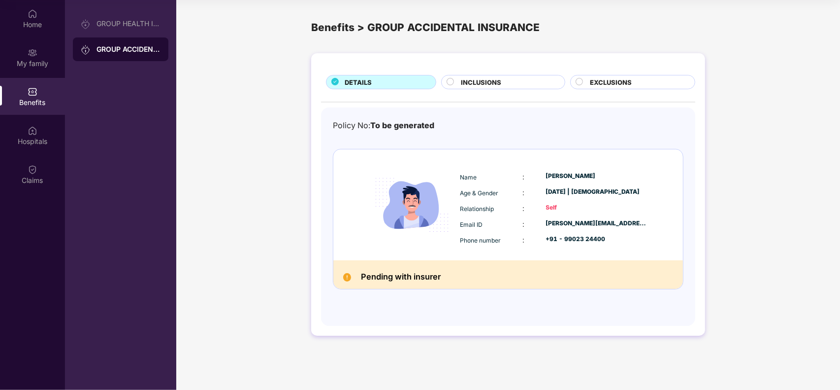
click at [633, 268] on div "Pending with insurer" at bounding box center [509, 274] width 350 height 29
click at [535, 82] on div "INCLUSIONS" at bounding box center [507, 82] width 103 height 11
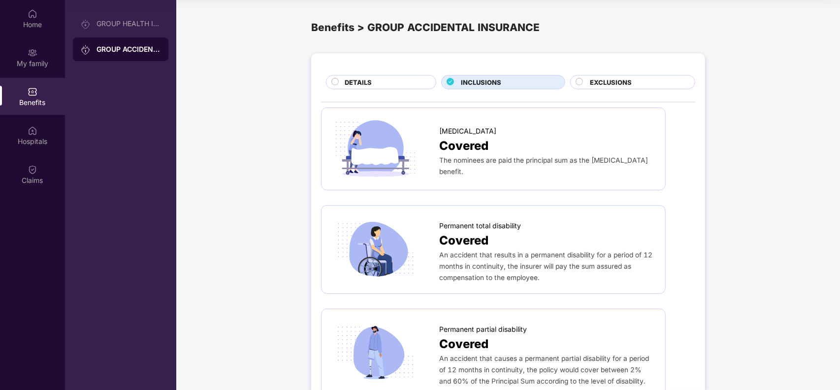
click at [625, 80] on span "EXCLUSIONS" at bounding box center [611, 82] width 42 height 10
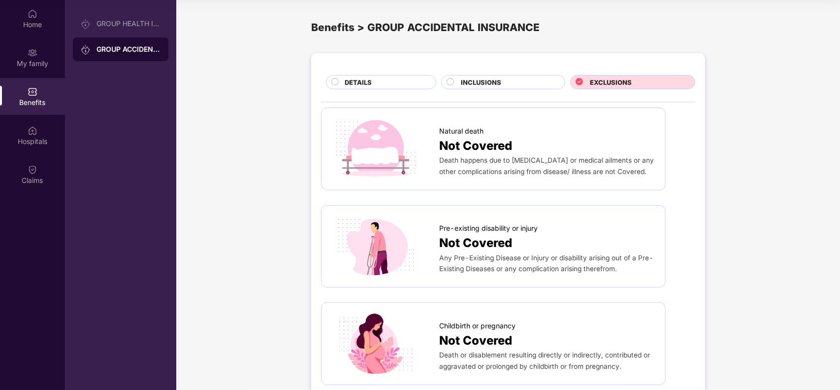
scroll to position [62, 0]
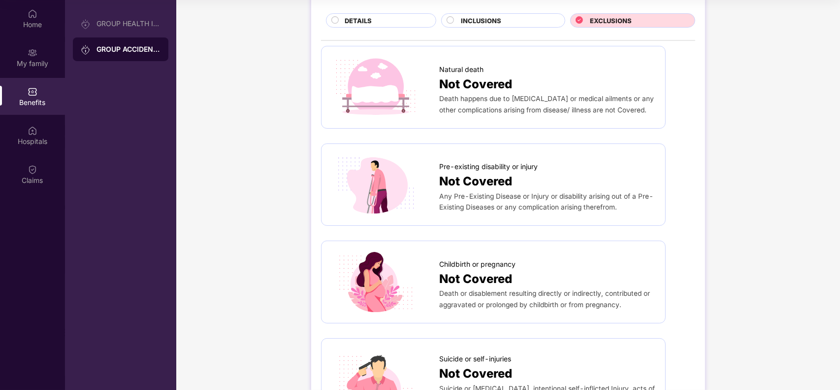
click at [502, 21] on div "INCLUSIONS" at bounding box center [507, 21] width 103 height 11
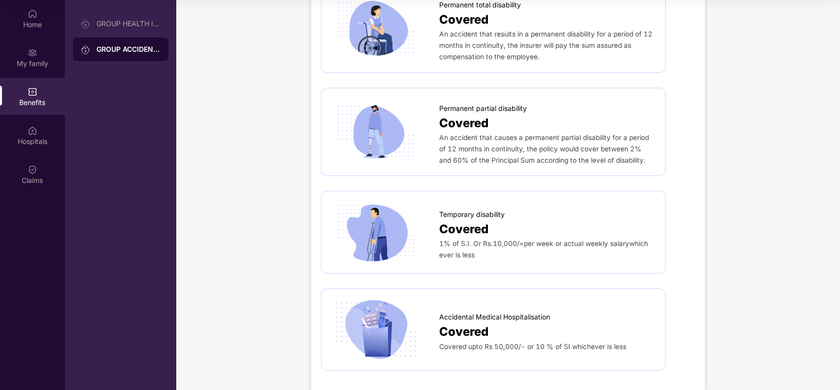
scroll to position [240, 0]
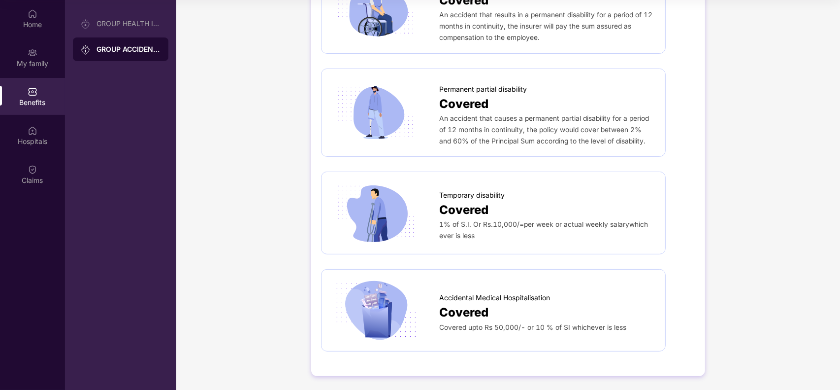
click at [514, 297] on span "Accidental Medical Hospitalisation" at bounding box center [494, 297] width 111 height 11
click at [596, 311] on span "Covered upto Rs 50,000/- or 10 % of SI whichever is less" at bounding box center [532, 327] width 187 height 8
click at [599, 311] on div "Covered" at bounding box center [547, 312] width 216 height 19
click at [619, 311] on div "Covered" at bounding box center [547, 312] width 216 height 19
click at [139, 26] on div "GROUP HEALTH INSURANCE" at bounding box center [129, 24] width 64 height 8
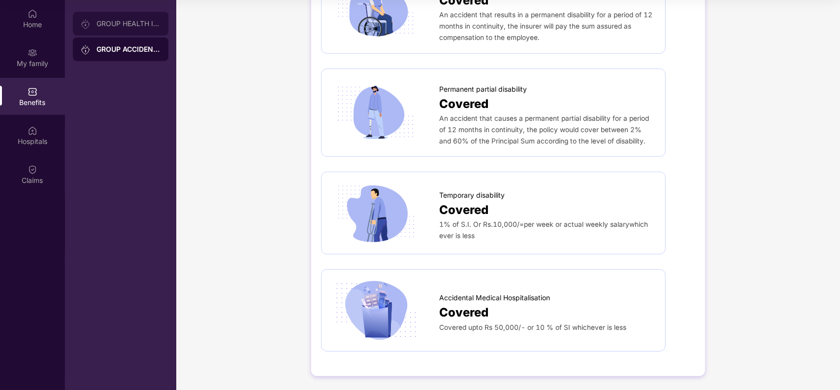
scroll to position [0, 0]
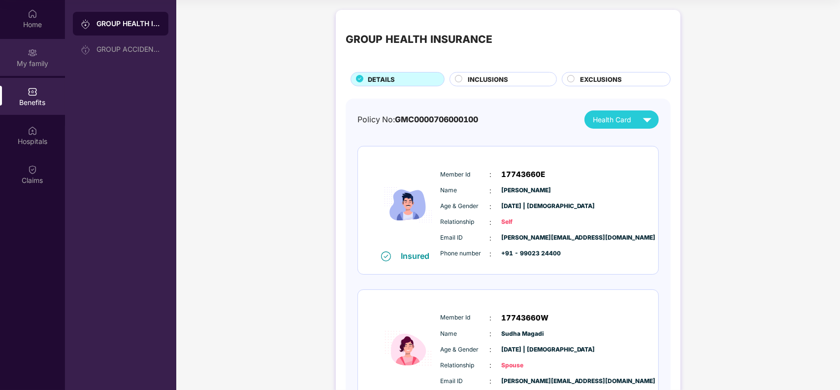
click at [37, 57] on div "My family" at bounding box center [32, 57] width 65 height 37
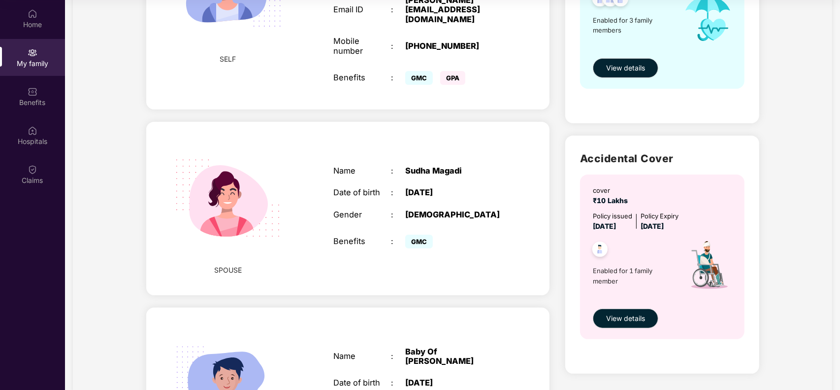
scroll to position [296, 0]
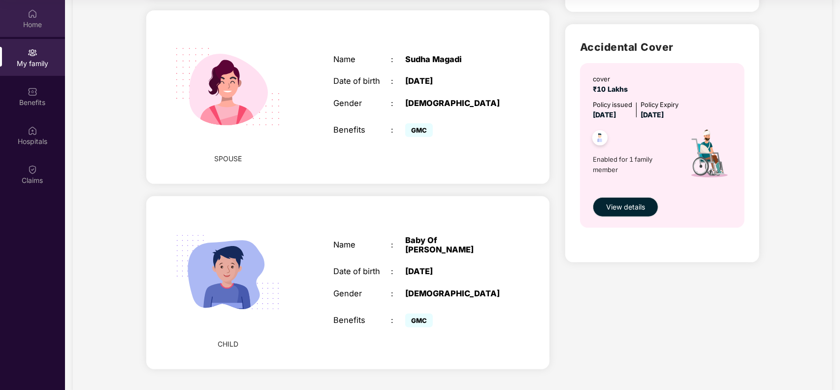
click at [36, 18] on div "Home" at bounding box center [32, 18] width 65 height 37
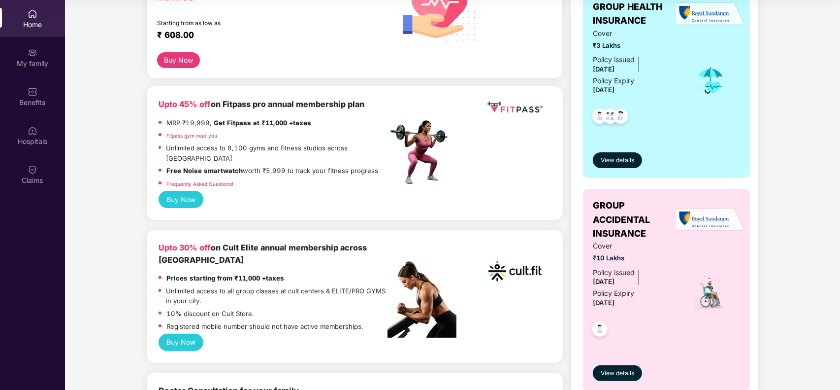
scroll to position [185, 0]
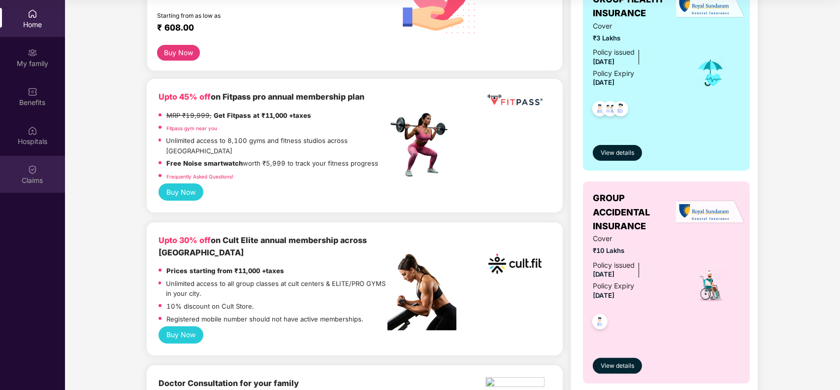
click at [37, 176] on div "Claims" at bounding box center [32, 180] width 65 height 10
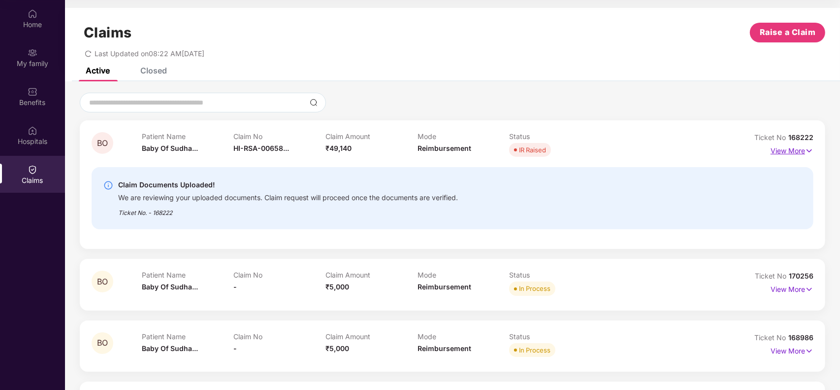
click at [671, 151] on img at bounding box center [809, 150] width 8 height 11
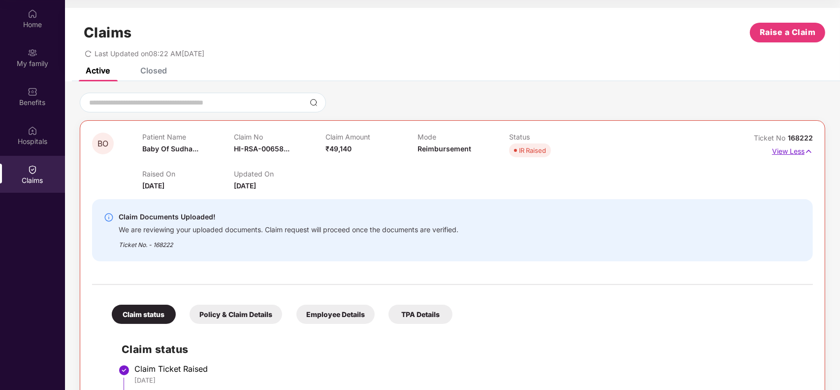
click at [671, 151] on img at bounding box center [809, 151] width 8 height 11
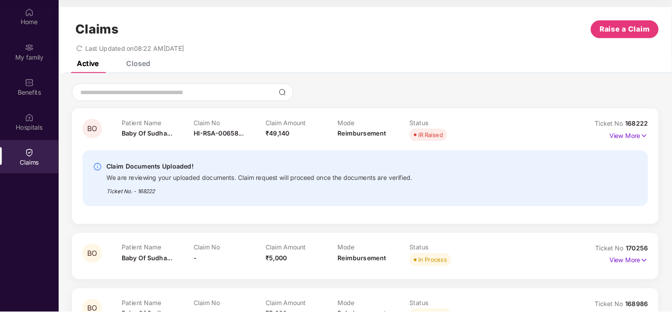
scroll to position [55, 0]
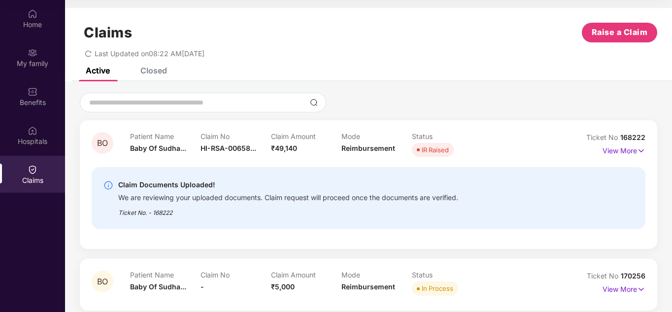
drag, startPoint x: 838, startPoint y: 0, endPoint x: 396, endPoint y: 51, distance: 444.3
click at [396, 51] on div "Last Updated on 08:22 AM[DATE]" at bounding box center [368, 49] width 577 height 15
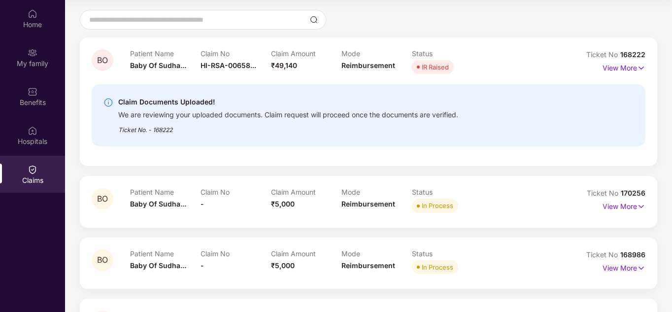
scroll to position [197, 0]
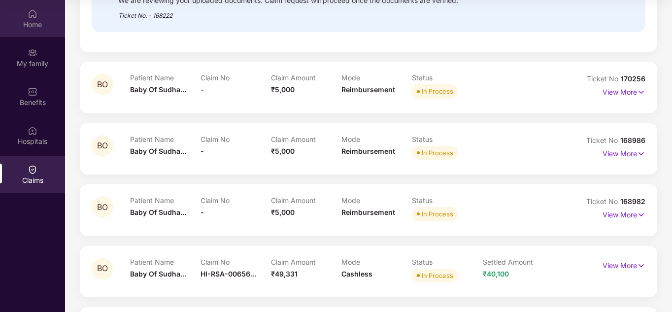
click at [32, 15] on img at bounding box center [33, 14] width 10 height 10
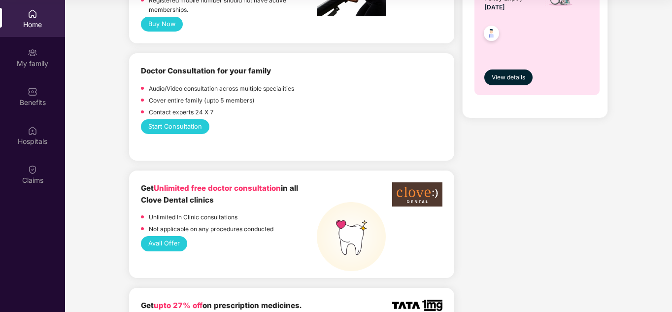
scroll to position [640, 0]
